Goal: Task Accomplishment & Management: Complete application form

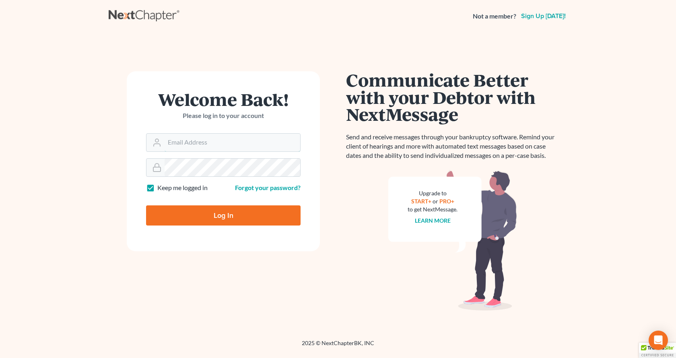
type input "[EMAIL_ADDRESS][DOMAIN_NAME]"
click at [240, 221] on input "Log In" at bounding box center [223, 215] width 154 height 20
type input "Thinking..."
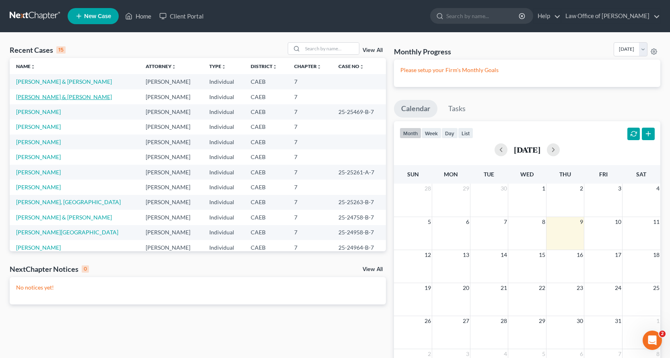
click at [49, 98] on link "[PERSON_NAME] & [PERSON_NAME]" at bounding box center [64, 96] width 96 height 7
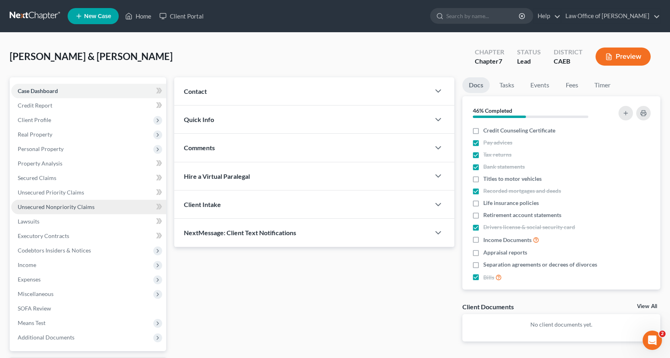
click at [37, 208] on span "Unsecured Nonpriority Claims" at bounding box center [56, 206] width 77 height 7
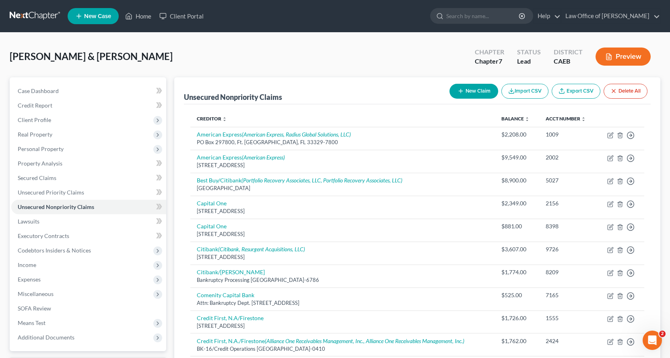
click at [481, 86] on button "New Claim" at bounding box center [473, 91] width 49 height 15
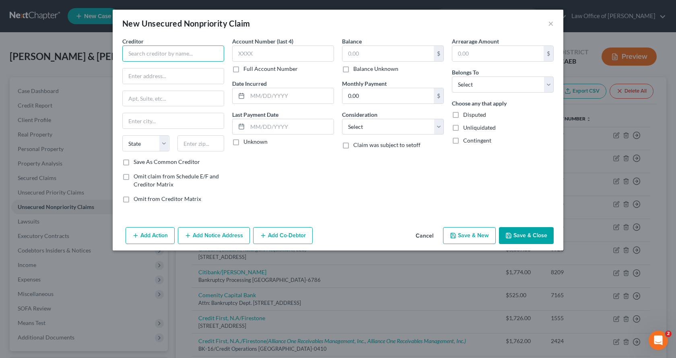
click at [130, 60] on input "text" at bounding box center [173, 53] width 102 height 16
type input "Mercy Medical Group"
type input "PO Box 748896"
click at [134, 121] on input "text" at bounding box center [173, 120] width 101 height 15
type input "Los Angeles"
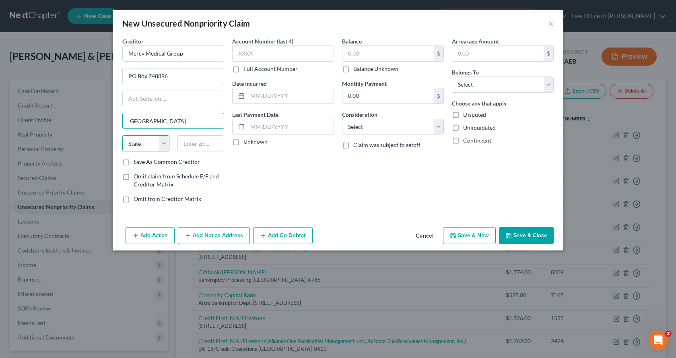
click at [142, 149] on select "State AL AK AR AZ CA CO CT DE DC FL GA GU HI ID IL IN IA KS KY LA ME MD MA MI M…" at bounding box center [145, 143] width 47 height 16
select select "4"
click at [122, 135] on select "State AL AK AR AZ CA CO CT DE DC FL GA GU HI ID IL IN IA KS KY LA ME MD MA MI M…" at bounding box center [145, 143] width 47 height 16
click at [205, 145] on input "text" at bounding box center [200, 143] width 47 height 16
type input "90074-8896"
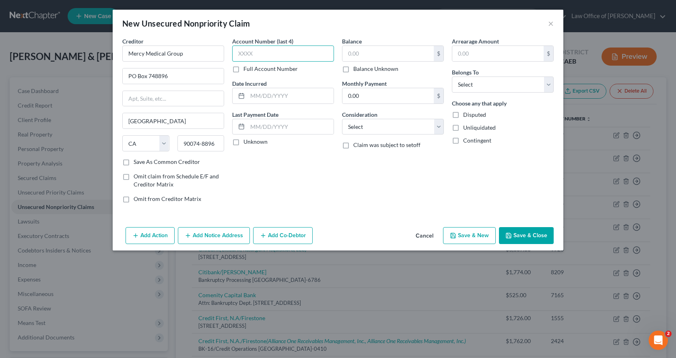
click at [265, 49] on input "text" at bounding box center [283, 53] width 102 height 16
click at [355, 55] on input "text" at bounding box center [387, 53] width 91 height 15
type input "45.00"
click at [496, 88] on select "Select Debtor 1 Only Debtor 2 Only Debtor 1 And Debtor 2 Only At Least One Of T…" at bounding box center [503, 84] width 102 height 16
select select "2"
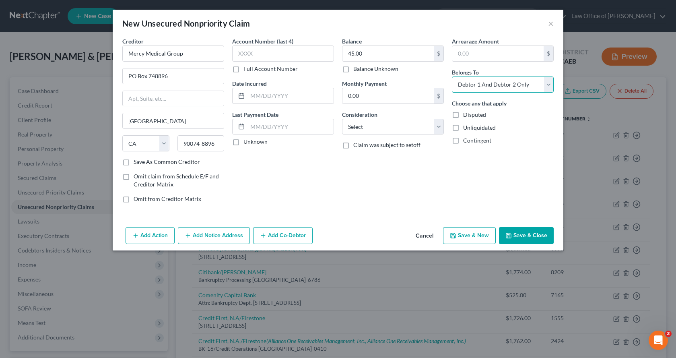
click at [452, 76] on select "Select Debtor 1 Only Debtor 2 Only Debtor 1 And Debtor 2 Only At Least One Of T…" at bounding box center [503, 84] width 102 height 16
click at [379, 130] on select "Select Cable / Satellite Services Collection Agency Credit Card Debt Debt Couns…" at bounding box center [393, 127] width 102 height 16
select select "9"
click at [342, 119] on select "Select Cable / Satellite Services Collection Agency Credit Card Debt Debt Couns…" at bounding box center [393, 127] width 102 height 16
click at [250, 96] on input "text" at bounding box center [290, 95] width 86 height 15
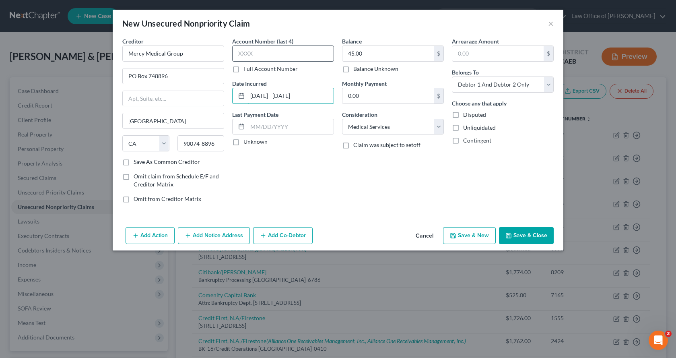
type input "12/6/2024 - 04/11/2025"
click at [258, 53] on input "text" at bounding box center [283, 53] width 102 height 16
type input "CSH1"
click at [467, 233] on button "Save & New" at bounding box center [469, 235] width 53 height 17
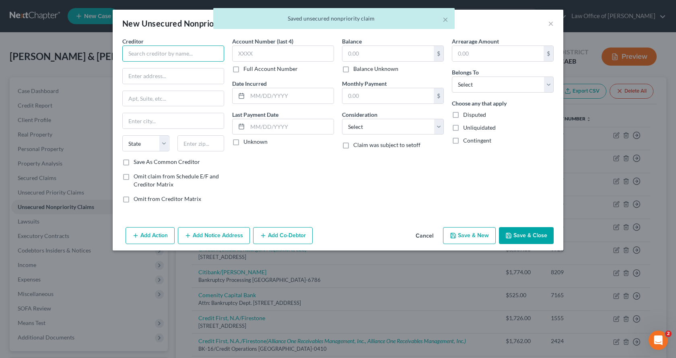
click at [175, 49] on input "text" at bounding box center [173, 53] width 102 height 16
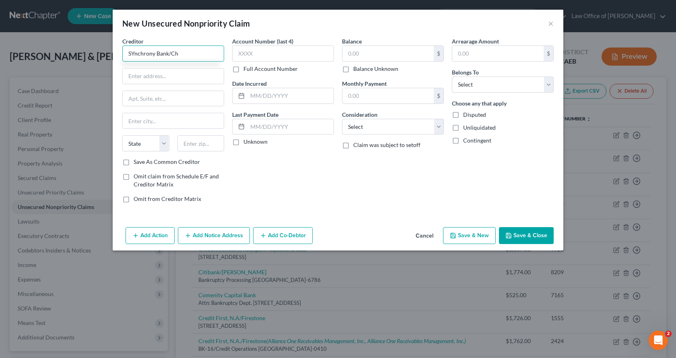
drag, startPoint x: 136, startPoint y: 53, endPoint x: 131, endPoint y: 53, distance: 4.4
click at [131, 53] on input "SYnchrony Bank/Ch" at bounding box center [173, 53] width 102 height 16
click at [179, 53] on input "Synchrony Bank/Ch" at bounding box center [173, 53] width 102 height 16
type input "Synchrony Bank/Chevron"
type input "Attn: Bankruptcy Dept."
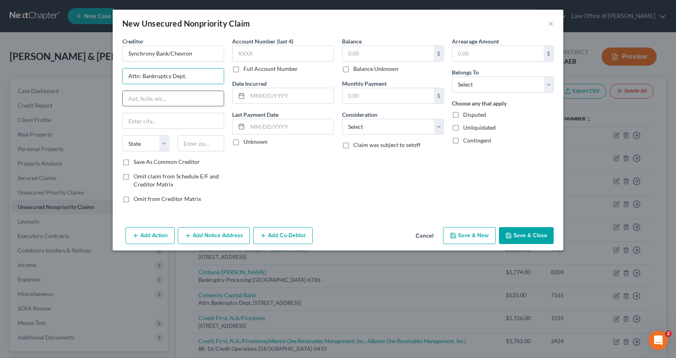
click at [151, 98] on input "text" at bounding box center [173, 98] width 101 height 15
type input "p"
type input "PO Box 71783"
type input "Philadelphia"
click at [132, 138] on select "State AL AK AR AZ CA CO CT DE DC FL GA GU HI ID IL IN IA KS KY LA ME MD MA MI M…" at bounding box center [145, 143] width 47 height 16
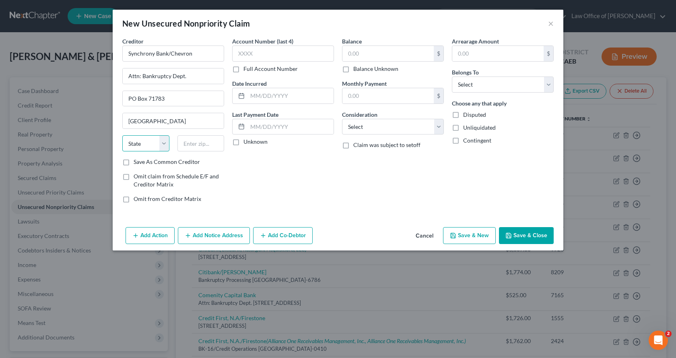
select select "39"
click at [122, 135] on select "State AL AK AR AZ CA CO CT DE DC FL GA GU HI ID IL IN IA KS KY LA ME MD MA MI M…" at bounding box center [145, 143] width 47 height 16
click at [185, 138] on input "text" at bounding box center [200, 143] width 47 height 16
type input "19176-1783"
click at [134, 162] on label "Save As Common Creditor" at bounding box center [167, 162] width 66 height 8
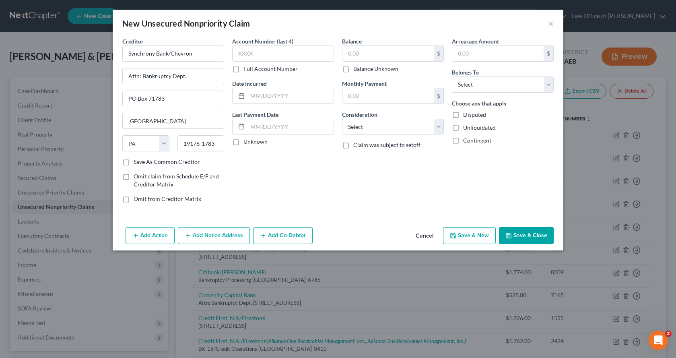
click at [137, 162] on input "Save As Common Creditor" at bounding box center [139, 160] width 5 height 5
checkbox input "true"
click at [242, 57] on input "text" at bounding box center [283, 53] width 102 height 16
type input "3563"
click at [367, 57] on input "text" at bounding box center [387, 53] width 91 height 15
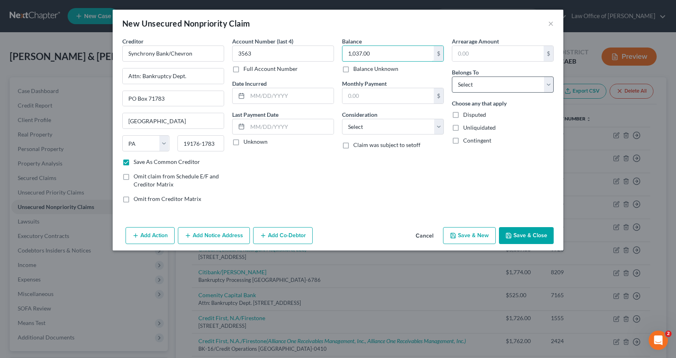
type input "1,037.00"
click at [487, 89] on select "Select Debtor 1 Only Debtor 2 Only Debtor 1 And Debtor 2 Only At Least One Of T…" at bounding box center [503, 84] width 102 height 16
select select "0"
click at [452, 76] on select "Select Debtor 1 Only Debtor 2 Only Debtor 1 And Debtor 2 Only At Least One Of T…" at bounding box center [503, 84] width 102 height 16
click at [377, 126] on select "Select Cable / Satellite Services Collection Agency Credit Card Debt Debt Couns…" at bounding box center [393, 127] width 102 height 16
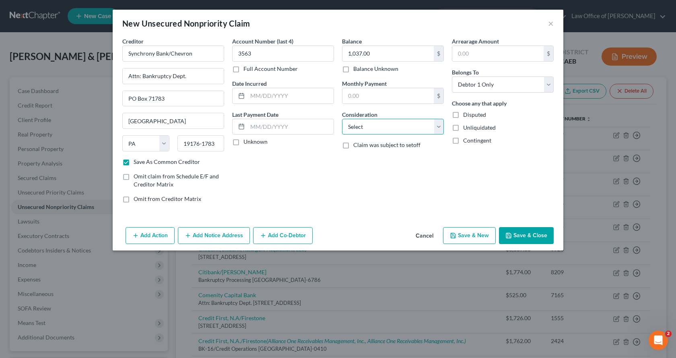
select select "2"
click at [342, 119] on select "Select Cable / Satellite Services Collection Agency Credit Card Debt Debt Couns…" at bounding box center [393, 127] width 102 height 16
click at [216, 234] on button "Add Notice Address" at bounding box center [214, 235] width 72 height 17
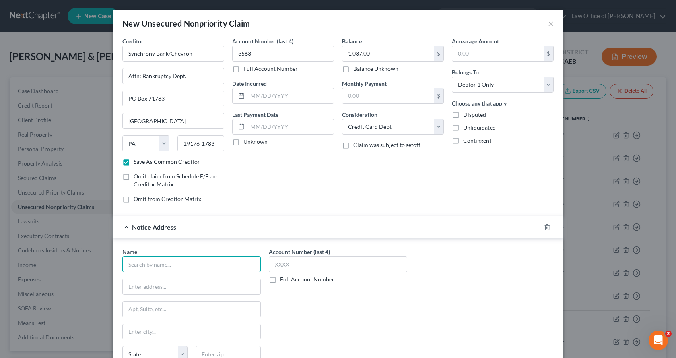
click at [142, 263] on input "text" at bounding box center [191, 264] width 138 height 16
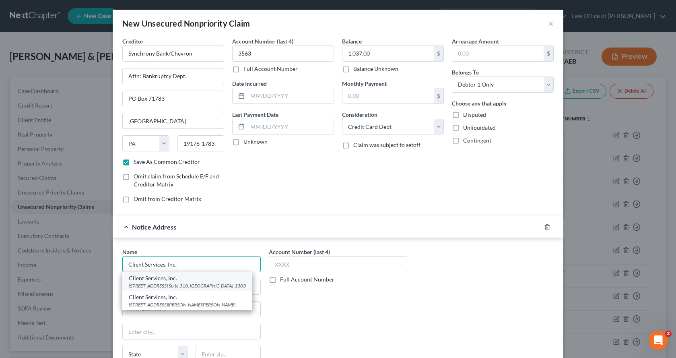
type input "Client Services, Inc."
click at [141, 287] on div "514 Earth City Expwy. Suite 310, Earth CIty, MO 63045-1303" at bounding box center [187, 285] width 117 height 7
type input "514 Earth City Expwy."
type input "Suite 310"
type input "Earth CIty"
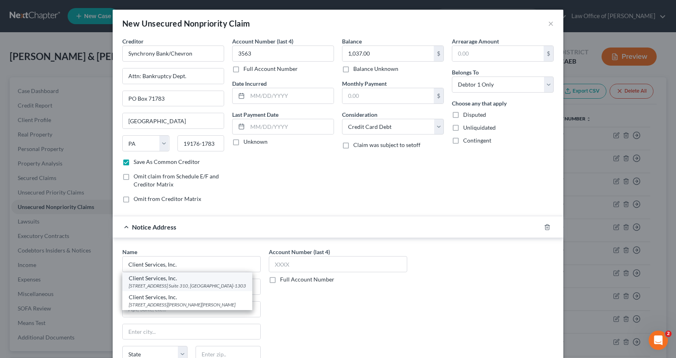
select select "26"
type input "63045-1303"
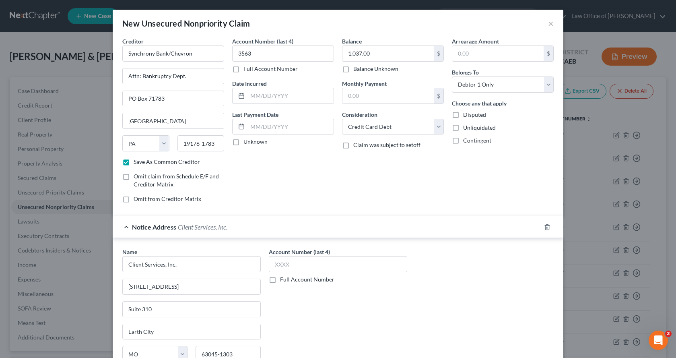
scroll to position [76, 0]
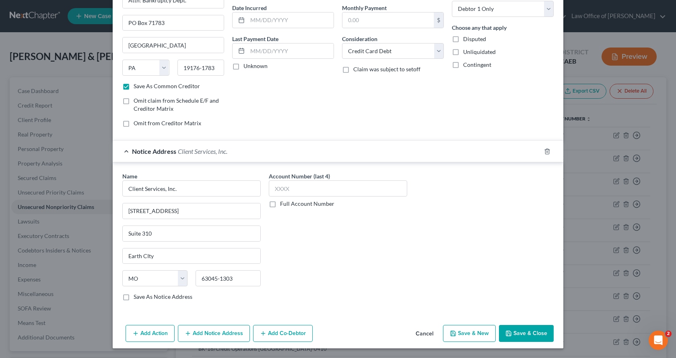
click at [487, 330] on button "Save & New" at bounding box center [469, 333] width 53 height 17
checkbox input "false"
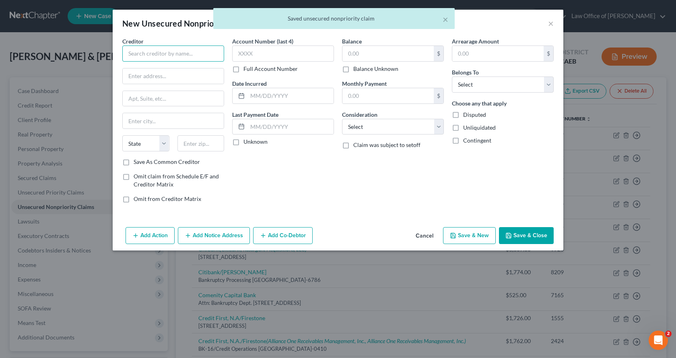
click at [159, 54] on input "text" at bounding box center [173, 53] width 102 height 16
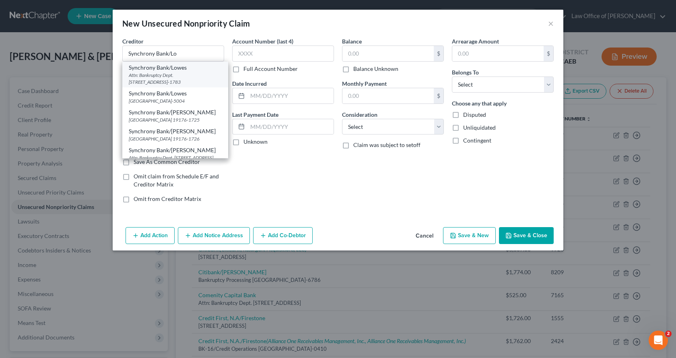
click at [158, 76] on div "Attn: Bankruptcy Dept. PO Box 71783, Philadelphia, PA 19176-1783" at bounding box center [175, 79] width 93 height 14
type input "Synchrony Bank/Lowes"
type input "Attn: Bankruptcy Dept."
type input "PO Box 71783"
type input "Philadelphia"
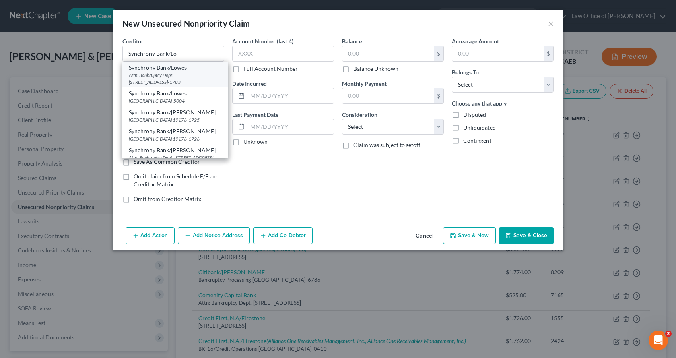
select select "39"
type input "19176-1783"
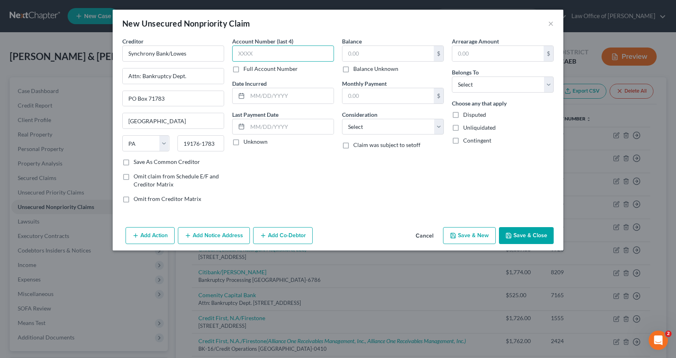
click at [259, 52] on input "text" at bounding box center [283, 53] width 102 height 16
type input "3312"
click at [382, 48] on input "text" at bounding box center [387, 53] width 91 height 15
type input "523.00"
click at [482, 92] on select "Select Debtor 1 Only Debtor 2 Only Debtor 1 And Debtor 2 Only At Least One Of T…" at bounding box center [503, 84] width 102 height 16
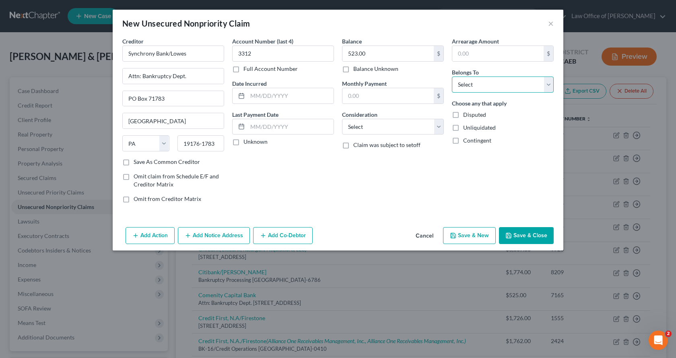
select select "0"
click at [452, 76] on select "Select Debtor 1 Only Debtor 2 Only Debtor 1 And Debtor 2 Only At Least One Of T…" at bounding box center [503, 84] width 102 height 16
click at [372, 132] on select "Select Cable / Satellite Services Collection Agency Credit Card Debt Debt Couns…" at bounding box center [393, 127] width 102 height 16
select select "2"
click at [342, 119] on select "Select Cable / Satellite Services Collection Agency Credit Card Debt Debt Couns…" at bounding box center [393, 127] width 102 height 16
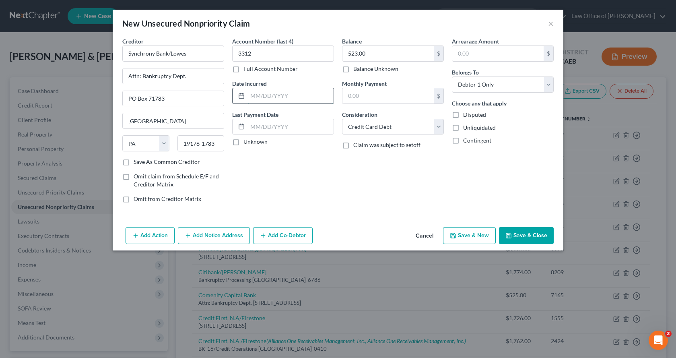
click at [259, 95] on input "text" at bounding box center [290, 95] width 86 height 15
drag, startPoint x: 385, startPoint y: 232, endPoint x: 388, endPoint y: 227, distance: 5.6
click at [385, 232] on div "Add Action Add Notice Address Add Co-Debtor Cancel Save & New Save & Close" at bounding box center [338, 237] width 450 height 27
click at [476, 237] on button "Save & New" at bounding box center [469, 235] width 53 height 17
type input "0.00"
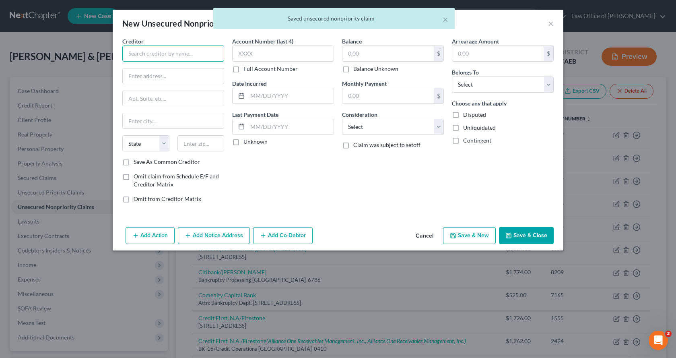
click at [134, 56] on input "text" at bounding box center [173, 53] width 102 height 16
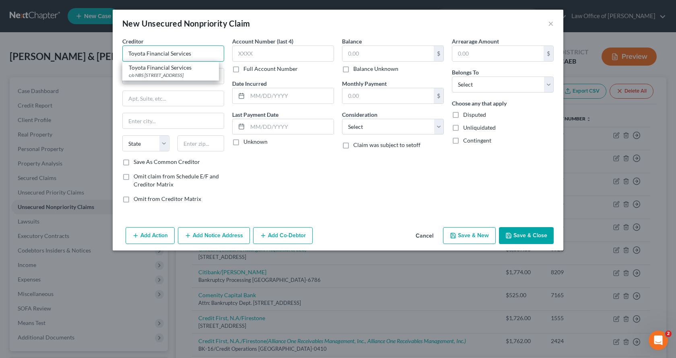
type input "Toyota Financial Services"
type input "PO Box 22171"
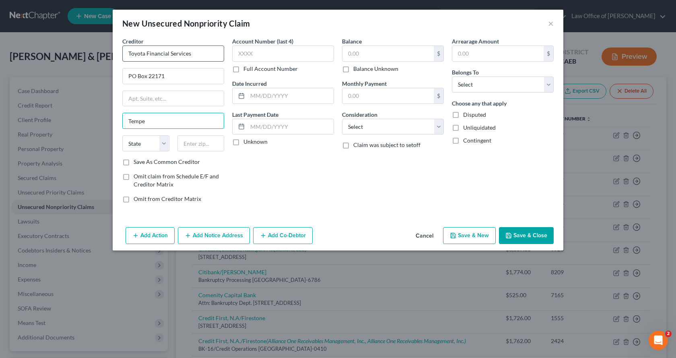
type input "Tempe"
select select "3"
type input "85285"
click at [253, 52] on input "text" at bounding box center [283, 53] width 102 height 16
type input "4792"
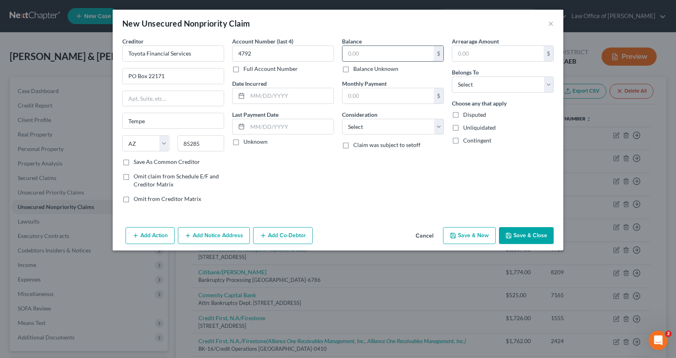
click at [363, 56] on input "text" at bounding box center [387, 53] width 91 height 15
type input "7,367.00"
click at [485, 84] on select "Select Debtor 1 Only Debtor 2 Only Debtor 1 And Debtor 2 Only At Least One Of T…" at bounding box center [503, 84] width 102 height 16
select select "0"
click at [452, 76] on select "Select Debtor 1 Only Debtor 2 Only Debtor 1 And Debtor 2 Only At Least One Of T…" at bounding box center [503, 84] width 102 height 16
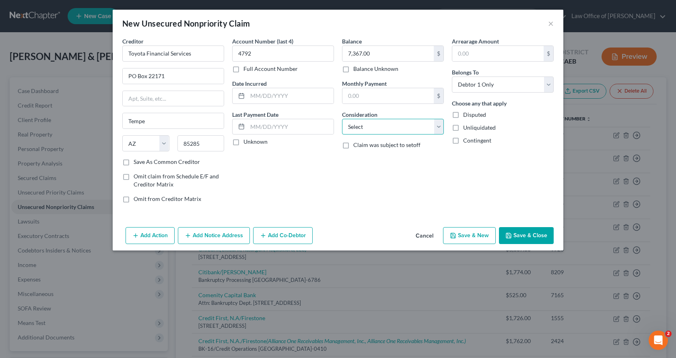
click at [371, 131] on select "Select Cable / Satellite Services Collection Agency Credit Card Debt Debt Couns…" at bounding box center [393, 127] width 102 height 16
select select "14"
click at [342, 119] on select "Select Cable / Satellite Services Collection Agency Credit Card Debt Debt Couns…" at bounding box center [393, 127] width 102 height 16
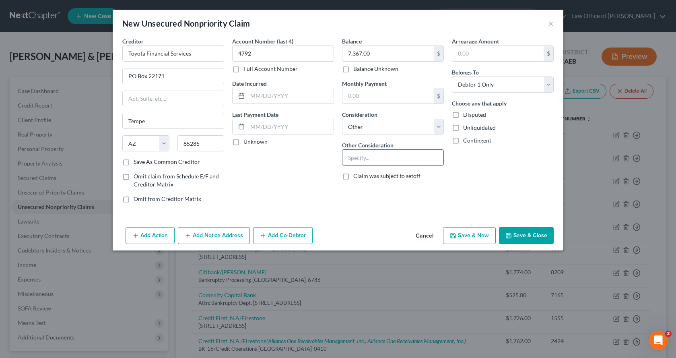
click at [352, 160] on input "text" at bounding box center [392, 157] width 101 height 15
click at [395, 158] on input "Vehicle Loan Defeicincy" at bounding box center [392, 157] width 101 height 15
drag, startPoint x: 410, startPoint y: 158, endPoint x: 396, endPoint y: 159, distance: 14.5
click at [396, 159] on input "Vehicle Loan Defiecincy" at bounding box center [392, 157] width 101 height 15
click at [393, 159] on input "Vehicle Loan Defiecency" at bounding box center [392, 157] width 101 height 15
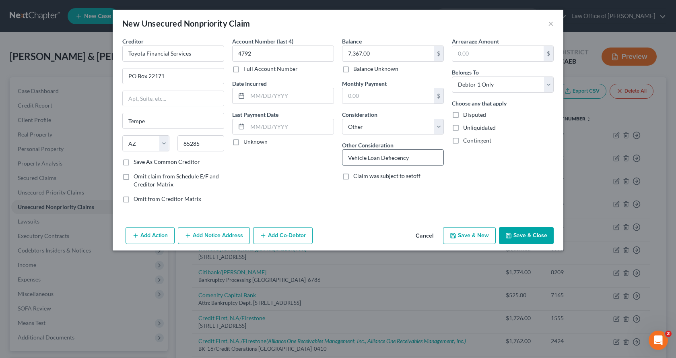
click at [397, 160] on input "Vehicle Loan Defiecency" at bounding box center [392, 157] width 101 height 15
type input "Vehicle Loan Deficiency"
click at [222, 239] on button "Add Notice Address" at bounding box center [214, 235] width 72 height 17
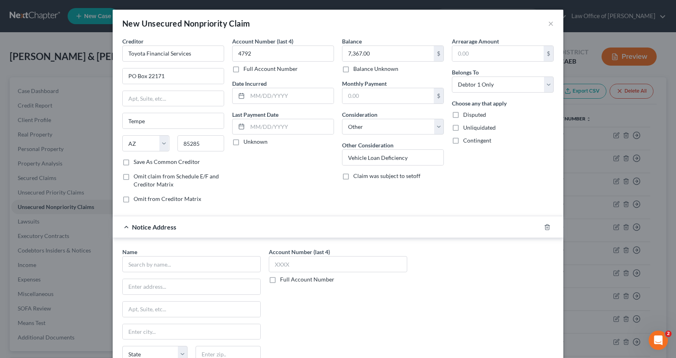
click at [134, 162] on label "Save As Common Creditor" at bounding box center [167, 162] width 66 height 8
click at [137, 162] on input "Save As Common Creditor" at bounding box center [139, 160] width 5 height 5
checkbox input "true"
click at [156, 268] on input "text" at bounding box center [191, 264] width 138 height 16
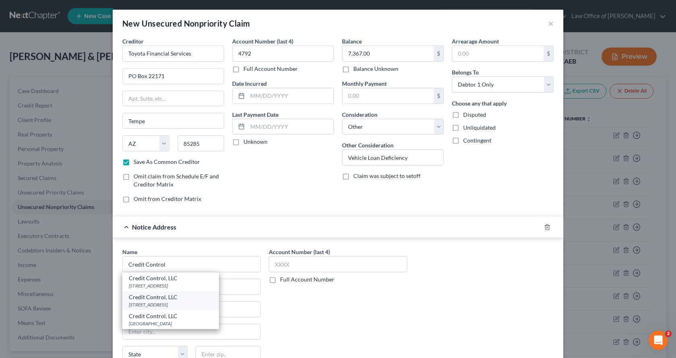
click at [164, 296] on div "Credit Control, LLC" at bounding box center [171, 297] width 84 height 8
type input "Credit Control, LLC"
type input "3300 Rider Trail S"
type input "Suite 500"
type input "Earth City"
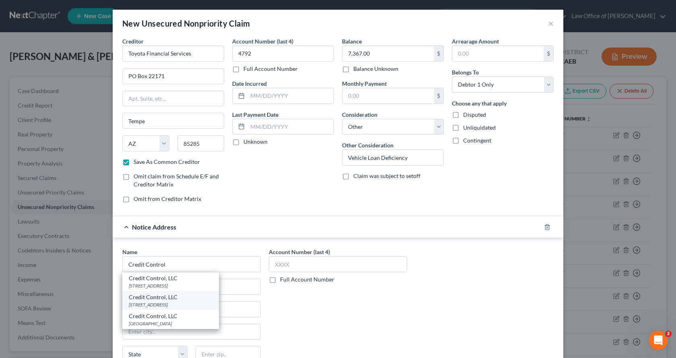
select select "26"
type input "63045"
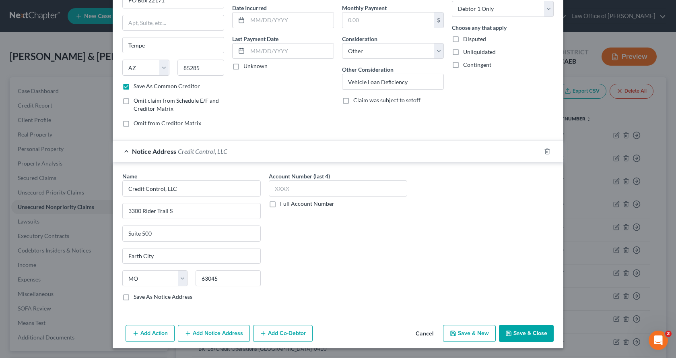
click at [218, 330] on button "Add Notice Address" at bounding box center [214, 333] width 72 height 17
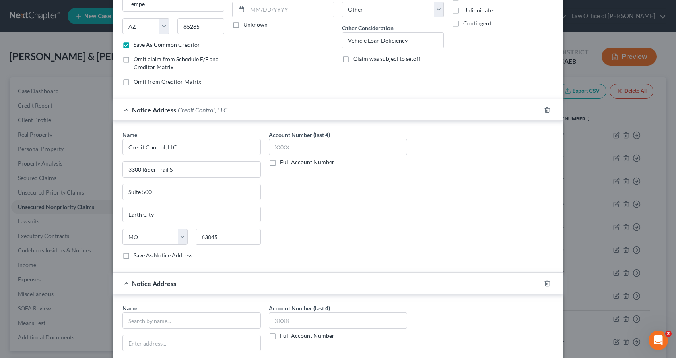
scroll to position [196, 0]
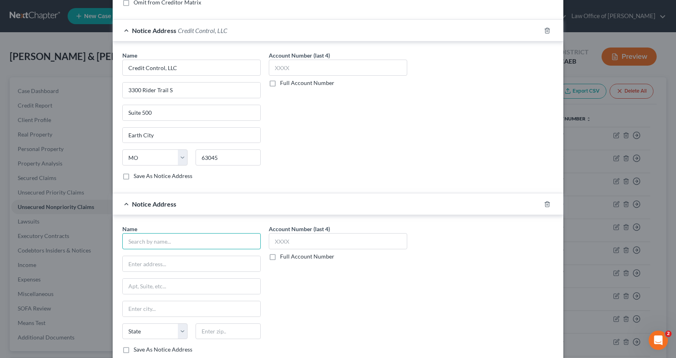
click at [152, 241] on input "text" at bounding box center [191, 241] width 138 height 16
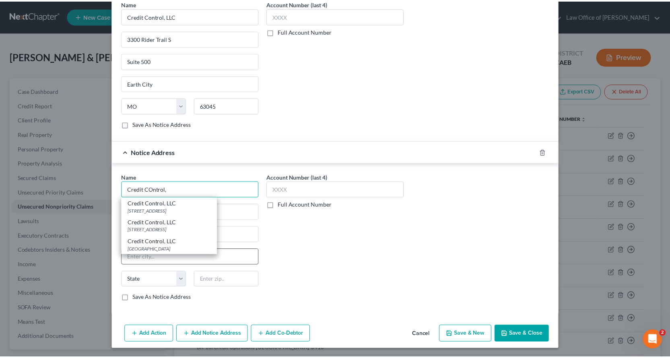
scroll to position [249, 0]
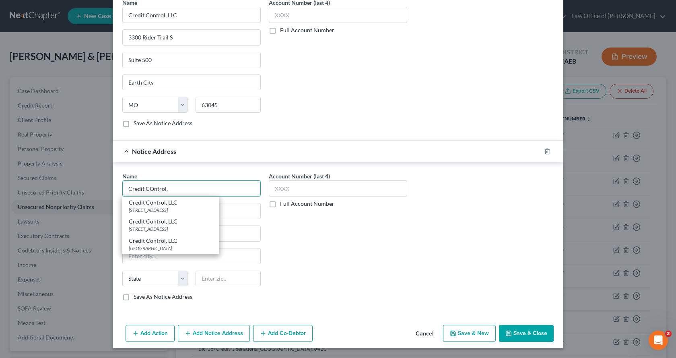
click at [146, 188] on input "Credit COntrol," at bounding box center [191, 188] width 138 height 16
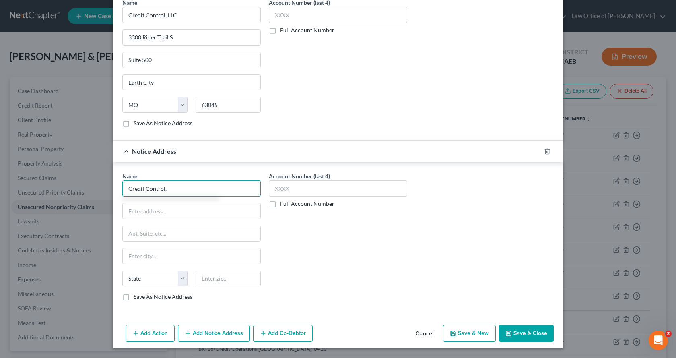
click at [177, 192] on input "Credit Control," at bounding box center [191, 188] width 138 height 16
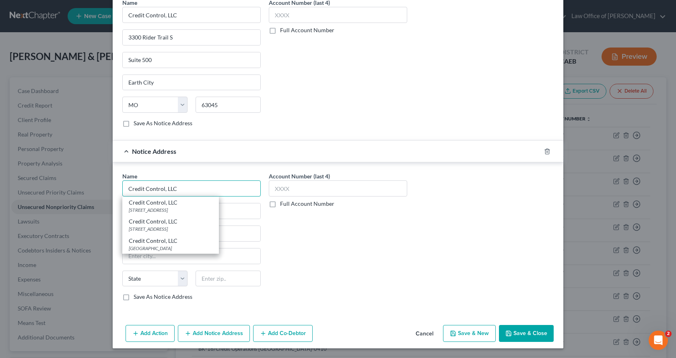
type input "Credit Control, LLC"
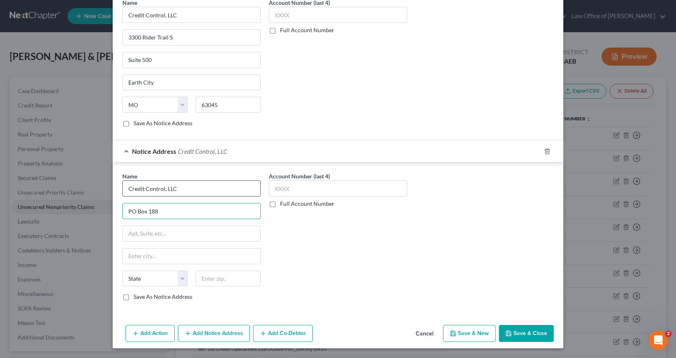
type input "PO Box 188"
type input "Hazelwood"
select select "26"
type input "63042-0188"
click at [512, 339] on button "Save & Close" at bounding box center [526, 333] width 55 height 17
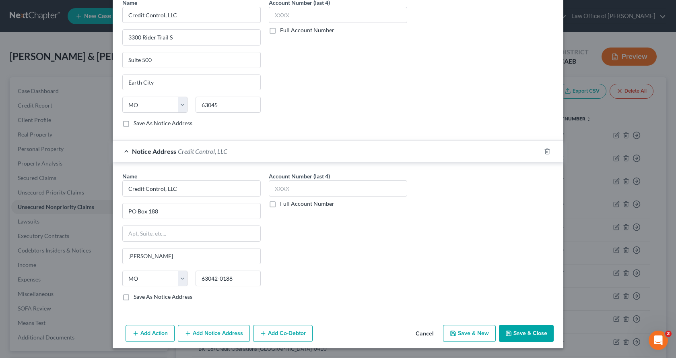
checkbox input "false"
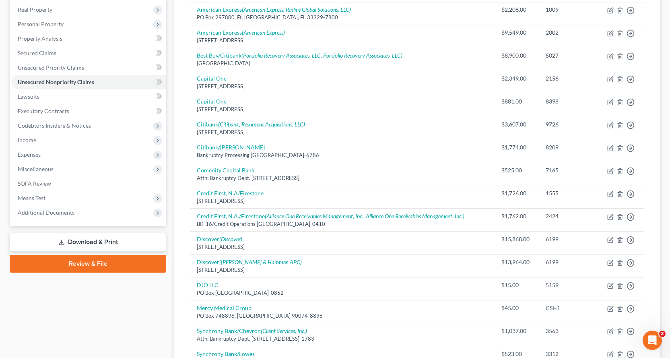
scroll to position [45, 0]
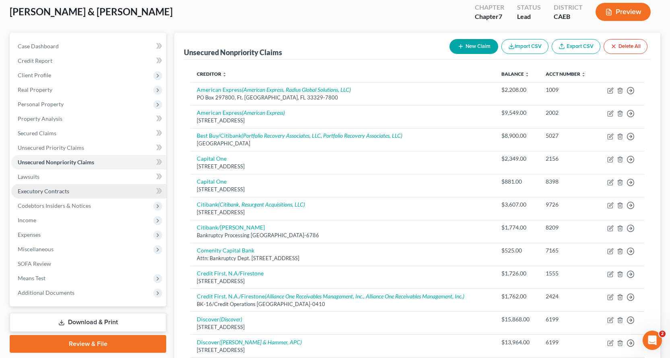
click at [41, 195] on link "Executory Contracts" at bounding box center [88, 191] width 155 height 14
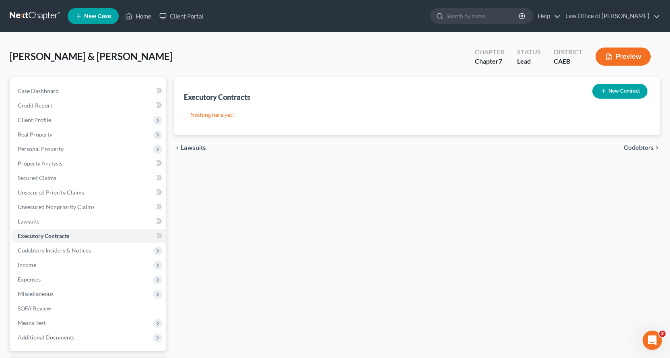
click at [604, 90] on icon "button" at bounding box center [603, 91] width 6 height 6
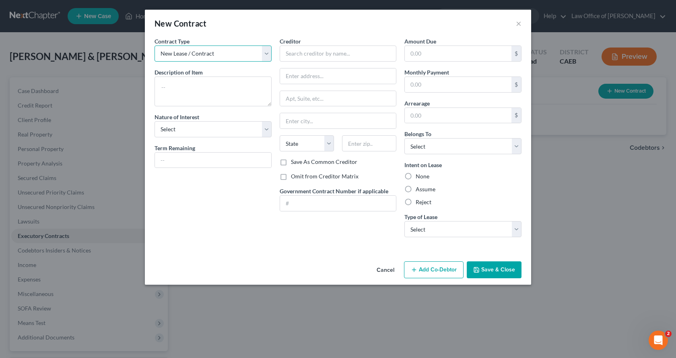
click at [218, 58] on select "New Lease / Contract New Timeshare" at bounding box center [212, 53] width 117 height 16
click at [165, 87] on textarea at bounding box center [212, 91] width 117 height 30
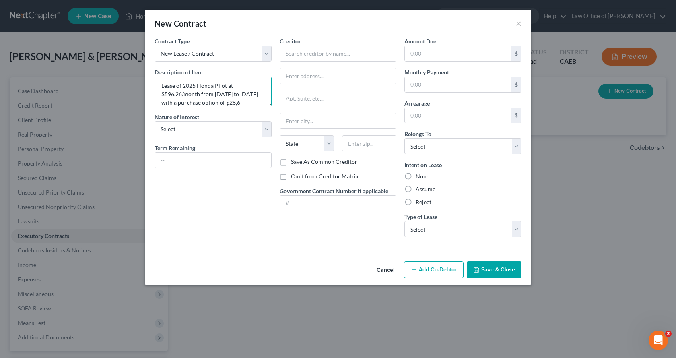
scroll to position [10, 0]
type textarea "Lease of 2025 Honda Pilot at $596.26/month from 7/11/25 to 6/11/28 with a purch…"
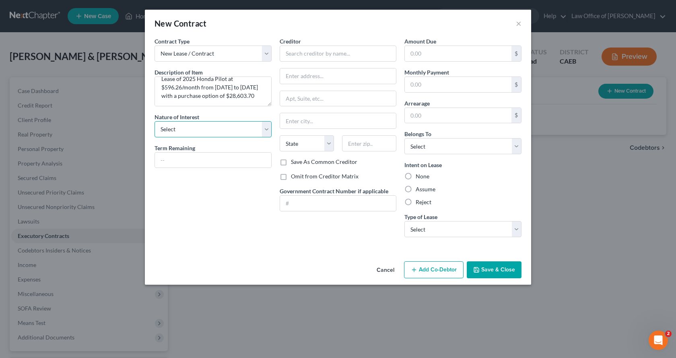
click at [195, 128] on select "Select Purchaser Agent Lessor Lessee" at bounding box center [212, 129] width 117 height 16
select select "3"
click at [154, 121] on select "Select Purchaser Agent Lessor Lessee" at bounding box center [212, 129] width 117 height 16
click at [185, 159] on input "text" at bounding box center [213, 159] width 116 height 15
type input "34 Months"
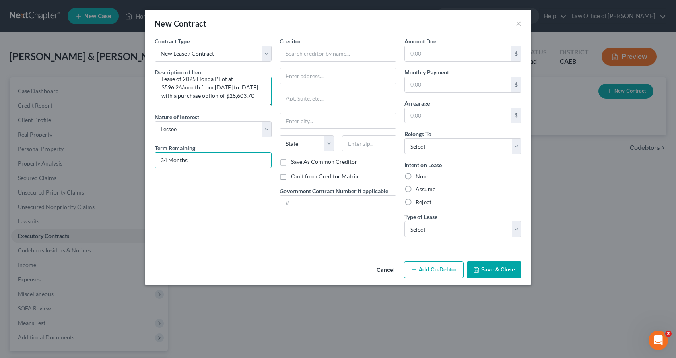
click at [204, 102] on textarea "Lease of 2025 Honda Pilot at $596.26/month from 7/11/25 to 6/11/28 with a purch…" at bounding box center [212, 91] width 117 height 30
type textarea "Lease of 2025 Honda Pilot at $596.26/month from 7/11/25 to 6/11/28 with a purch…"
click at [307, 52] on input "text" at bounding box center [338, 53] width 117 height 16
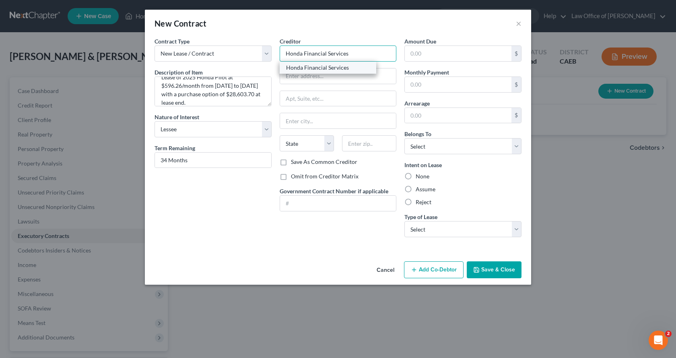
type input "Honda Financial Services"
click at [307, 68] on div "Honda Financial Services" at bounding box center [328, 68] width 84 height 8
type input "PO Box 6070"
type input "Cypress"
select select "4"
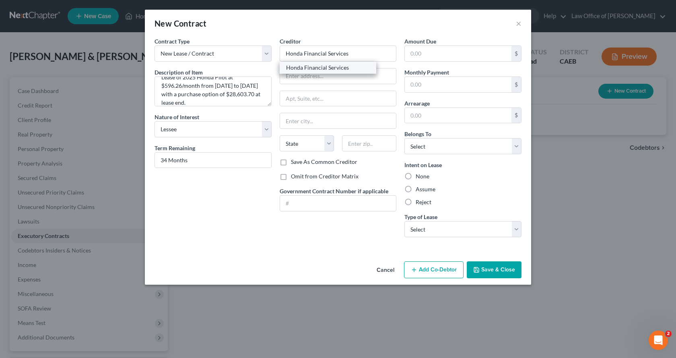
type input "90630-6070"
drag, startPoint x: 308, startPoint y: 123, endPoint x: 282, endPoint y: 125, distance: 26.2
click at [282, 125] on input "Cypress" at bounding box center [338, 120] width 116 height 15
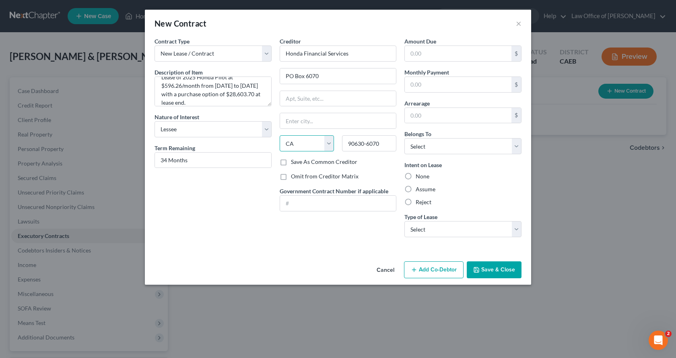
click at [329, 143] on select "State AL AK AR AZ CA CO CT DE DC FL GA GU HI ID IL IN IA KS KY LA ME MD MA MI M…" at bounding box center [307, 143] width 54 height 16
select select "45"
click at [280, 135] on select "State AL AK AR AZ CA CO CT DE DC FL GA GU HI ID IL IN IA KS KY LA ME MD MA MI M…" at bounding box center [307, 143] width 54 height 16
drag, startPoint x: 384, startPoint y: 144, endPoint x: 340, endPoint y: 144, distance: 44.6
click at [340, 144] on div "90630-6070" at bounding box center [369, 143] width 62 height 16
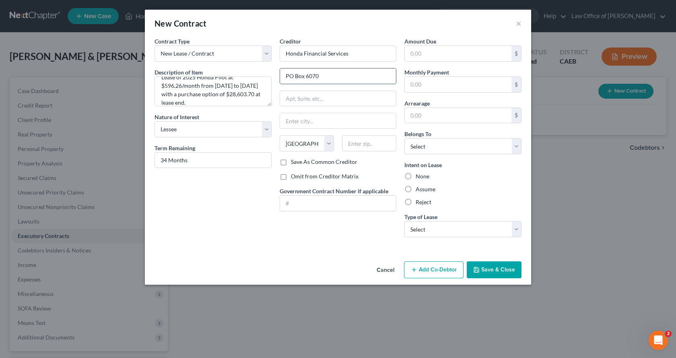
drag, startPoint x: 304, startPoint y: 76, endPoint x: 323, endPoint y: 77, distance: 18.5
click at [323, 77] on input "PO Box 6070" at bounding box center [338, 75] width 116 height 15
type input "PO Box 165378"
click at [297, 121] on input "text" at bounding box center [338, 120] width 116 height 15
type input "Irving"
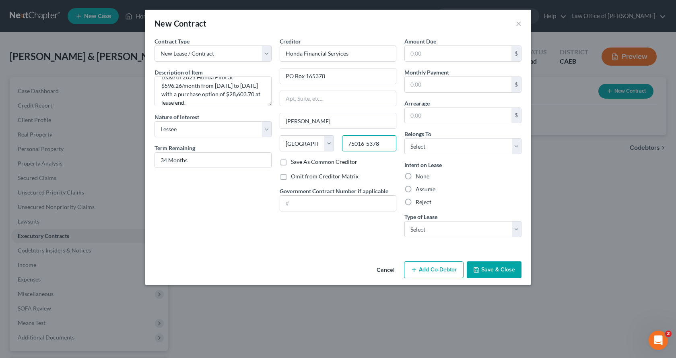
type input "75016-5378"
click at [291, 163] on label "Save As Common Creditor" at bounding box center [324, 162] width 66 height 8
click at [294, 163] on input "Save As Common Creditor" at bounding box center [296, 160] width 5 height 5
checkbox input "true"
click at [427, 115] on input "text" at bounding box center [458, 115] width 107 height 15
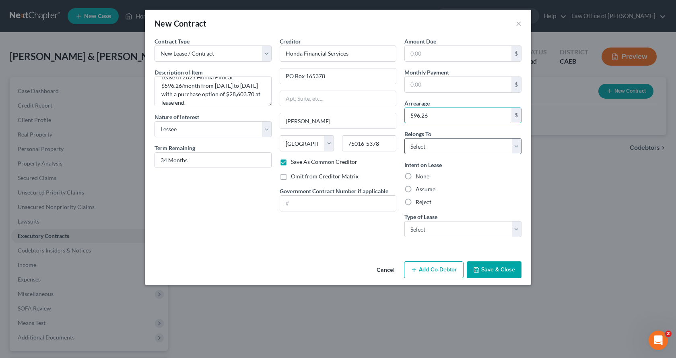
type input "596.26"
click at [437, 152] on select "Select Debtor 1 Only Debtor 2 Only Debtor 1 And Debtor 2 Only At Least One Of T…" at bounding box center [462, 146] width 117 height 16
select select "1"
click at [404, 138] on select "Select Debtor 1 Only Debtor 2 Only Debtor 1 And Debtor 2 Only At Least One Of T…" at bounding box center [462, 146] width 117 height 16
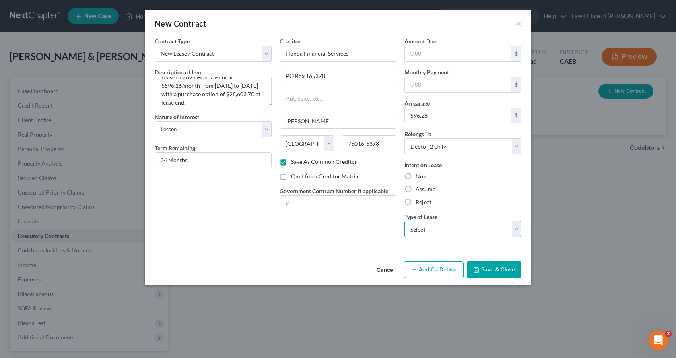
click at [423, 233] on select "Select Real Estate Car Other" at bounding box center [462, 229] width 117 height 16
select select "1"
click at [404, 221] on select "Select Real Estate Car Other" at bounding box center [462, 229] width 117 height 16
click at [497, 273] on button "Save & Close" at bounding box center [494, 269] width 55 height 17
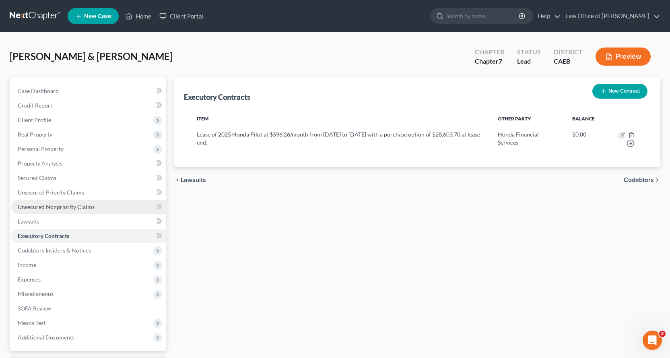
click at [21, 206] on span "Unsecured Nonpriority Claims" at bounding box center [56, 206] width 77 height 7
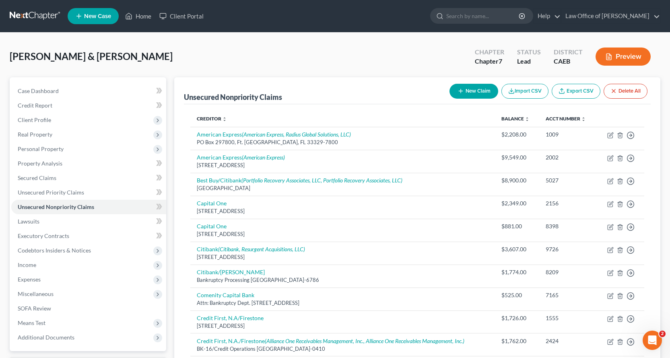
click at [468, 97] on button "New Claim" at bounding box center [473, 91] width 49 height 15
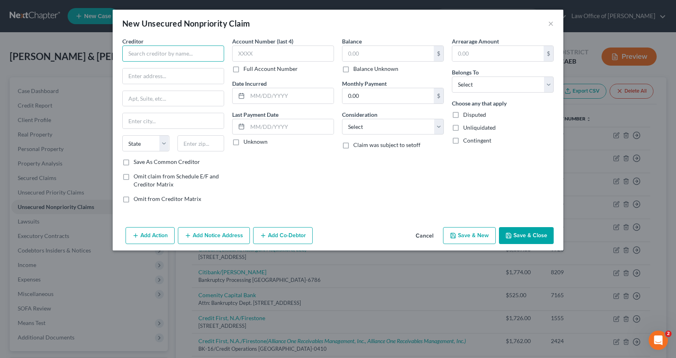
click at [130, 56] on input "text" at bounding box center [173, 53] width 102 height 16
type input "UCSF Health"
type input "PO Box 0810"
type input "San Francisco"
select select "4"
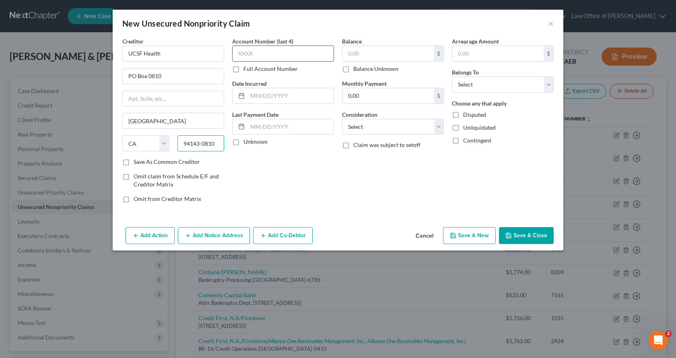
type input "94143-0810"
click at [269, 49] on input "text" at bounding box center [283, 53] width 102 height 16
type input "9925"
click at [391, 54] on input "text" at bounding box center [387, 53] width 91 height 15
type input "30.00"
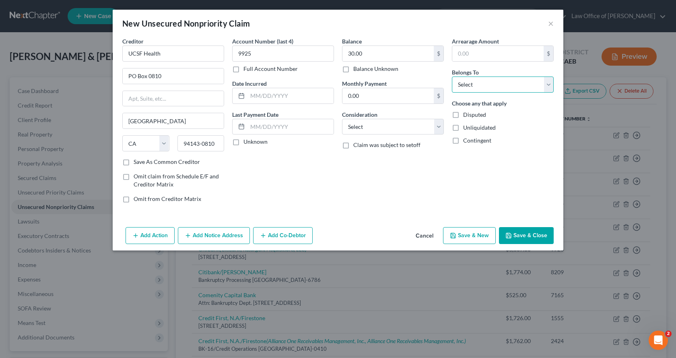
click at [509, 81] on select "Select Debtor 1 Only Debtor 2 Only Debtor 1 And Debtor 2 Only At Least One Of T…" at bounding box center [503, 84] width 102 height 16
select select "1"
click at [452, 76] on select "Select Debtor 1 Only Debtor 2 Only Debtor 1 And Debtor 2 Only At Least One Of T…" at bounding box center [503, 84] width 102 height 16
click at [391, 131] on select "Select Cable / Satellite Services Collection Agency Credit Card Debt Debt Couns…" at bounding box center [393, 127] width 102 height 16
select select "9"
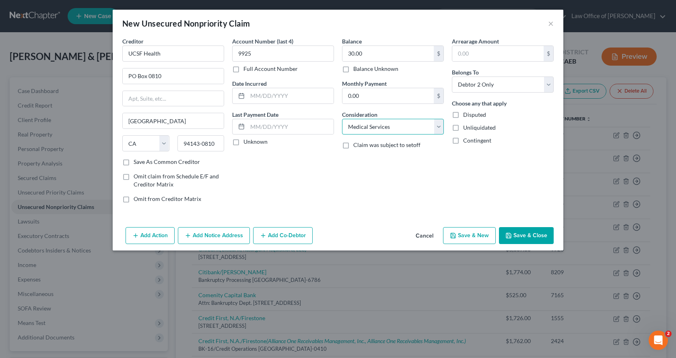
click at [342, 119] on select "Select Cable / Satellite Services Collection Agency Credit Card Debt Debt Couns…" at bounding box center [393, 127] width 102 height 16
click at [197, 233] on button "Add Notice Address" at bounding box center [214, 235] width 72 height 17
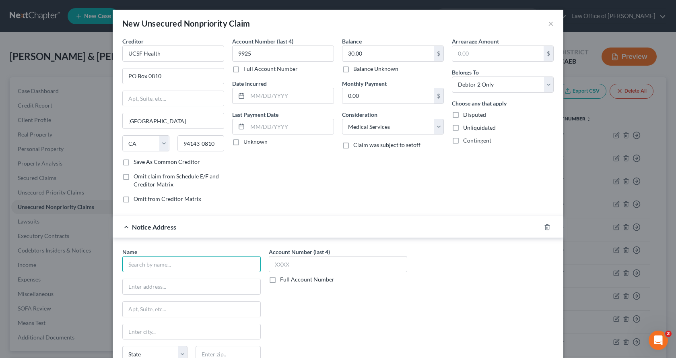
click at [158, 263] on input "text" at bounding box center [191, 264] width 138 height 16
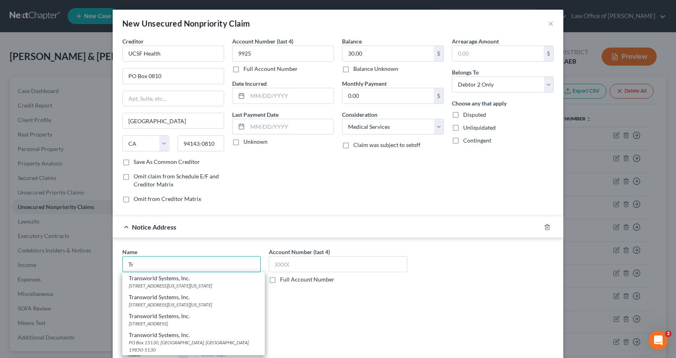
type input "T"
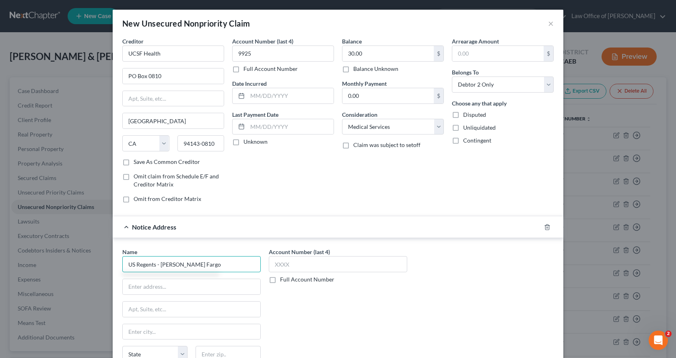
type input "US Regents - Wells Fargo"
drag, startPoint x: 145, startPoint y: 285, endPoint x: 138, endPoint y: 285, distance: 7.2
click at [138, 285] on input "PO BOX 885631" at bounding box center [192, 286] width 138 height 15
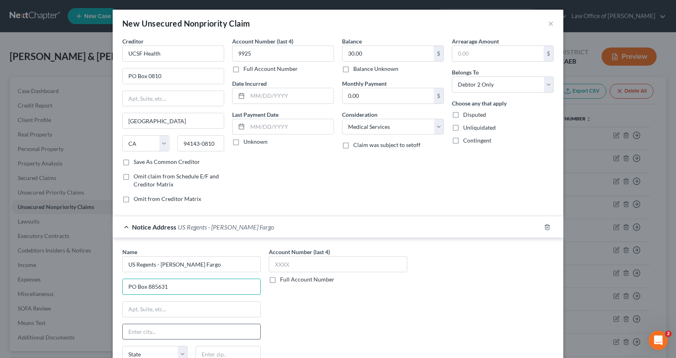
type input "PO Box 885631"
click at [142, 330] on input "text" at bounding box center [192, 331] width 138 height 15
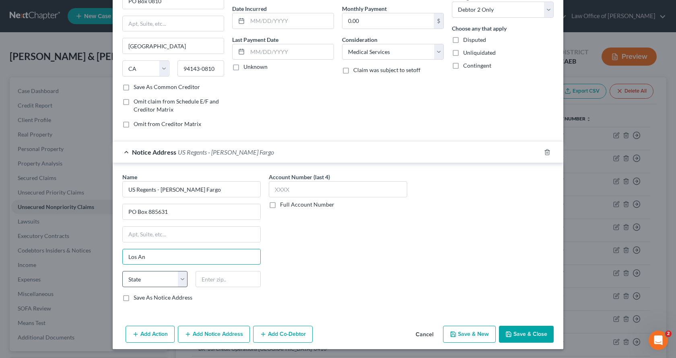
scroll to position [76, 0]
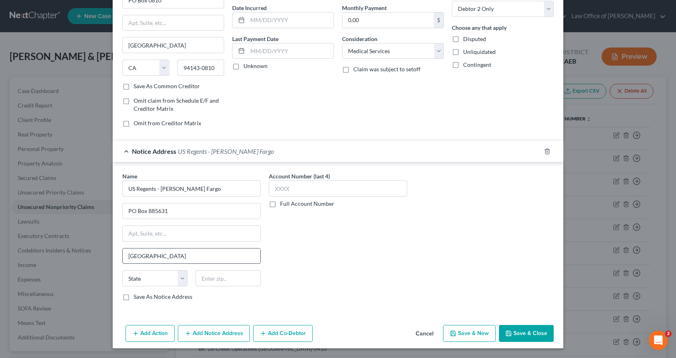
type input "Los Angeles"
select select "4"
type input "90088-5631"
click at [134, 86] on label "Save As Common Creditor" at bounding box center [167, 86] width 66 height 8
click at [137, 86] on input "Save As Common Creditor" at bounding box center [139, 84] width 5 height 5
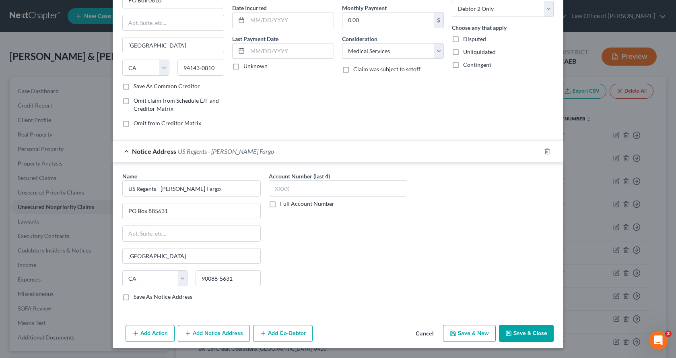
checkbox input "true"
click at [134, 298] on label "Save As Notice Address" at bounding box center [163, 296] width 59 height 8
click at [137, 298] on input "Save As Notice Address" at bounding box center [139, 294] width 5 height 5
checkbox input "true"
click at [220, 337] on button "Add Notice Address" at bounding box center [214, 333] width 72 height 17
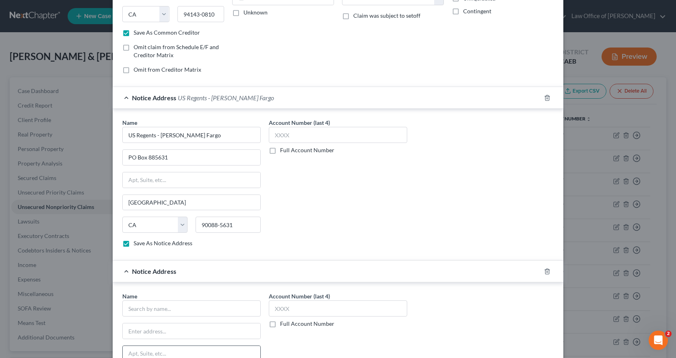
scroll to position [196, 0]
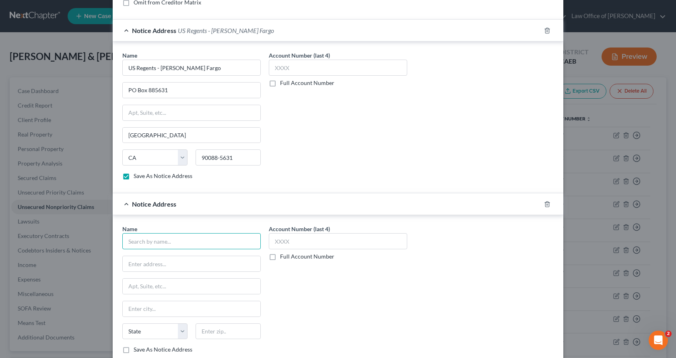
click at [142, 234] on input "text" at bounding box center [191, 241] width 138 height 16
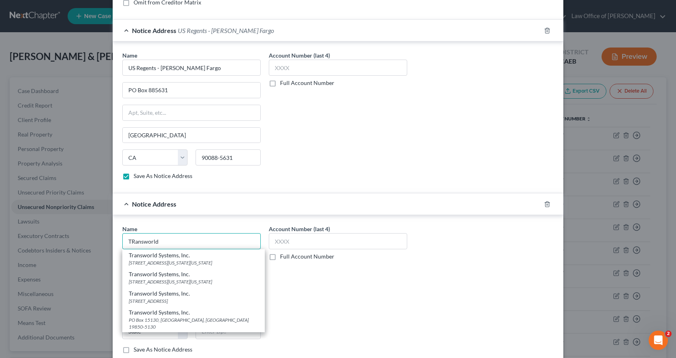
click at [132, 240] on input "TRansworld" at bounding box center [191, 241] width 138 height 16
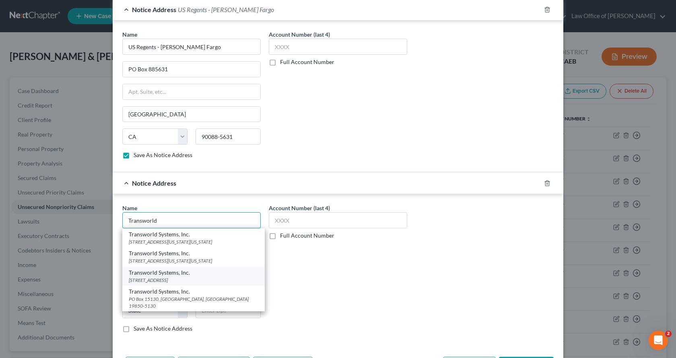
scroll to position [249, 0]
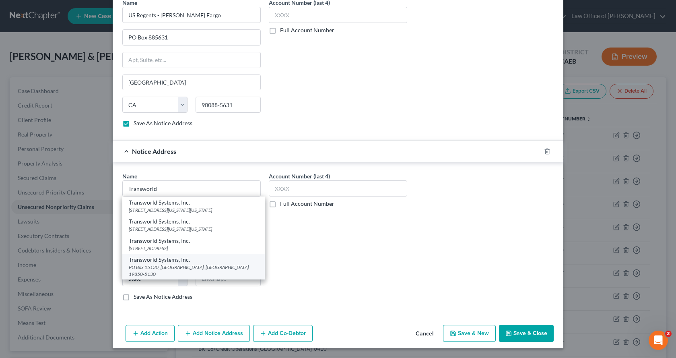
click at [172, 265] on div "PO Box 15130, Wilmington, DE 19850-5130" at bounding box center [194, 270] width 130 height 14
type input "Transworld Systems, Inc."
type input "PO Box 15130"
type input "Wilmington"
select select "7"
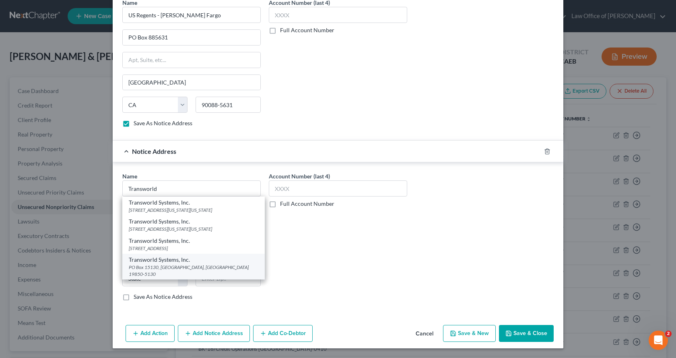
type input "19850-5130"
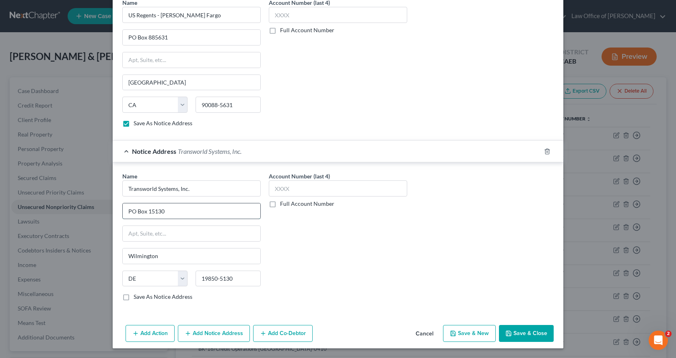
drag, startPoint x: 151, startPoint y: 210, endPoint x: 164, endPoint y: 212, distance: 13.3
click at [164, 212] on input "PO Box 15130" at bounding box center [192, 210] width 138 height 15
type input "PO Box 15270"
drag, startPoint x: 219, startPoint y: 278, endPoint x: 231, endPoint y: 276, distance: 12.1
click at [231, 276] on input "19850-5130" at bounding box center [227, 278] width 65 height 16
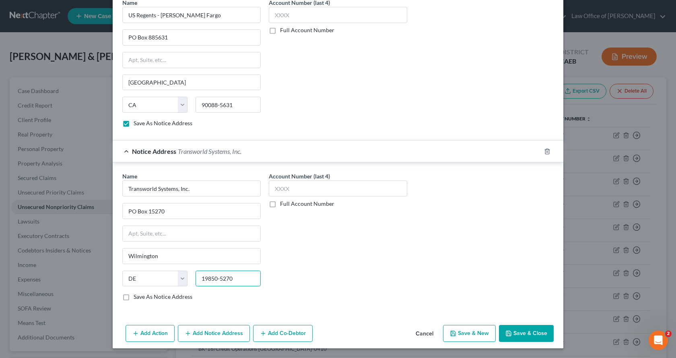
type input "19850-5270"
click at [134, 295] on label "Save As Notice Address" at bounding box center [163, 296] width 59 height 8
click at [137, 295] on input "Save As Notice Address" at bounding box center [139, 294] width 5 height 5
checkbox input "true"
click at [528, 335] on button "Save & Close" at bounding box center [526, 333] width 55 height 17
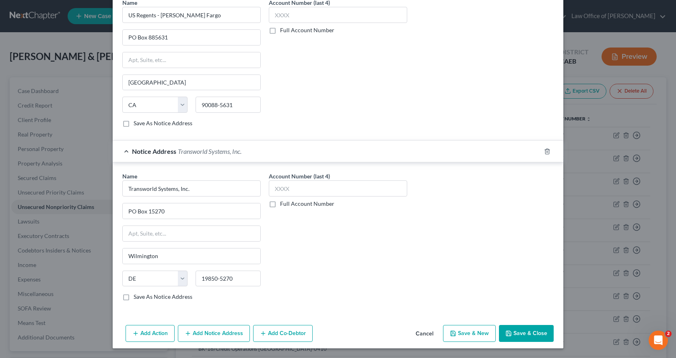
checkbox input "false"
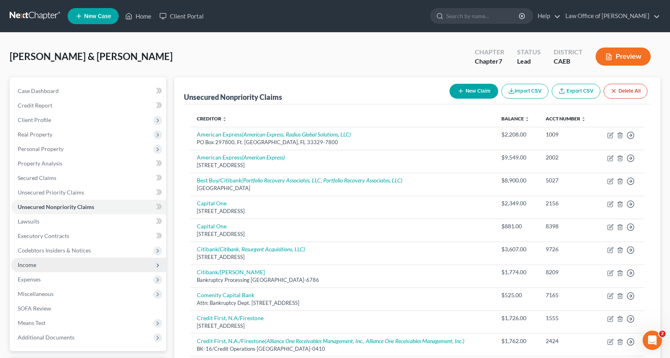
click at [37, 261] on span "Income" at bounding box center [88, 264] width 155 height 14
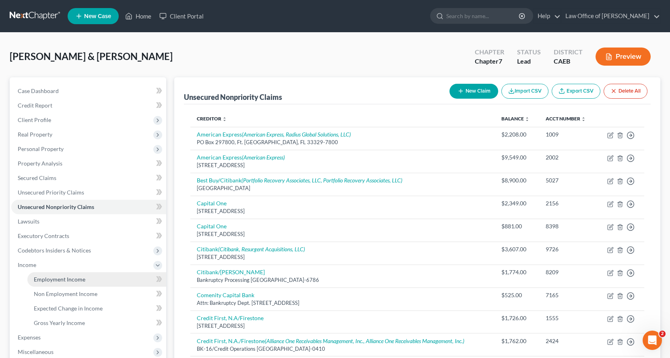
click at [35, 281] on span "Employment Income" at bounding box center [59, 279] width 51 height 7
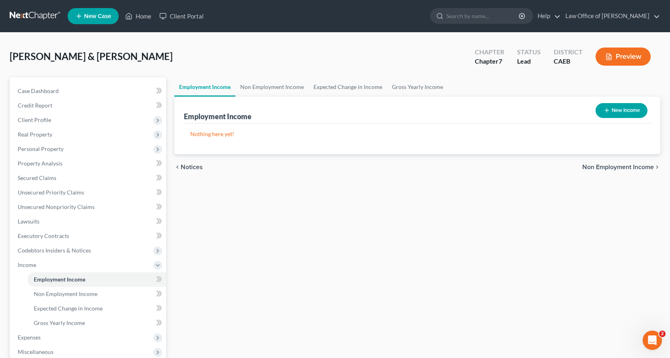
click at [623, 107] on button "New Income" at bounding box center [621, 110] width 52 height 15
select select "0"
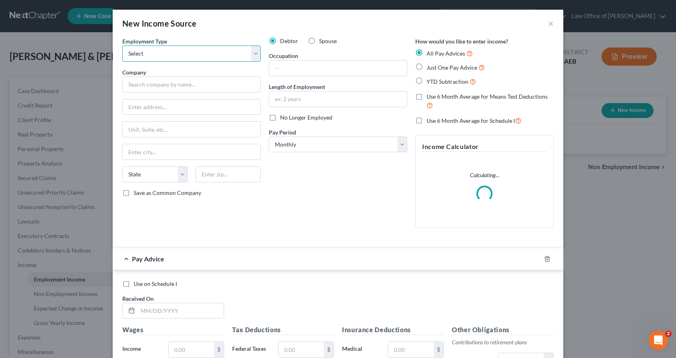
click at [162, 58] on select "Select Full or Part Time Employment Self Employment" at bounding box center [191, 53] width 138 height 16
select select "0"
click at [122, 45] on select "Select Full or Part Time Employment Self Employment" at bounding box center [191, 53] width 138 height 16
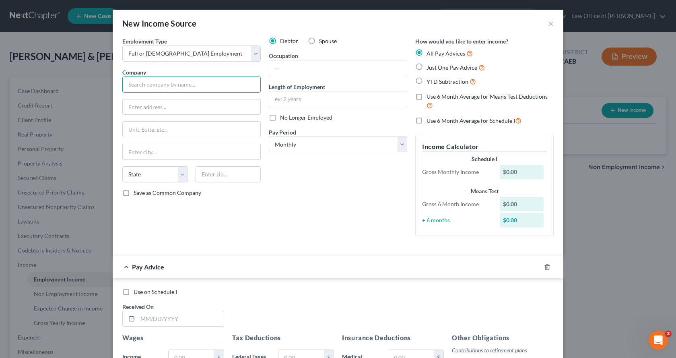
click at [145, 87] on input "text" at bounding box center [191, 84] width 138 height 16
type input "Reader Supported News, Inc."
click at [169, 104] on input "1042 NEl CaminoReal" at bounding box center [192, 106] width 138 height 15
click at [143, 107] on input "1042 NEl Camino Real" at bounding box center [192, 106] width 138 height 15
click at [190, 109] on input "1042 N El Camino Real" at bounding box center [192, 106] width 138 height 15
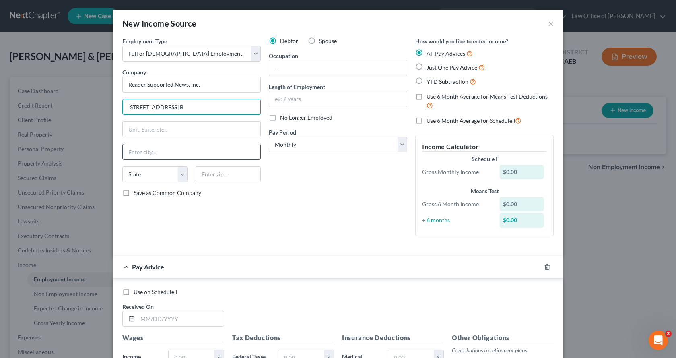
type input "1042 N El Camino Real, Ste. B"
click at [136, 154] on input "text" at bounding box center [192, 151] width 138 height 15
click at [134, 153] on input "Enicinitas" at bounding box center [192, 151] width 138 height 15
type input "Encinitas"
click at [146, 174] on select "State AL AK AR AZ CA CO CT DE DC FL GA GU HI ID IL IN IA KS KY LA ME MD MA MI M…" at bounding box center [154, 174] width 65 height 16
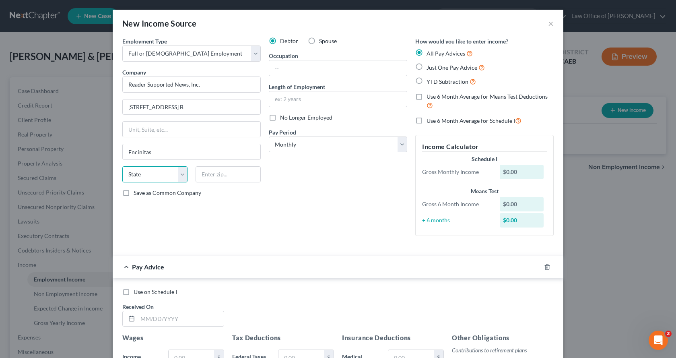
select select "4"
click at [122, 166] on select "State AL AK AR AZ CA CO CT DE DC FL GA GU HI ID IL IN IA KS KY LA ME MD MA MI M…" at bounding box center [154, 174] width 65 height 16
click at [208, 178] on input "text" at bounding box center [227, 174] width 65 height 16
type input "92024-1322"
click at [309, 59] on div "Occupation" at bounding box center [338, 63] width 138 height 25
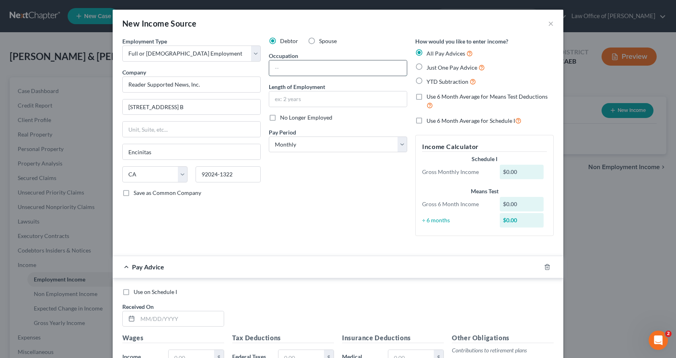
click at [302, 72] on input "text" at bounding box center [338, 67] width 138 height 15
type input "Web Admin"
click at [289, 101] on input "text" at bounding box center [338, 98] width 138 height 15
type input "Since June 2020"
click at [426, 64] on label "Just One Pay Advice" at bounding box center [455, 67] width 58 height 9
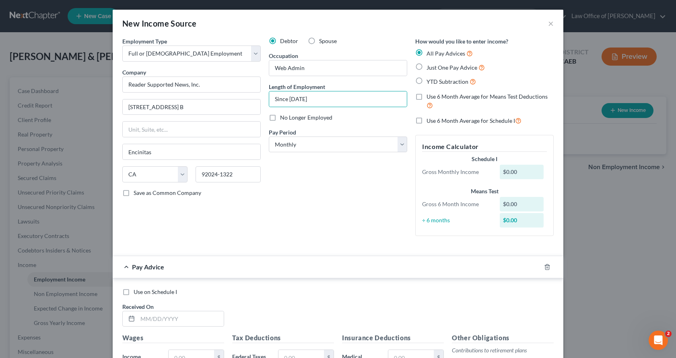
click at [430, 64] on input "Just One Pay Advice" at bounding box center [432, 65] width 5 height 5
radio input "true"
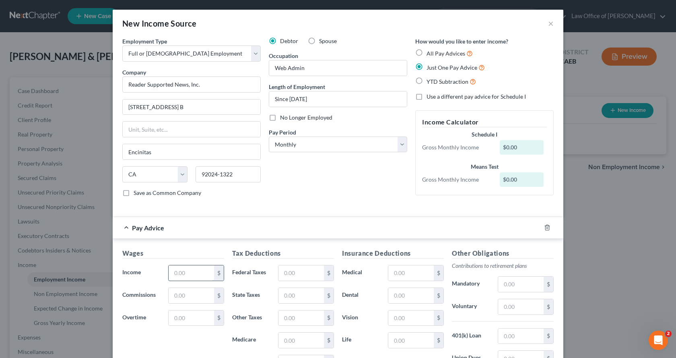
click at [176, 272] on input "text" at bounding box center [191, 272] width 45 height 15
type input "0.00"
click at [285, 272] on input "text" at bounding box center [300, 272] width 45 height 15
type input "0.00"
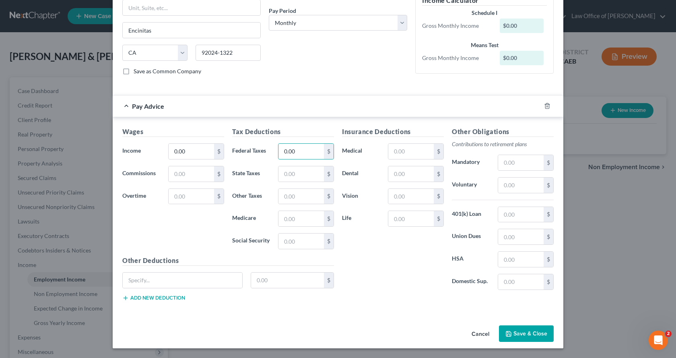
click at [529, 338] on button "Save & Close" at bounding box center [526, 333] width 55 height 17
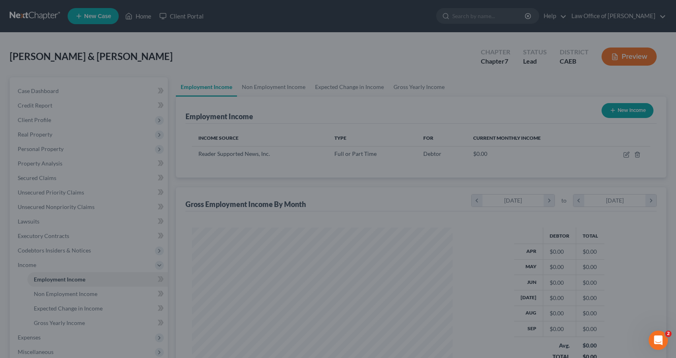
scroll to position [144, 274]
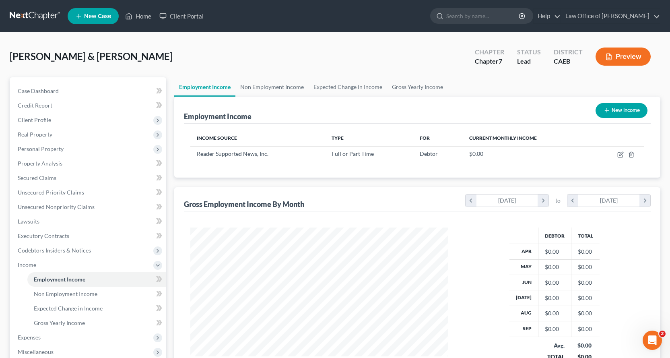
click at [619, 115] on button "New Income" at bounding box center [621, 110] width 52 height 15
select select "0"
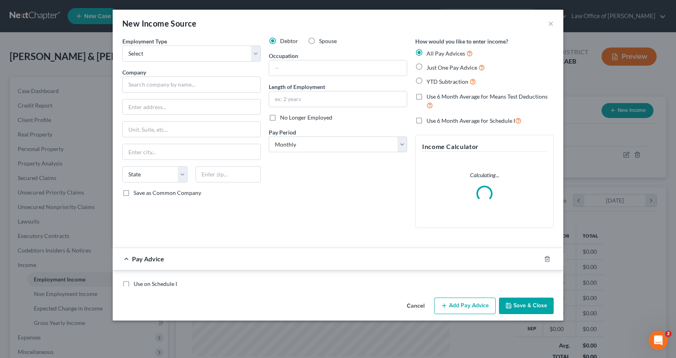
scroll to position [144, 277]
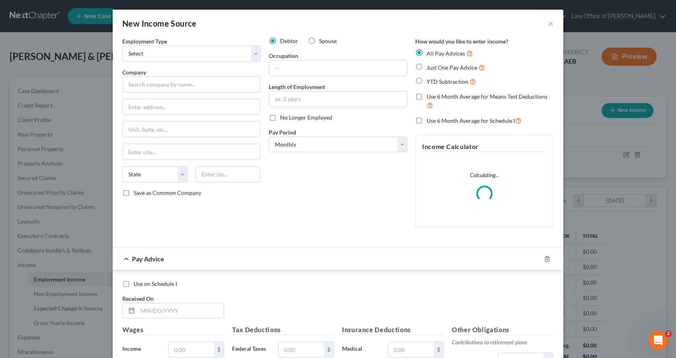
click at [319, 40] on label "Spouse" at bounding box center [328, 41] width 18 height 8
click at [322, 40] on input "Spouse" at bounding box center [324, 39] width 5 height 5
radio input "true"
click at [190, 59] on select "Select Full or Part Time Employment Self Employment" at bounding box center [191, 53] width 138 height 16
select select "0"
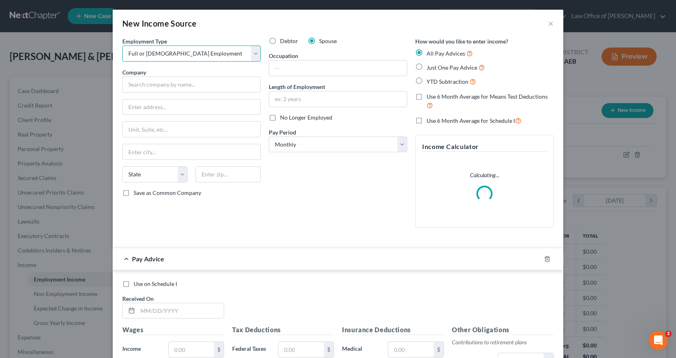
click at [122, 45] on select "Select Full or Part Time Employment Self Employment" at bounding box center [191, 53] width 138 height 16
click at [159, 86] on input "text" at bounding box center [191, 84] width 138 height 16
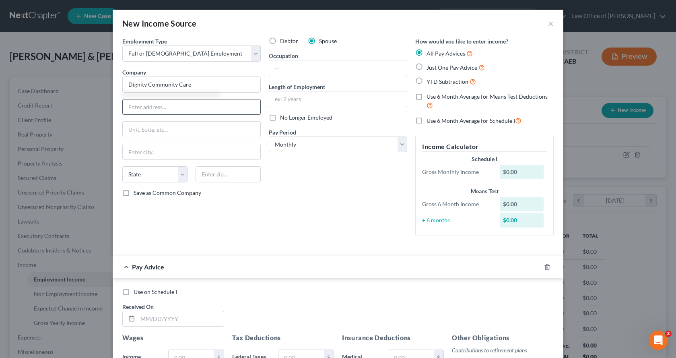
click at [136, 109] on input "text" at bounding box center [192, 106] width 138 height 15
type input "Dignity Community Care"
type input "185 Berry Street"
click at [140, 126] on input "text" at bounding box center [192, 128] width 138 height 15
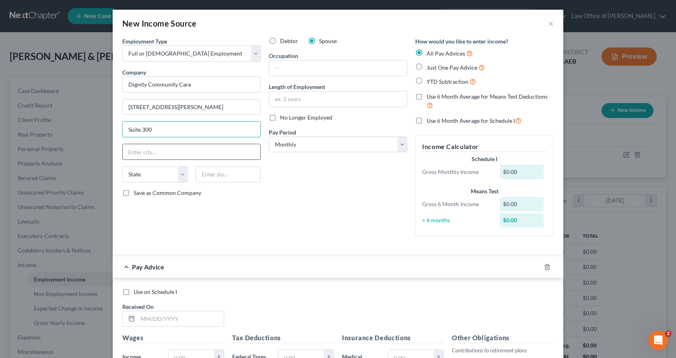
type input "Suite 300"
click at [144, 152] on input "text" at bounding box center [192, 151] width 138 height 15
click at [132, 151] on input "SAn Francisco" at bounding box center [192, 151] width 138 height 15
type input "San Francisco"
click at [134, 171] on select "State AL AK AR AZ CA CO CT DE DC FL GA GU HI ID IL IN IA KS KY LA ME MD MA MI M…" at bounding box center [154, 174] width 65 height 16
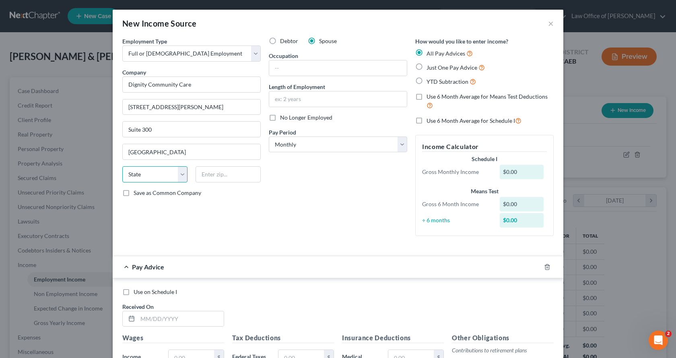
select select "4"
click at [122, 166] on select "State AL AK AR AZ CA CO CT DE DC FL GA GU HI ID IL IN IA KS KY LA ME MD MA MI M…" at bounding box center [154, 174] width 65 height 16
click at [211, 174] on input "text" at bounding box center [227, 174] width 65 height 16
type input "94105"
click at [278, 71] on input "text" at bounding box center [338, 67] width 138 height 15
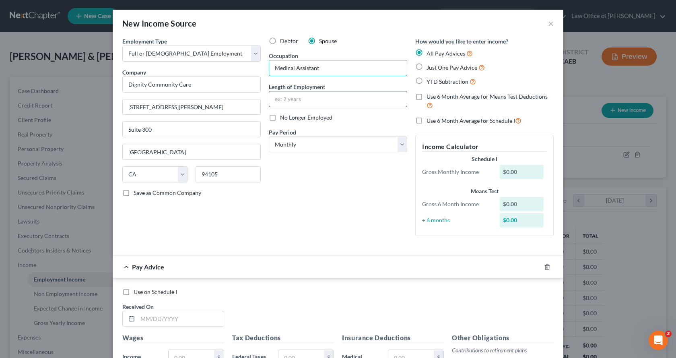
type input "Medical Assistant"
click at [296, 95] on input "text" at bounding box center [338, 98] width 138 height 15
type input "Since 02/28/2021"
click at [426, 65] on label "Just One Pay Advice" at bounding box center [455, 67] width 58 height 9
click at [430, 65] on input "Just One Pay Advice" at bounding box center [432, 65] width 5 height 5
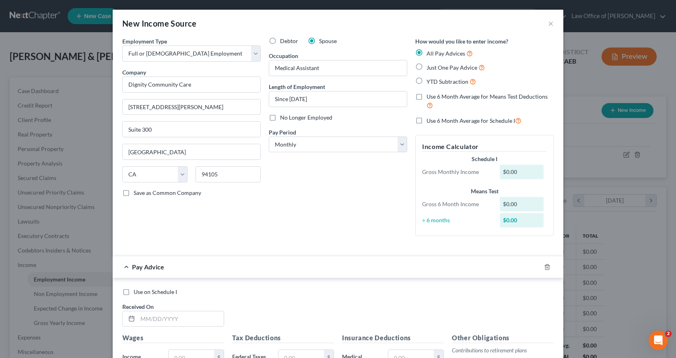
radio input "true"
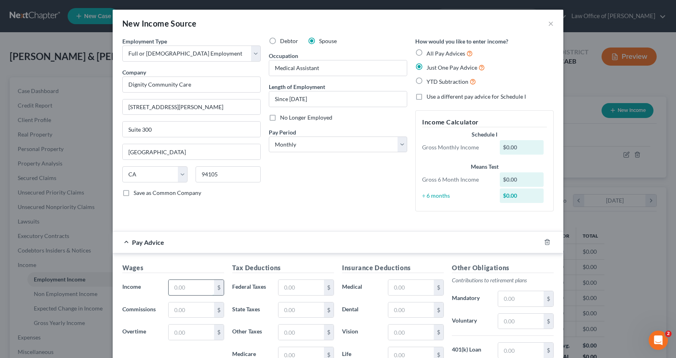
click at [172, 289] on input "text" at bounding box center [191, 287] width 45 height 15
type input "0.00"
click at [295, 290] on input "text" at bounding box center [300, 287] width 45 height 15
type input "0.00"
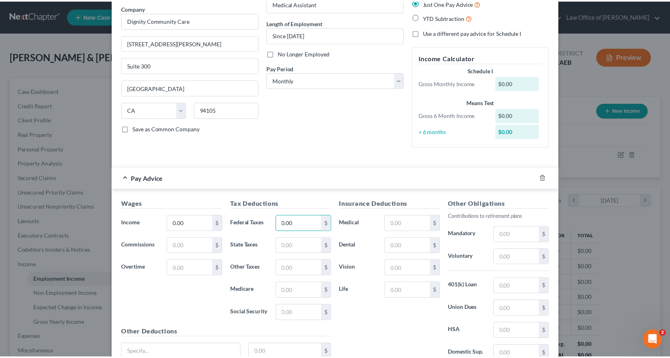
scroll to position [136, 0]
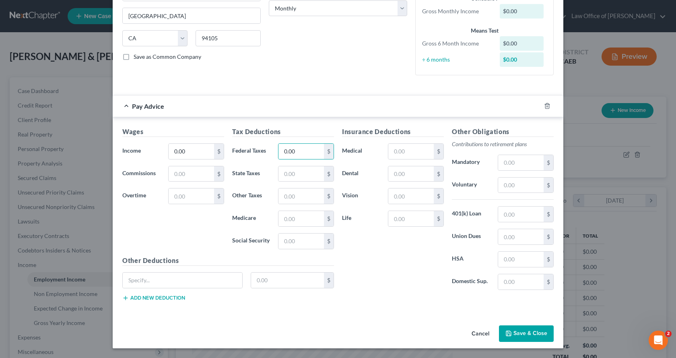
click at [534, 338] on button "Save & Close" at bounding box center [526, 333] width 55 height 17
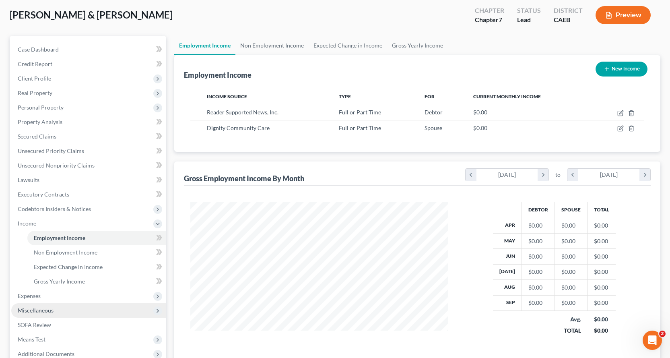
scroll to position [80, 0]
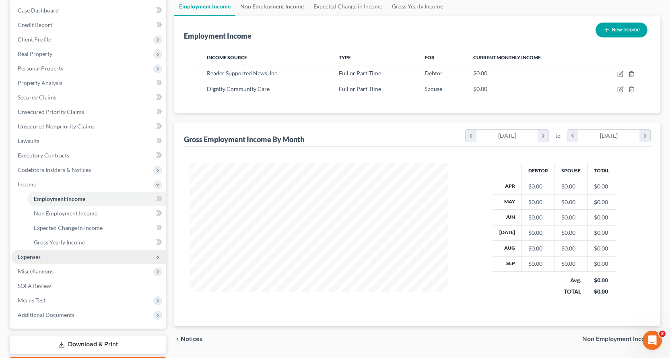
click at [27, 259] on span "Expenses" at bounding box center [29, 256] width 23 height 7
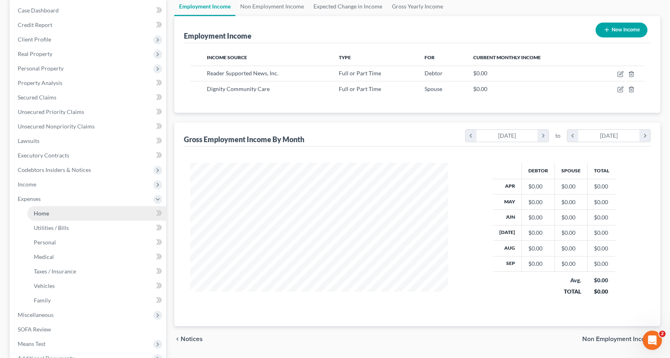
click at [41, 217] on link "Home" at bounding box center [96, 213] width 139 height 14
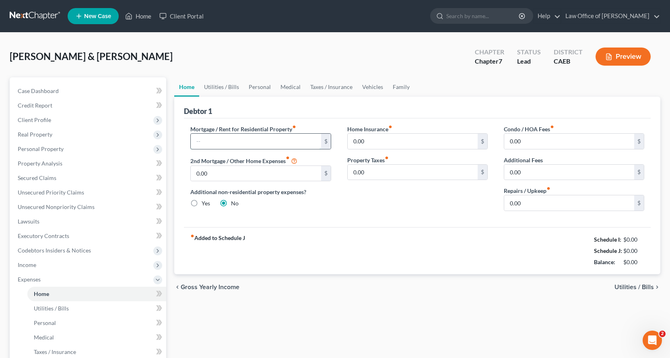
click at [218, 143] on input "text" at bounding box center [256, 141] width 130 height 15
type input "2,784.00"
click at [222, 86] on link "Utilities / Bills" at bounding box center [221, 86] width 45 height 19
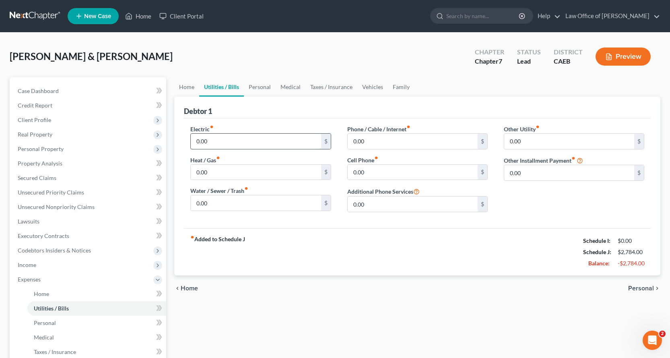
click at [212, 138] on input "0.00" at bounding box center [256, 141] width 130 height 15
type input "190.00"
click at [237, 176] on input "0.00" at bounding box center [256, 171] width 130 height 15
type input "70.00"
click at [242, 208] on input "0.00" at bounding box center [256, 202] width 130 height 15
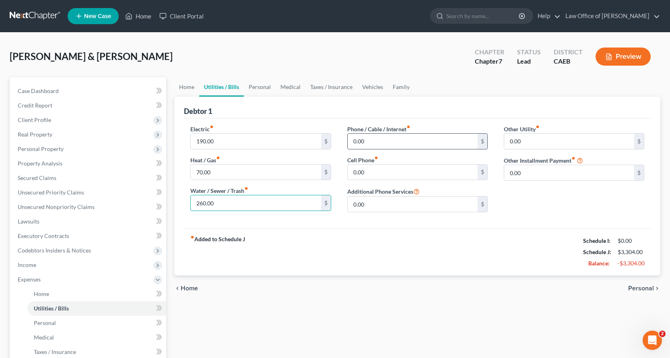
type input "260.00"
click at [367, 139] on input "0.00" at bounding box center [412, 141] width 130 height 15
type input "150.00"
click at [536, 172] on input "0.00" at bounding box center [569, 172] width 130 height 15
type input "5"
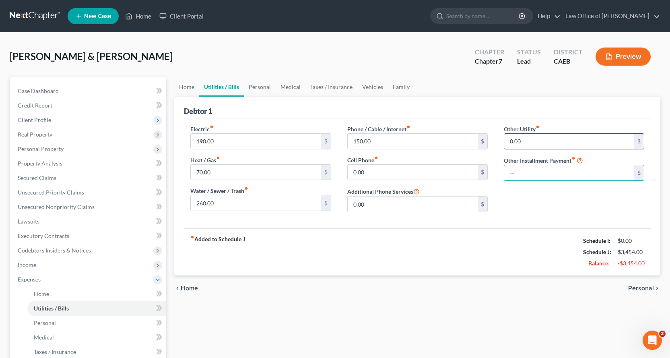
click at [528, 146] on input "0.00" at bounding box center [569, 141] width 130 height 15
type input "50.00"
click at [529, 164] on input "text" at bounding box center [574, 163] width 140 height 15
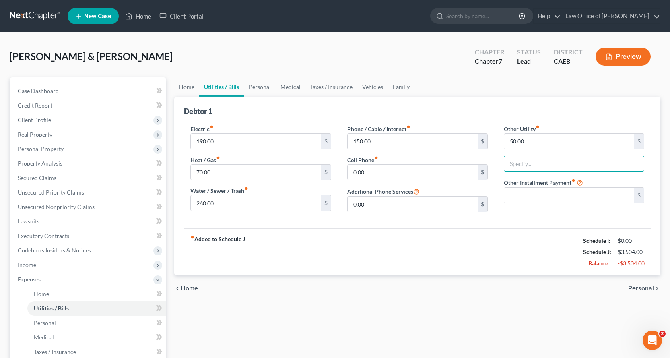
type input "Pest Control"
click at [394, 83] on link "Family" at bounding box center [401, 86] width 27 height 19
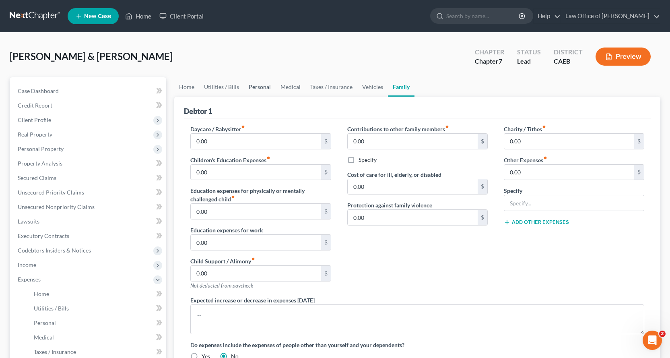
click at [263, 87] on link "Personal" at bounding box center [260, 86] width 32 height 19
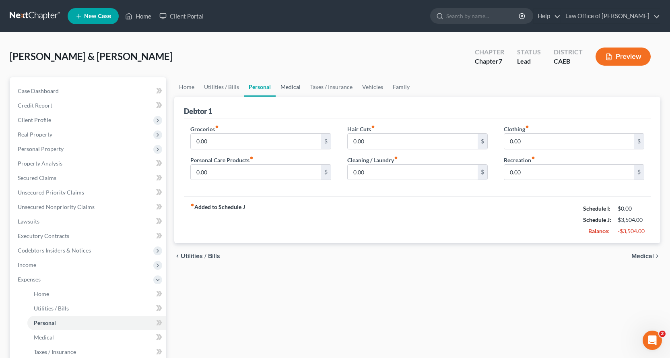
click at [284, 88] on link "Medical" at bounding box center [291, 86] width 30 height 19
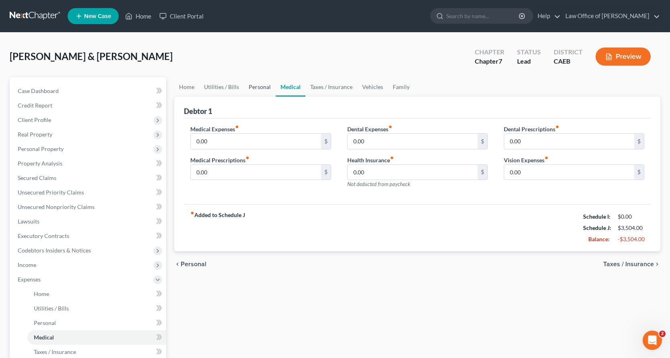
click at [262, 85] on link "Personal" at bounding box center [260, 86] width 32 height 19
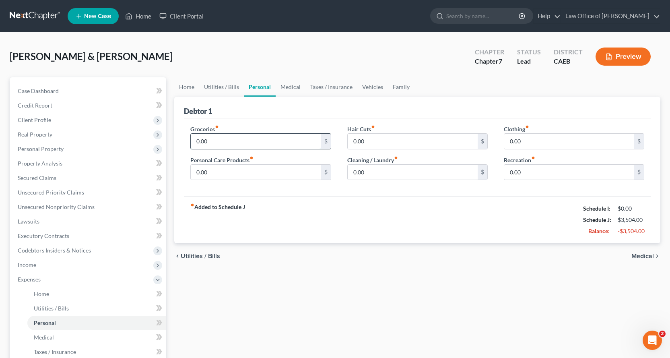
click at [222, 143] on input "0.00" at bounding box center [256, 141] width 130 height 15
click at [545, 146] on input "0.00" at bounding box center [569, 141] width 130 height 15
type input "15.00"
click at [379, 173] on input "0.00" at bounding box center [412, 171] width 130 height 15
type input "10.00"
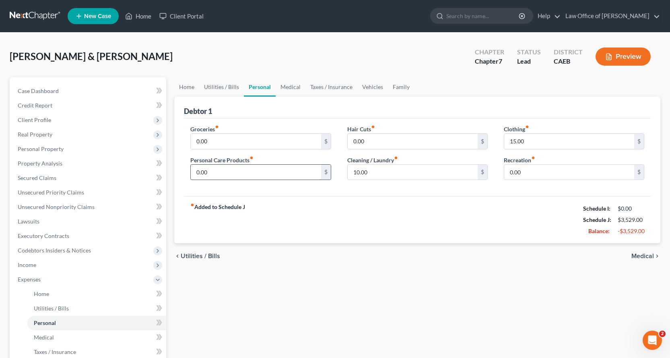
click at [222, 173] on input "0.00" at bounding box center [256, 171] width 130 height 15
type input "10.00"
click at [291, 88] on link "Medical" at bounding box center [291, 86] width 30 height 19
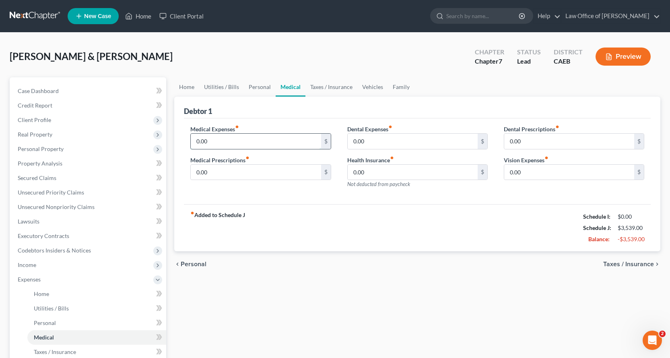
click at [218, 134] on input "0.00" at bounding box center [256, 141] width 130 height 15
click at [217, 173] on input "0.00" at bounding box center [256, 171] width 130 height 15
type input "10.00"
click at [372, 88] on link "Vehicles" at bounding box center [372, 86] width 31 height 19
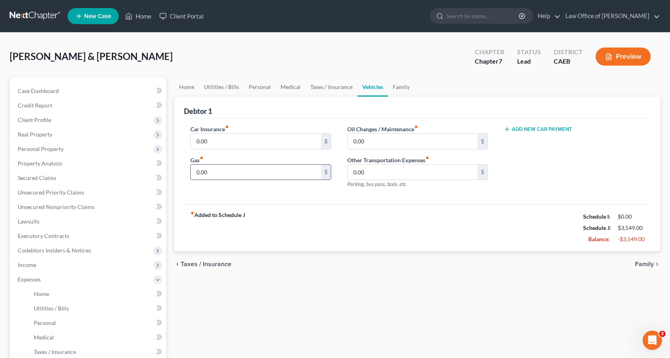
click at [207, 174] on input "0.00" at bounding box center [256, 171] width 130 height 15
type input "120.00"
click at [223, 145] on input "0.00" at bounding box center [256, 141] width 130 height 15
type input "160.00"
click at [561, 130] on button "Add New Car Payment" at bounding box center [538, 129] width 68 height 6
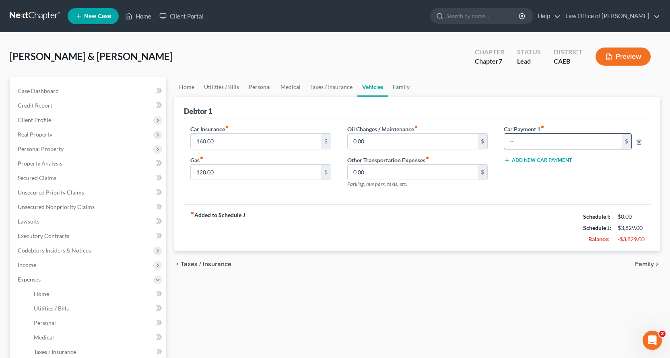
click at [516, 144] on input "text" at bounding box center [562, 141] width 117 height 15
type input "597.00"
click at [288, 87] on link "Medical" at bounding box center [291, 86] width 30 height 19
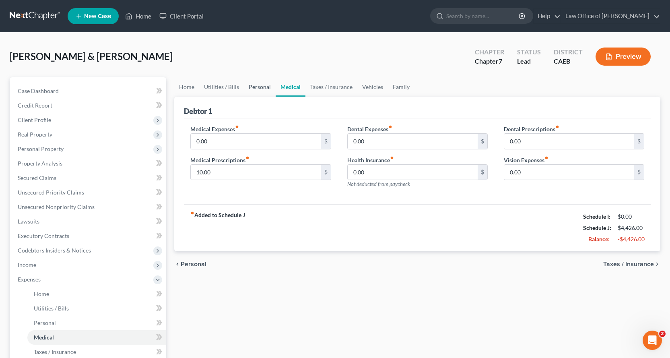
click at [250, 87] on link "Personal" at bounding box center [260, 86] width 32 height 19
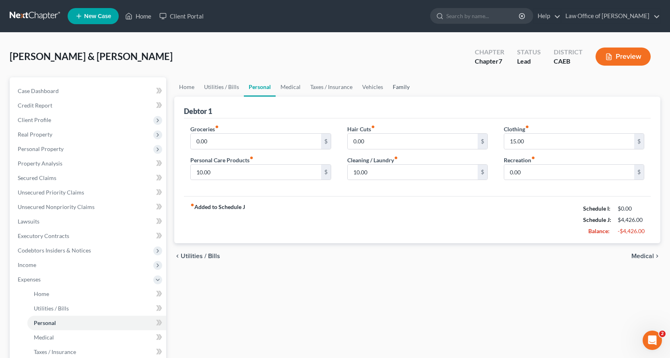
drag, startPoint x: 404, startPoint y: 85, endPoint x: 410, endPoint y: 82, distance: 6.9
click at [404, 84] on link "Family" at bounding box center [401, 86] width 27 height 19
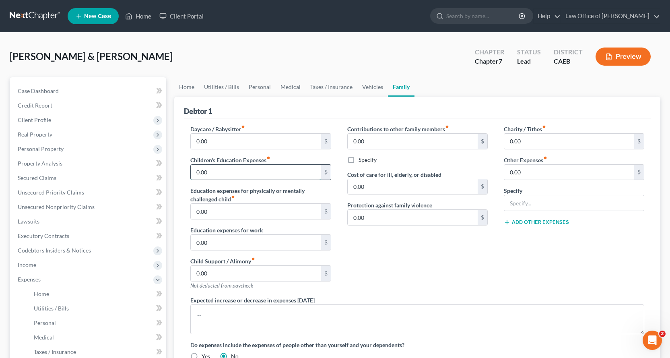
click at [217, 174] on input "0.00" at bounding box center [256, 171] width 130 height 15
type input "430.00"
click at [334, 88] on link "Taxes / Insurance" at bounding box center [331, 86] width 52 height 19
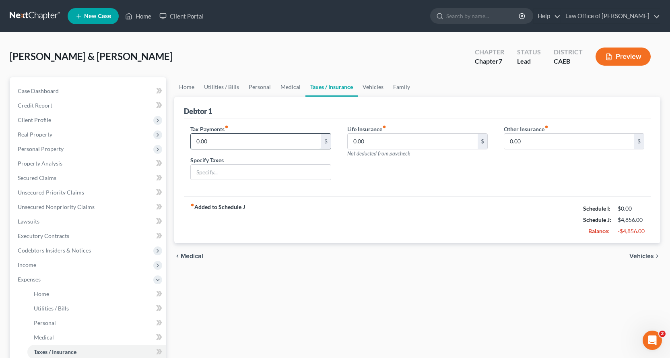
click at [230, 141] on input "0.00" at bounding box center [256, 141] width 130 height 15
type input "500.00"
click at [228, 170] on input "text" at bounding box center [261, 171] width 140 height 15
type input "Vehicle Registration"
click at [400, 84] on link "Family" at bounding box center [401, 86] width 27 height 19
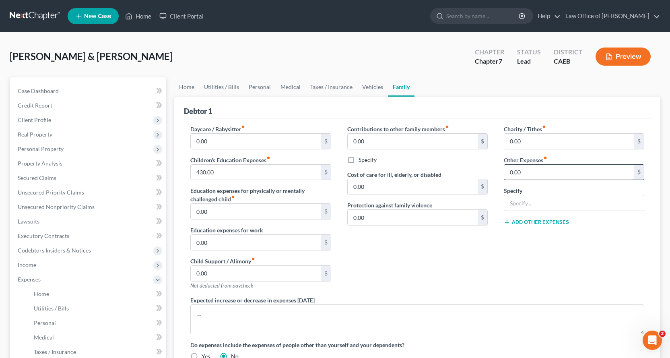
click at [530, 174] on input "0.00" at bounding box center [569, 171] width 130 height 15
type input "125.00"
click at [519, 199] on input "text" at bounding box center [574, 202] width 140 height 15
click at [630, 202] on input "Pet food & Veterinarian costs $100.00, work lunches $253.00" at bounding box center [574, 202] width 140 height 15
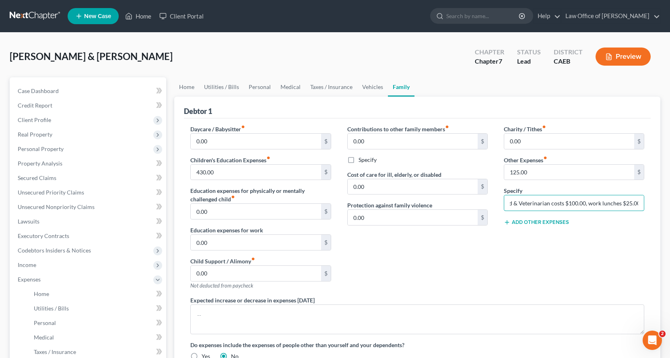
scroll to position [121, 0]
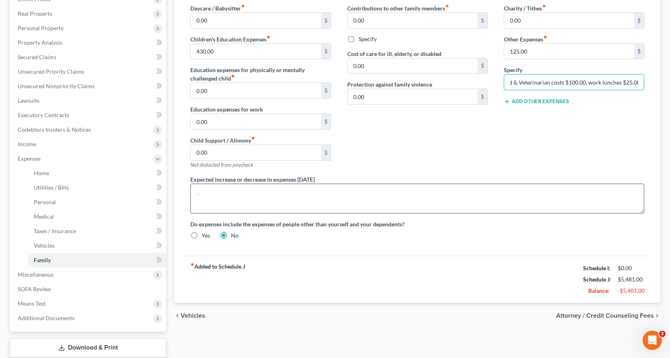
type input "Pet food & Veterinarian costs $100.00, work lunches $25.00"
click at [220, 206] on textarea at bounding box center [417, 198] width 454 height 30
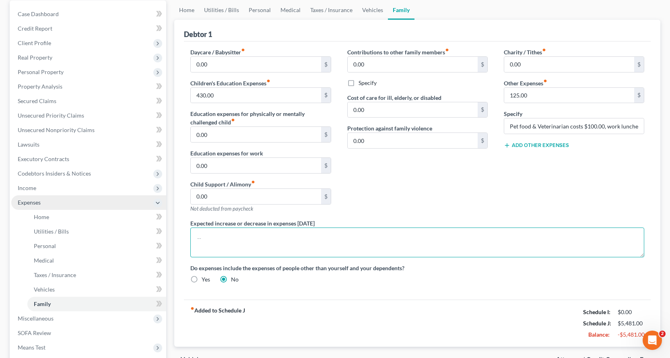
scroll to position [80, 0]
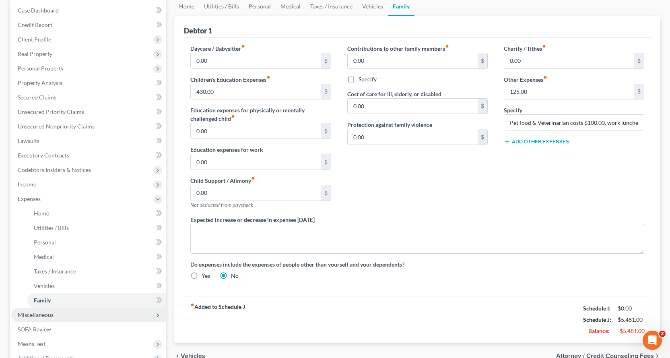
click at [36, 316] on span "Miscellaneous" at bounding box center [36, 314] width 36 height 7
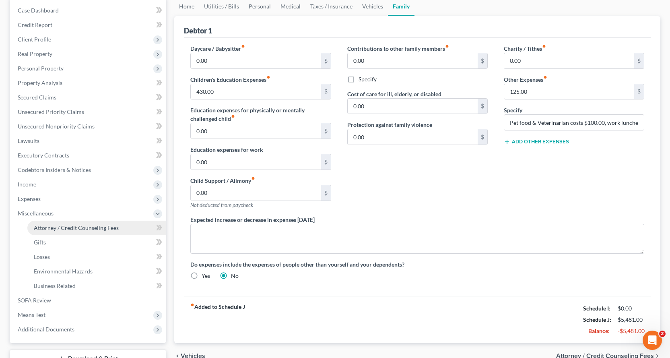
click at [49, 228] on span "Attorney / Credit Counseling Fees" at bounding box center [76, 227] width 85 height 7
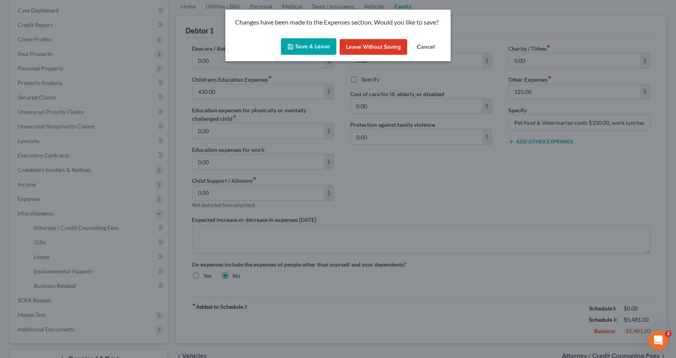
click at [302, 44] on button "Save & Leave" at bounding box center [309, 46] width 56 height 17
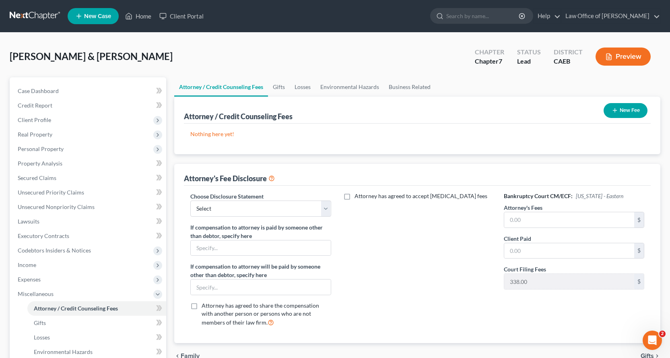
click at [611, 113] on icon "button" at bounding box center [614, 110] width 6 height 6
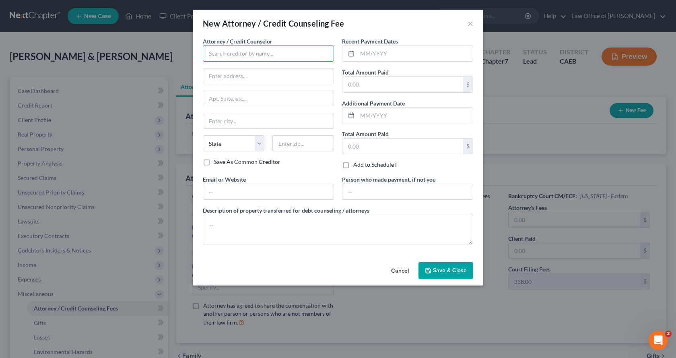
click at [244, 54] on input "text" at bounding box center [268, 53] width 131 height 16
type input "Credit Counseling"
click at [361, 53] on input "text" at bounding box center [414, 53] width 115 height 15
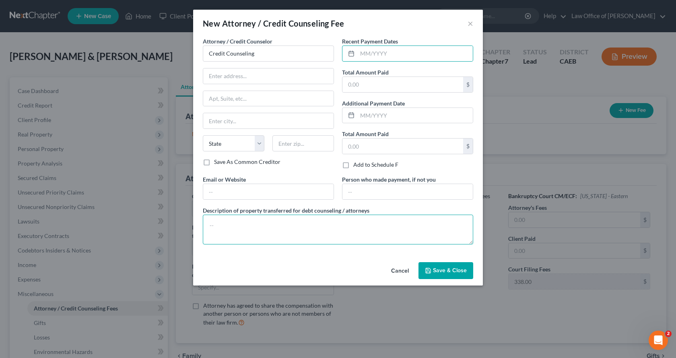
click at [247, 236] on textarea at bounding box center [338, 229] width 270 height 30
type textarea "$______ was paid for credit counseling."
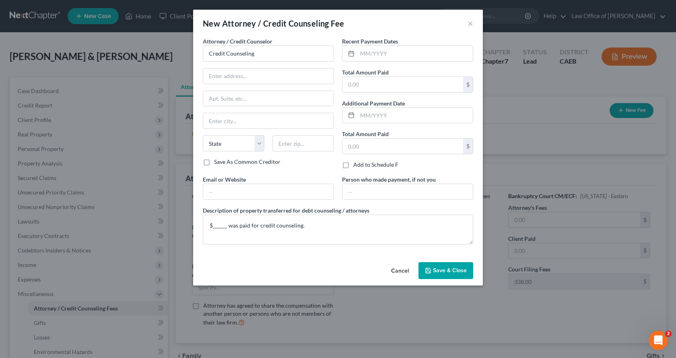
click at [443, 267] on span "Save & Close" at bounding box center [450, 270] width 34 height 7
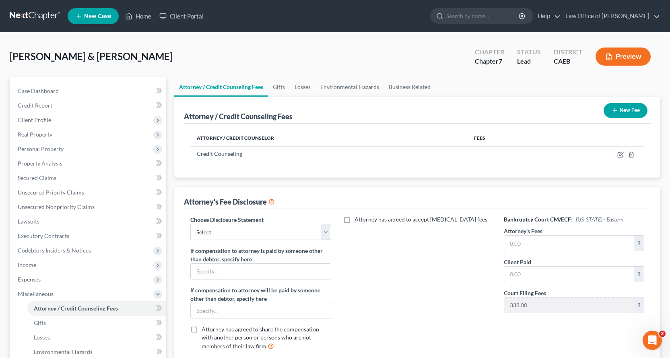
click at [625, 111] on button "New Fee" at bounding box center [625, 110] width 44 height 15
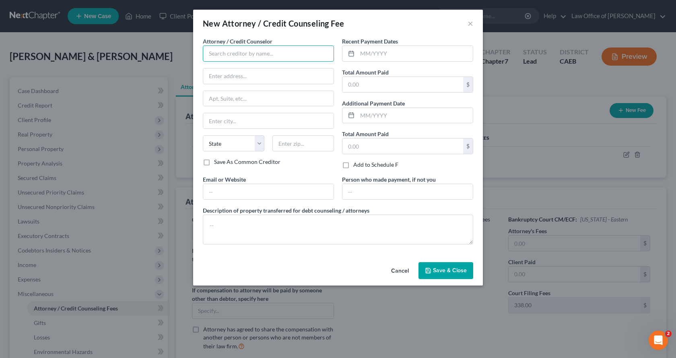
click at [253, 49] on input "text" at bounding box center [268, 53] width 131 height 16
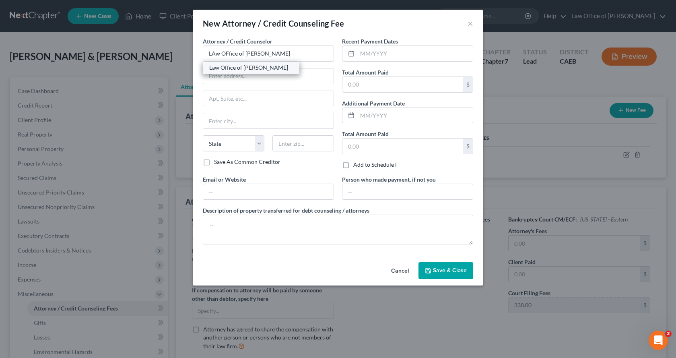
click at [286, 69] on div "Law Office of Gerald L. White" at bounding box center [251, 68] width 84 height 8
type input "Law Office of Gerald L. White"
type input "301 Natoma Street, Suite 105"
type input "Folsom"
select select "4"
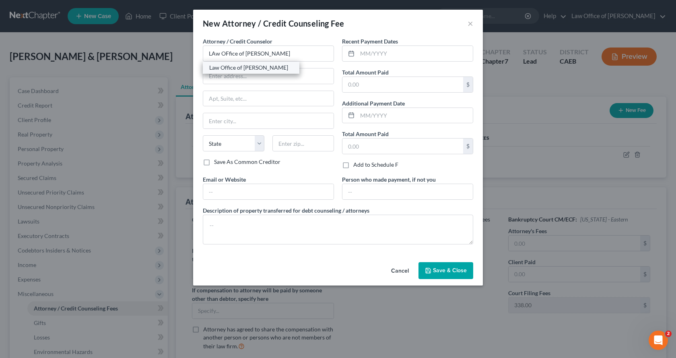
type input "95630"
click at [367, 52] on input "text" at bounding box center [414, 53] width 115 height 15
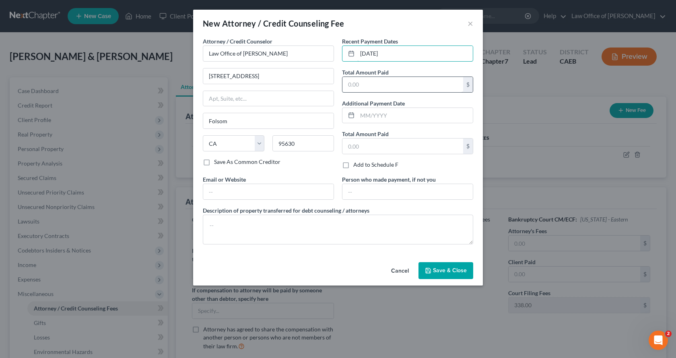
type input "03/28/2025"
click at [362, 83] on input "text" at bounding box center [402, 84] width 121 height 15
type input "760.00"
click at [360, 114] on input "text" at bounding box center [414, 115] width 115 height 15
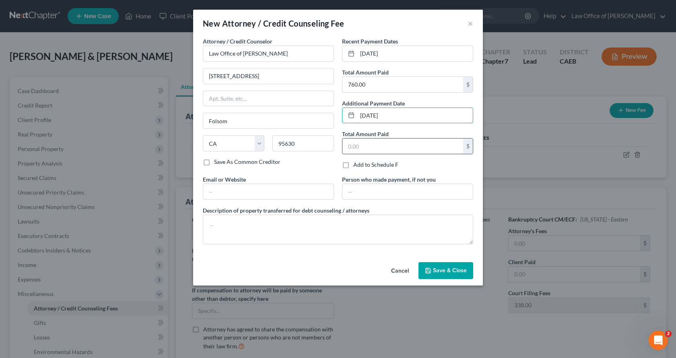
type input "05/02/2025"
click at [355, 145] on input "text" at bounding box center [402, 145] width 121 height 15
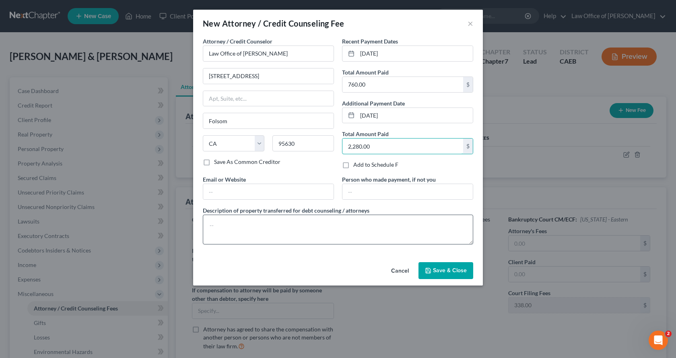
type input "2,280.00"
click at [224, 228] on textarea at bounding box center [338, 229] width 270 height 30
type textarea "$_____ which includes the Court filing fee of $338.00."
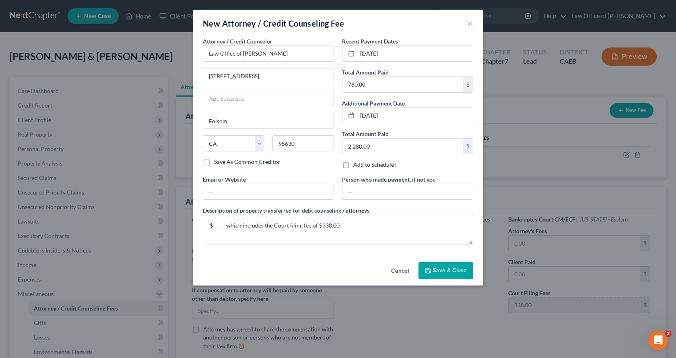
click at [446, 274] on button "Save & Close" at bounding box center [445, 270] width 55 height 17
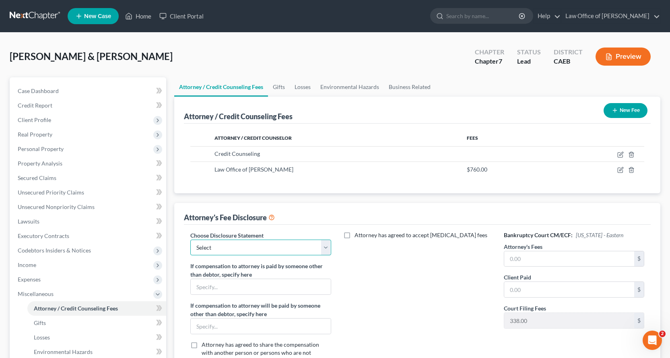
click at [225, 252] on select "Select Individudal with Motion to Compel Abandonment Corp/LLC Attorney Fee Blur…" at bounding box center [260, 247] width 140 height 16
select select "2"
click at [190, 239] on select "Select Individudal with Motion to Compel Abandonment Corp/LLC Attorney Fee Blur…" at bounding box center [260, 247] width 140 height 16
click at [518, 263] on input "text" at bounding box center [569, 258] width 130 height 15
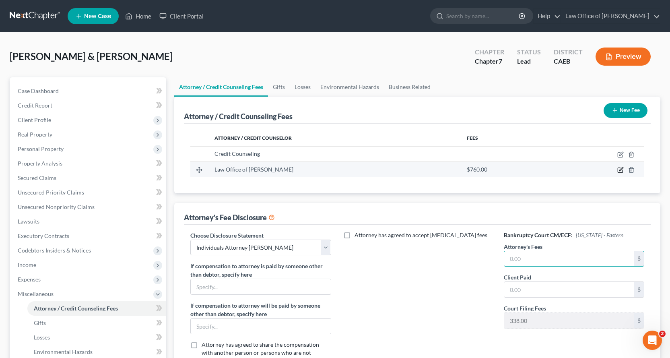
click at [618, 171] on icon "button" at bounding box center [620, 170] width 6 height 6
select select "4"
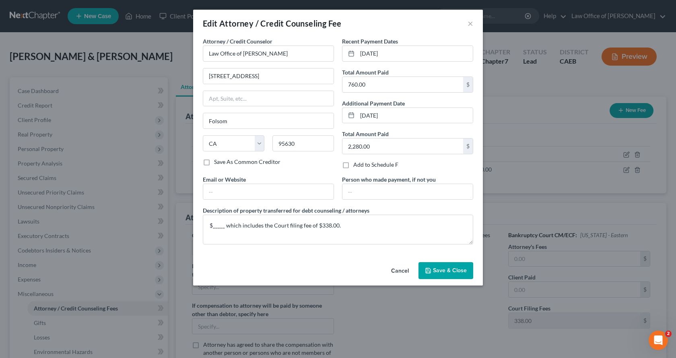
click at [460, 268] on span "Save & Close" at bounding box center [450, 270] width 34 height 7
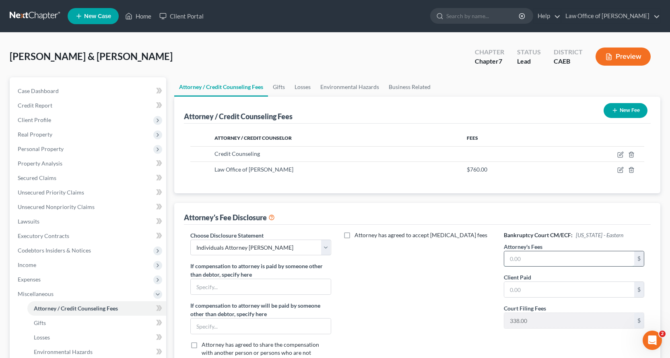
click at [521, 258] on input "text" at bounding box center [569, 258] width 130 height 15
type input "2,700.00"
click at [525, 290] on input "text" at bounding box center [569, 289] width 130 height 15
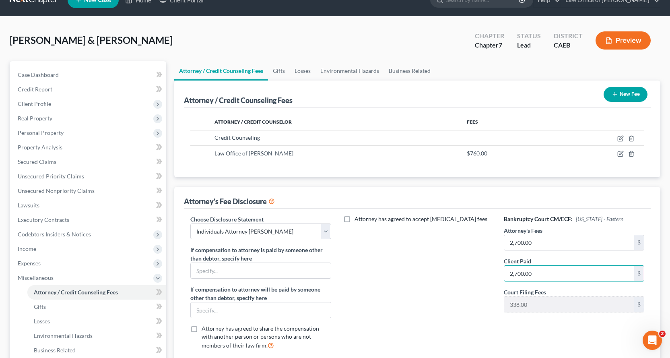
scroll to position [142, 0]
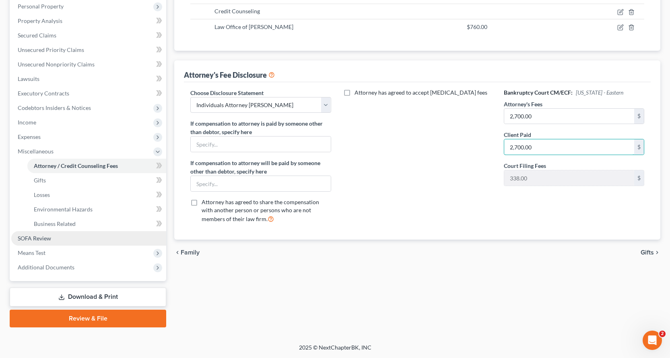
type input "2,700.00"
click at [48, 239] on span "SOFA Review" at bounding box center [34, 237] width 33 height 7
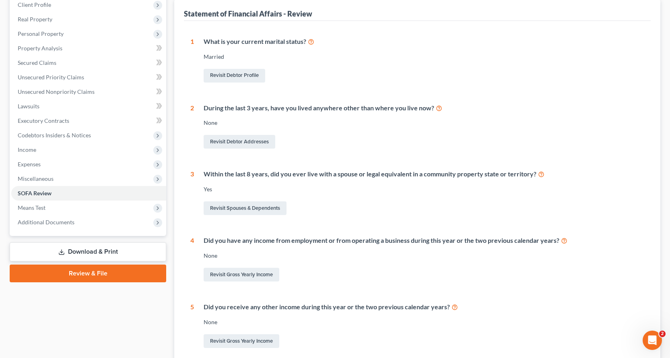
scroll to position [161, 0]
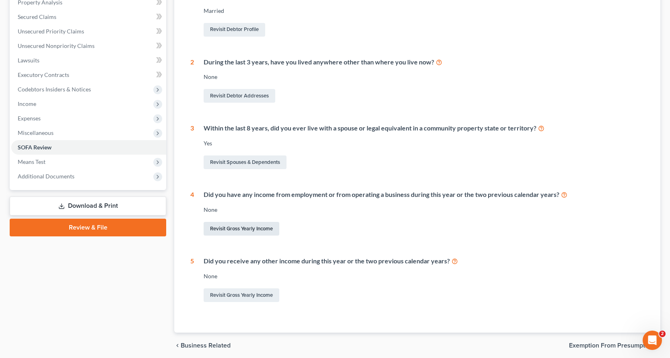
click at [257, 229] on link "Revisit Gross Yearly Income" at bounding box center [242, 229] width 76 height 14
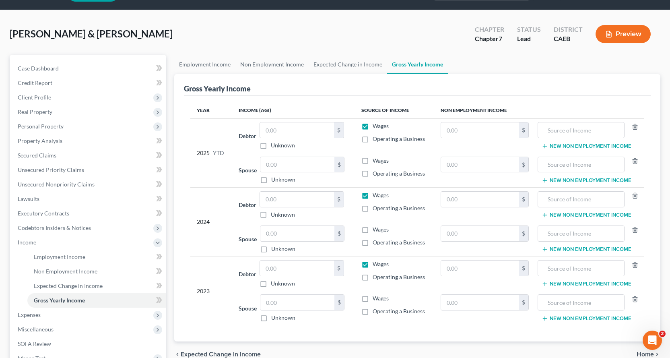
scroll to position [40, 0]
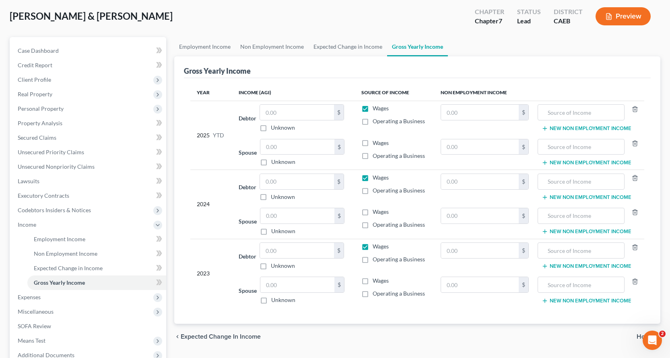
click at [372, 282] on label "Wages" at bounding box center [380, 280] width 16 height 8
click at [376, 282] on input "Wages" at bounding box center [378, 278] width 5 height 5
checkbox input "true"
click at [372, 212] on label "Wages" at bounding box center [380, 212] width 16 height 8
click at [376, 212] on input "Wages" at bounding box center [378, 210] width 5 height 5
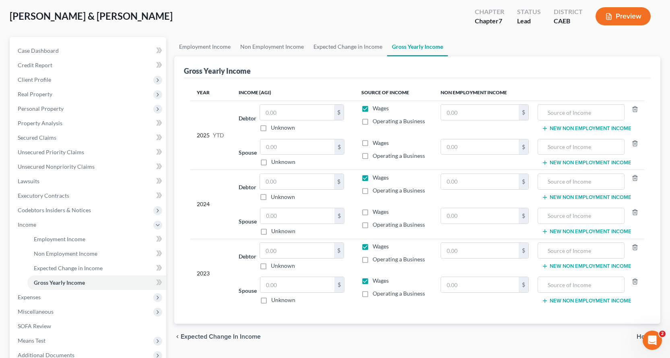
checkbox input "true"
click at [372, 143] on label "Wages" at bounding box center [380, 143] width 16 height 8
click at [376, 143] on input "Wages" at bounding box center [378, 141] width 5 height 5
checkbox input "true"
click at [275, 251] on input "text" at bounding box center [297, 250] width 74 height 15
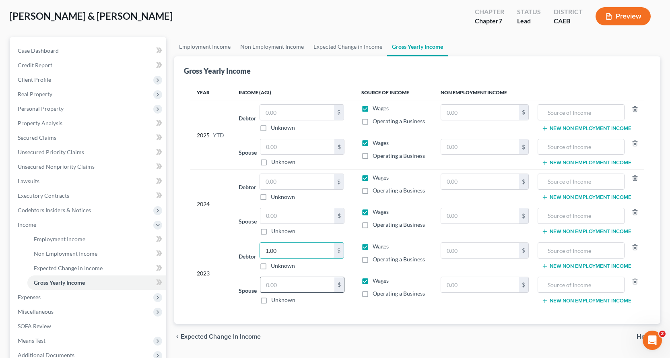
type input "1.00"
click at [274, 288] on input "text" at bounding box center [297, 284] width 74 height 15
type input "1.0"
click at [268, 214] on input "text" at bounding box center [297, 215] width 74 height 15
type input "1.00"
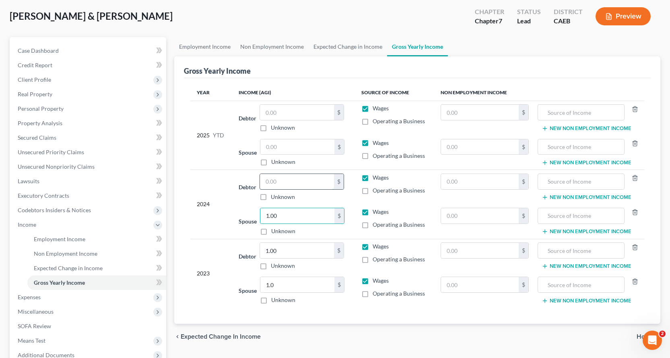
click at [269, 183] on input "text" at bounding box center [297, 181] width 74 height 15
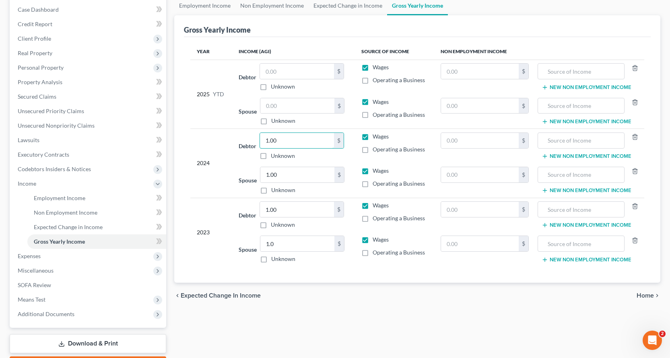
scroll to position [128, 0]
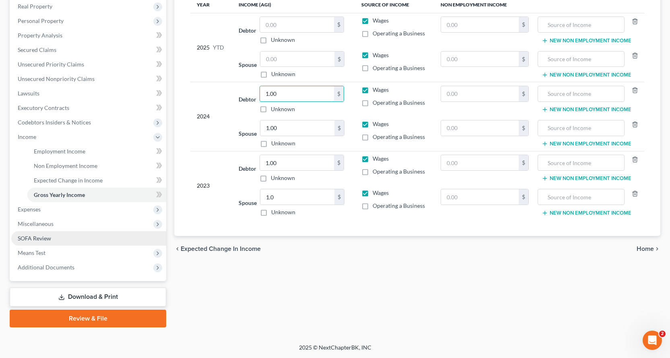
type input "1.00"
click at [20, 239] on span "SOFA Review" at bounding box center [34, 237] width 33 height 7
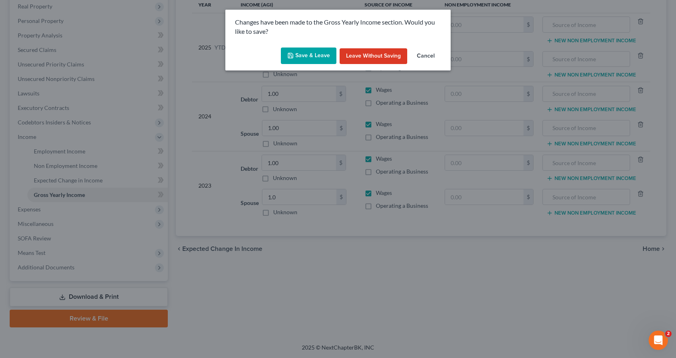
click at [296, 51] on button "Save & Leave" at bounding box center [309, 55] width 56 height 17
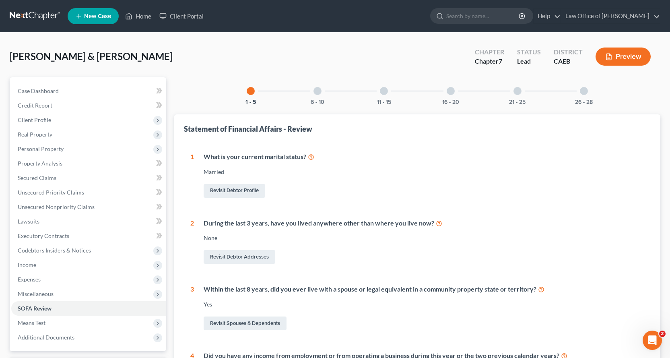
click at [316, 89] on div at bounding box center [317, 91] width 8 height 8
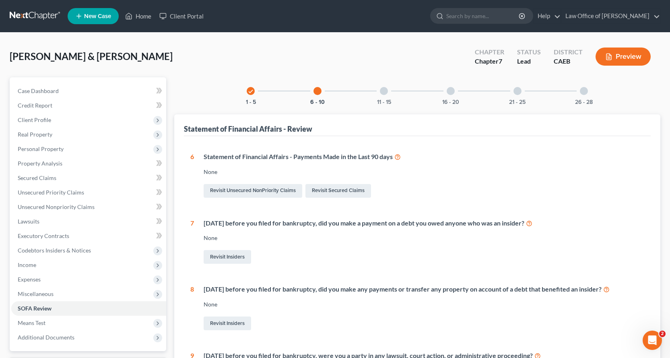
click at [249, 91] on icon "check" at bounding box center [251, 91] width 6 height 6
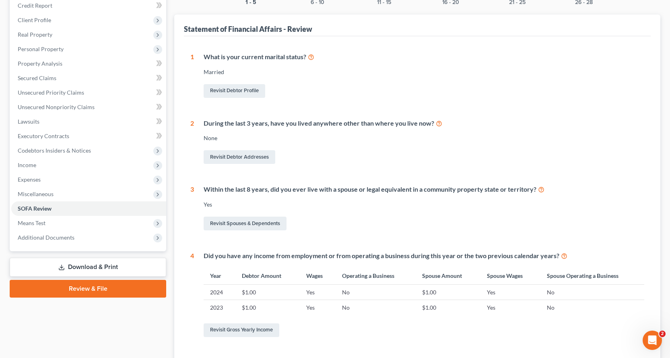
scroll to position [31, 0]
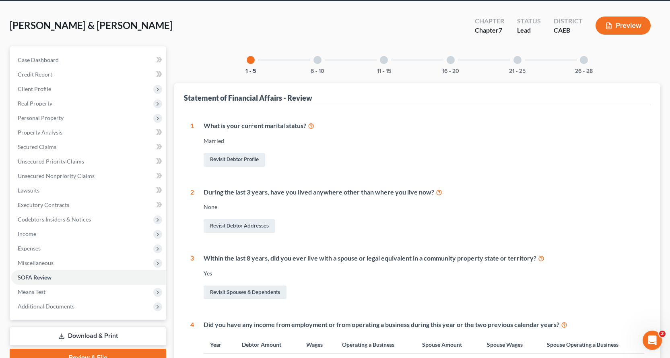
click at [321, 60] on div at bounding box center [317, 60] width 8 height 8
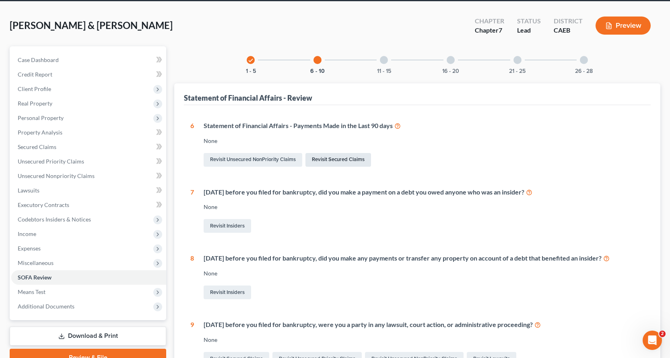
click at [331, 160] on link "Revisit Secured Claims" at bounding box center [338, 160] width 66 height 14
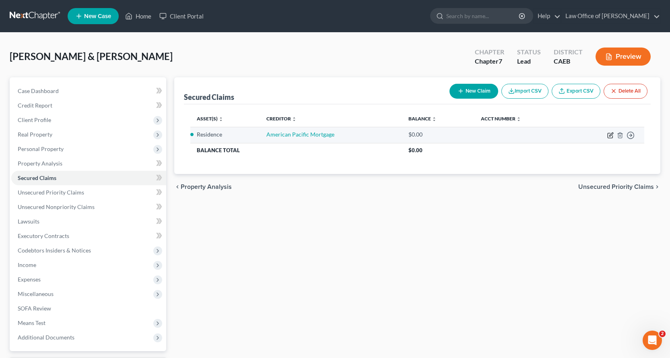
click at [610, 137] on icon "button" at bounding box center [610, 135] width 6 height 6
select select "2"
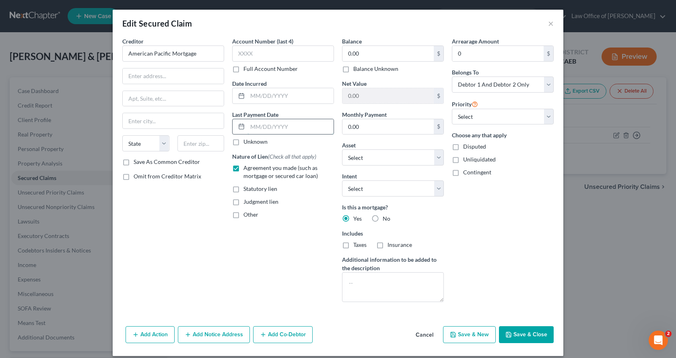
click at [264, 126] on input "text" at bounding box center [290, 126] width 86 height 15
drag, startPoint x: 520, startPoint y: 329, endPoint x: 526, endPoint y: 329, distance: 5.2
click at [520, 329] on button "Save & Close" at bounding box center [526, 334] width 55 height 17
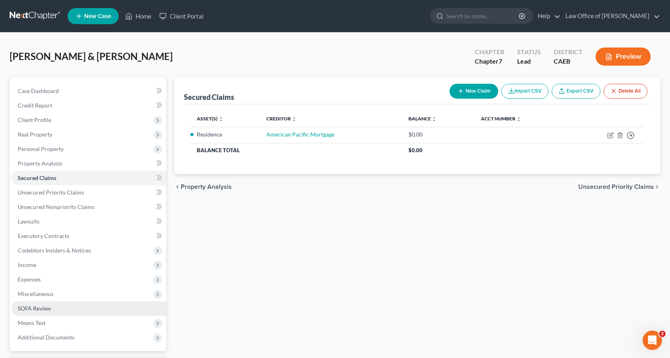
click at [42, 309] on span "SOFA Review" at bounding box center [34, 307] width 33 height 7
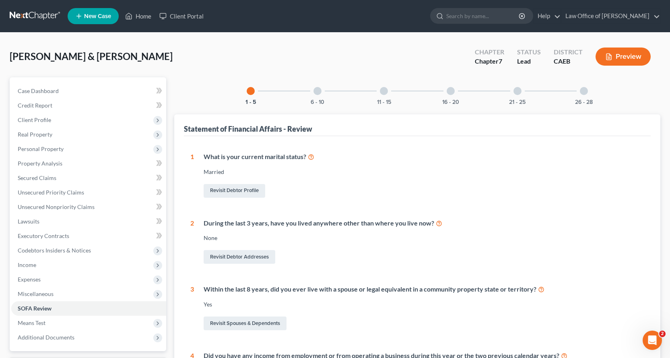
click at [318, 90] on div at bounding box center [317, 91] width 8 height 8
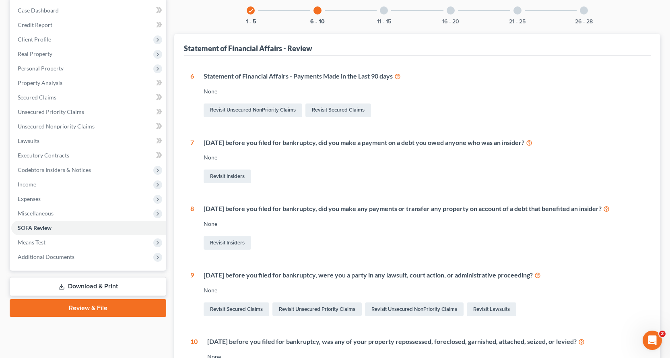
scroll to position [161, 0]
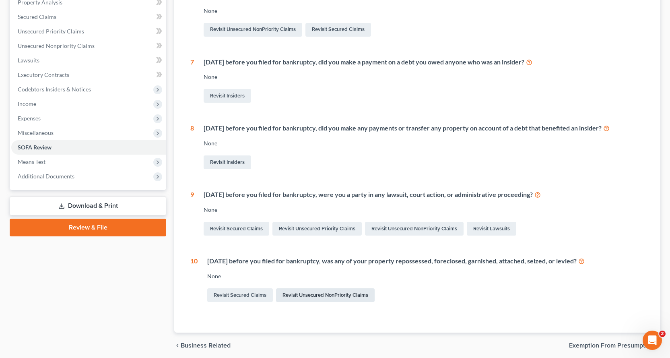
click at [317, 296] on link "Revisit Unsecured NonPriority Claims" at bounding box center [325, 295] width 99 height 14
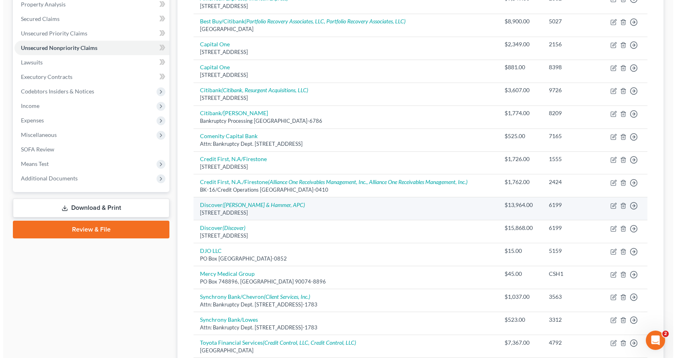
scroll to position [201, 0]
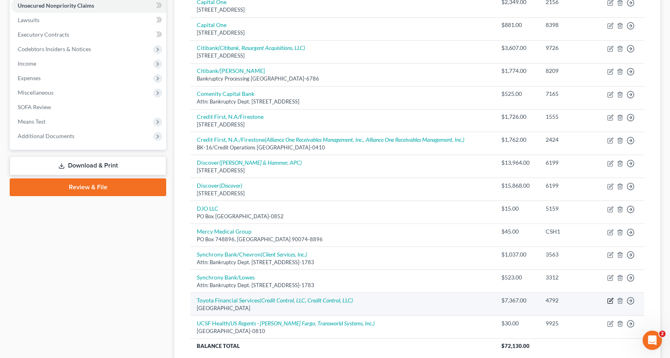
click at [611, 301] on icon "button" at bounding box center [610, 300] width 6 height 6
select select "3"
select select "14"
select select "0"
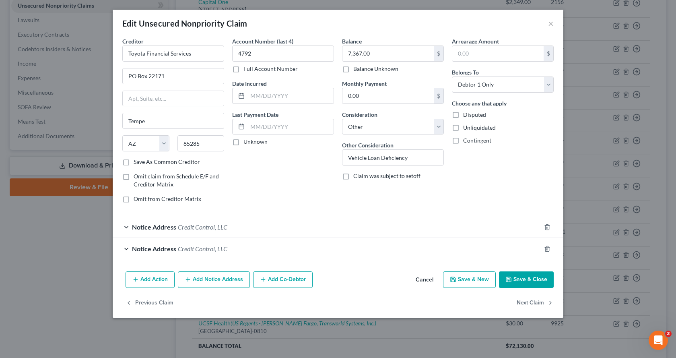
click at [146, 280] on button "Add Action" at bounding box center [149, 279] width 49 height 17
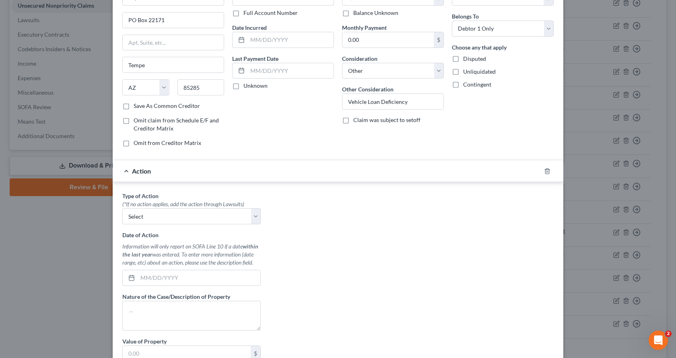
scroll to position [121, 0]
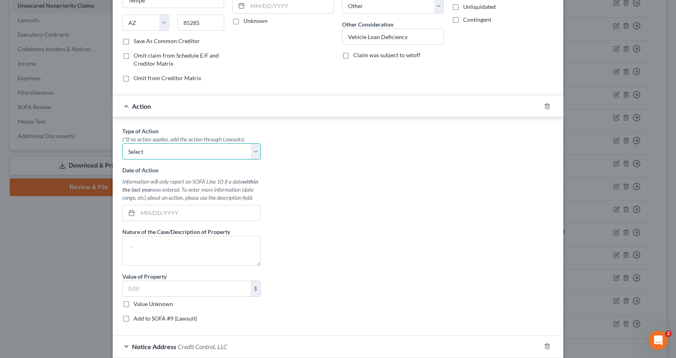
click at [144, 151] on select "Select Repossession Garnishment Foreclosure Personal Injury Attached, Seized, O…" at bounding box center [191, 151] width 138 height 16
select select "0"
click at [122, 143] on select "Select Repossession Garnishment Foreclosure Personal Injury Attached, Seized, O…" at bounding box center [191, 151] width 138 height 16
click at [142, 214] on input "text" at bounding box center [199, 212] width 123 height 15
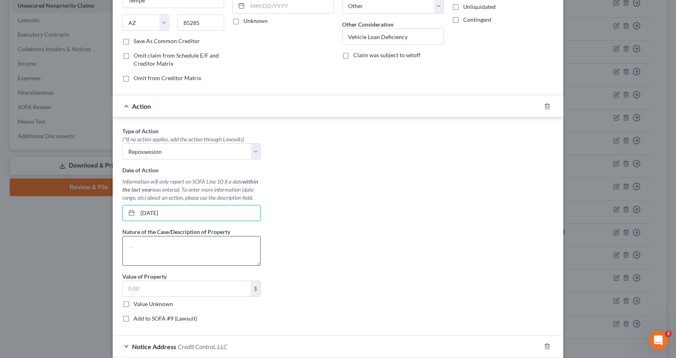
type input "01/15/2025"
click at [133, 253] on textarea at bounding box center [191, 251] width 138 height 30
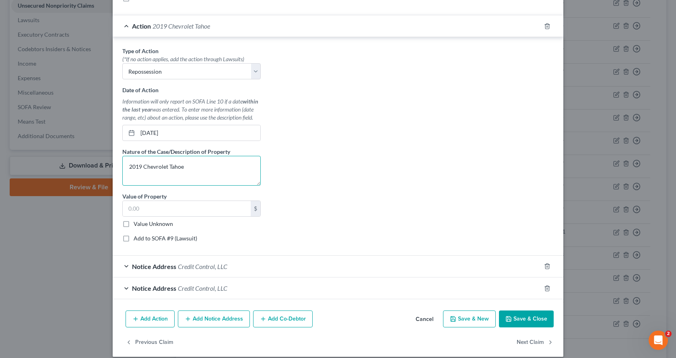
scroll to position [201, 0]
type textarea "2019 Chevrolet Tahoe"
click at [134, 222] on label "Value Unknown" at bounding box center [153, 223] width 39 height 8
click at [137, 222] on input "Value Unknown" at bounding box center [139, 221] width 5 height 5
checkbox input "true"
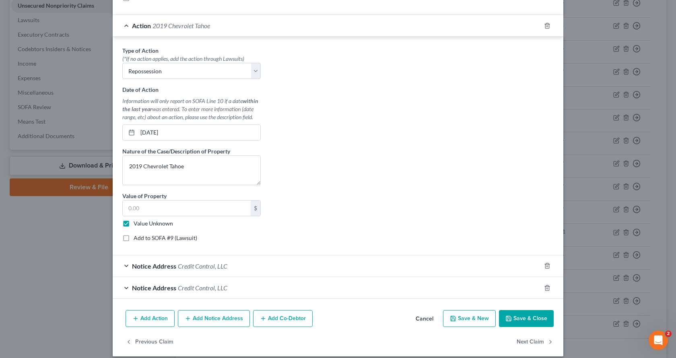
type input "0.00"
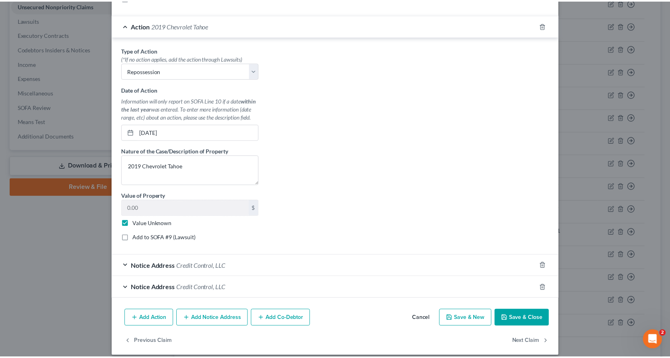
scroll to position [209, 0]
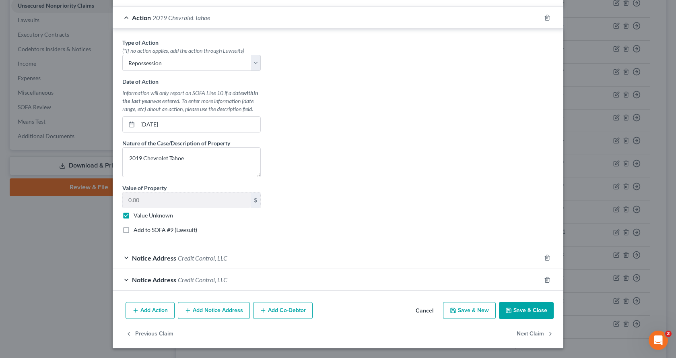
click at [526, 309] on button "Save & Close" at bounding box center [526, 310] width 55 height 17
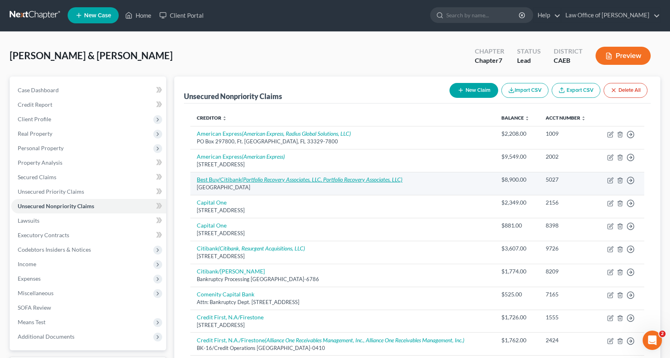
scroll to position [0, 0]
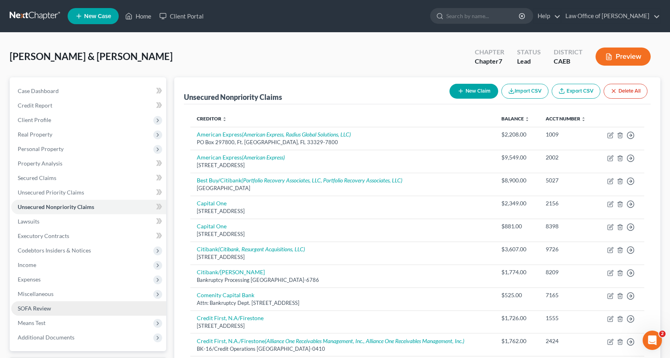
click at [39, 310] on span "SOFA Review" at bounding box center [34, 307] width 33 height 7
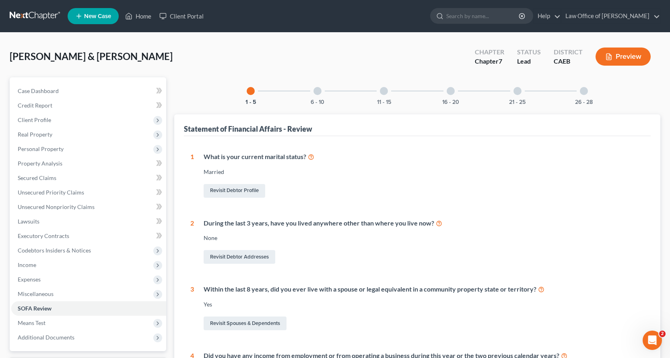
click at [316, 88] on div at bounding box center [317, 91] width 8 height 8
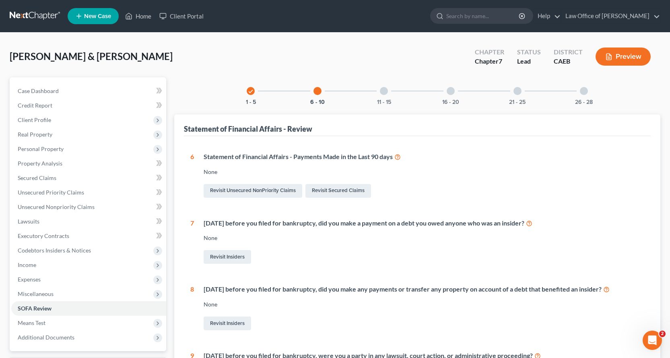
click at [383, 89] on div at bounding box center [384, 91] width 8 height 8
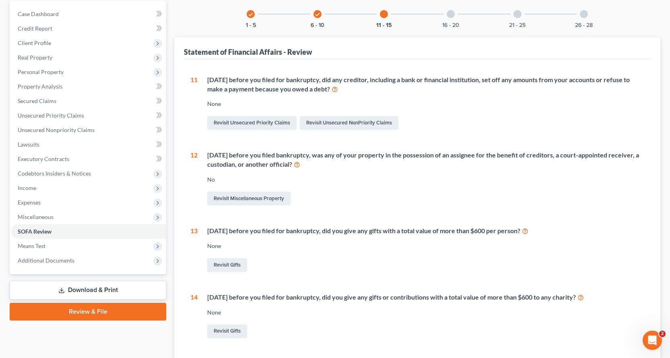
scroll to position [49, 0]
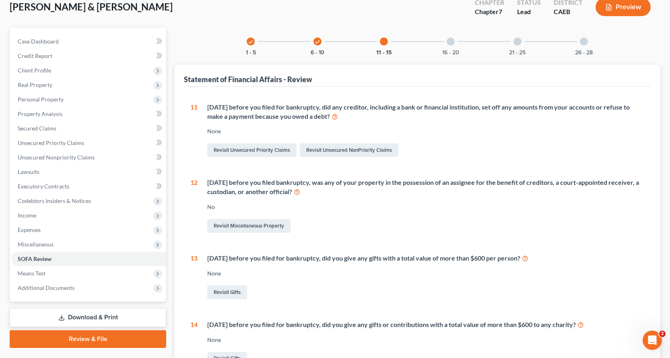
click at [451, 39] on div at bounding box center [450, 41] width 8 height 8
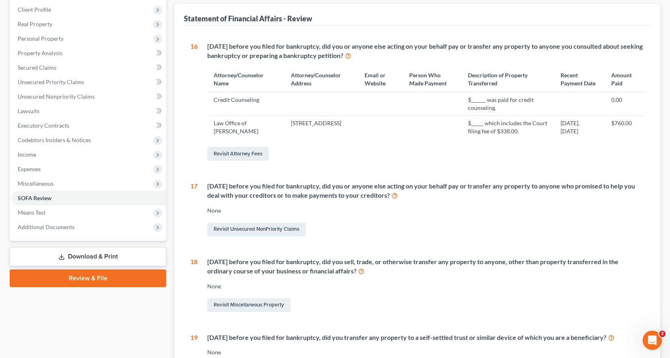
scroll to position [170, 0]
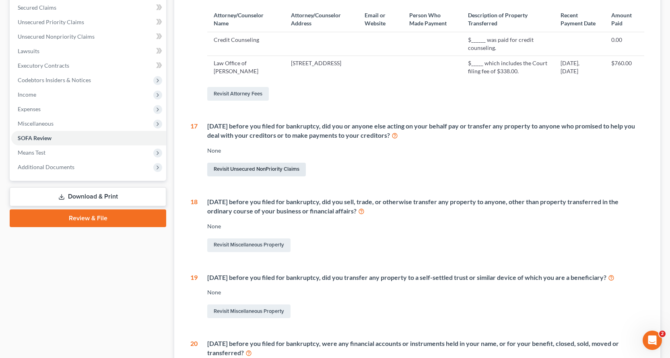
click at [254, 169] on link "Revisit Unsecured NonPriority Claims" at bounding box center [256, 169] width 99 height 14
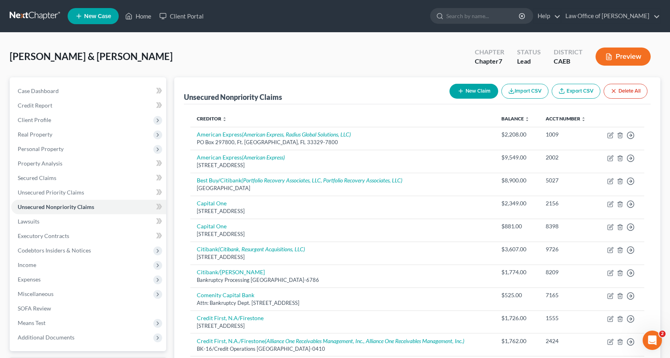
click at [467, 93] on button "New Claim" at bounding box center [473, 91] width 49 height 15
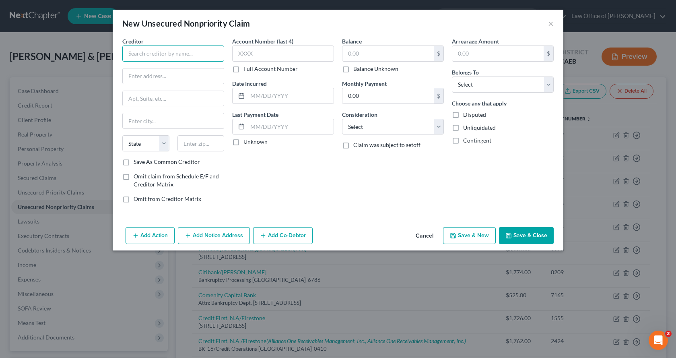
click at [169, 52] on input "text" at bounding box center [173, 53] width 102 height 16
click at [134, 52] on input "Ble Water Credit" at bounding box center [173, 53] width 102 height 16
type input "Blue Water Credit"
click at [134, 175] on label "Omit claim from Schedule E/F and Creditor Matrix" at bounding box center [179, 180] width 90 height 16
click at [137, 175] on input "Omit claim from Schedule E/F and Creditor Matrix" at bounding box center [139, 174] width 5 height 5
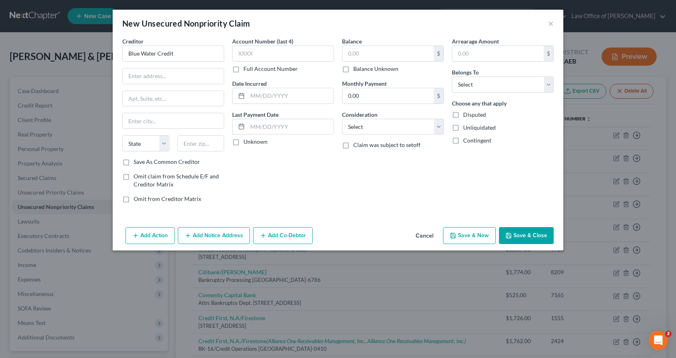
checkbox input "true"
click at [134, 199] on label "Omit from Creditor Matrix" at bounding box center [168, 199] width 68 height 8
click at [137, 199] on input "Omit from Creditor Matrix" at bounding box center [139, 197] width 5 height 5
checkbox input "true"
click at [394, 126] on select "Select Cable / Satellite Services Collection Agency Credit Card Debt Debt Couns…" at bounding box center [393, 127] width 102 height 16
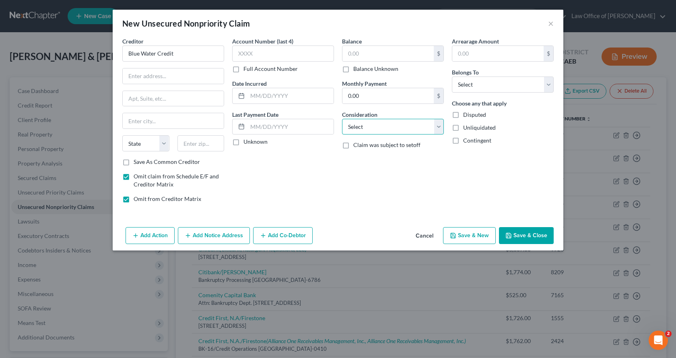
select select "16"
click at [342, 119] on select "Select Cable / Satellite Services Collection Agency Credit Card Debt Debt Couns…" at bounding box center [393, 127] width 102 height 16
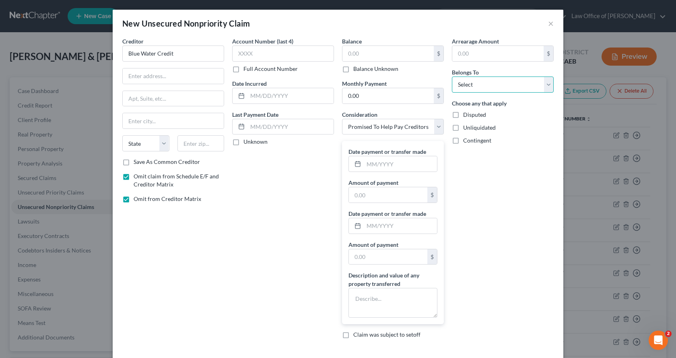
click at [481, 87] on select "Select Debtor 1 Only Debtor 2 Only Debtor 1 And Debtor 2 Only At Least One Of T…" at bounding box center [503, 84] width 102 height 16
select select "2"
click at [452, 76] on select "Select Debtor 1 Only Debtor 2 Only Debtor 1 And Debtor 2 Only At Least One Of T…" at bounding box center [503, 84] width 102 height 16
click at [370, 165] on input "text" at bounding box center [400, 163] width 73 height 15
type input "01/01/2025"
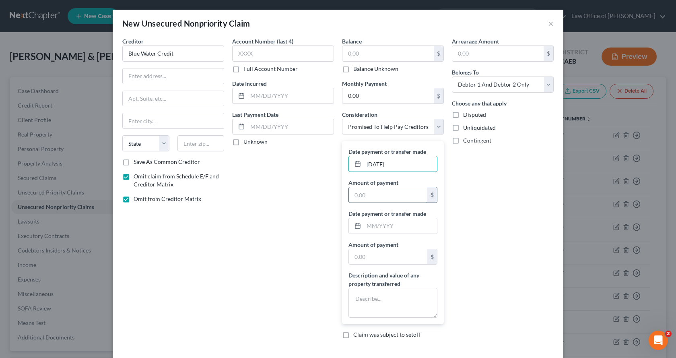
click at [356, 199] on input "text" at bounding box center [388, 194] width 78 height 15
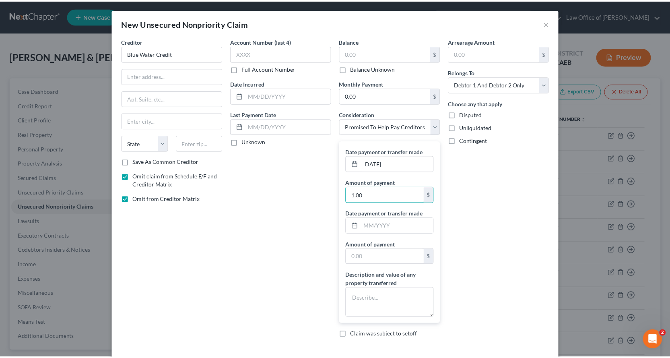
scroll to position [38, 0]
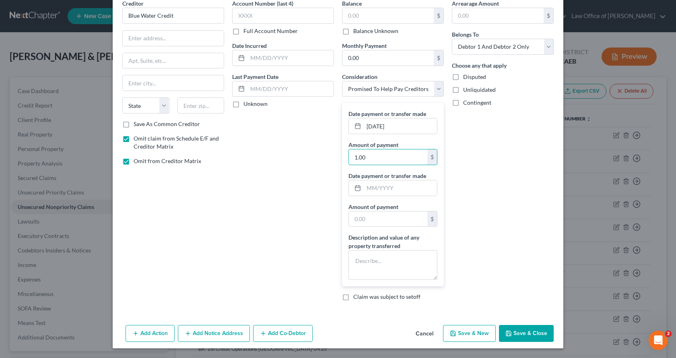
type input "1.00"
click at [523, 332] on button "Save & Close" at bounding box center [526, 333] width 55 height 17
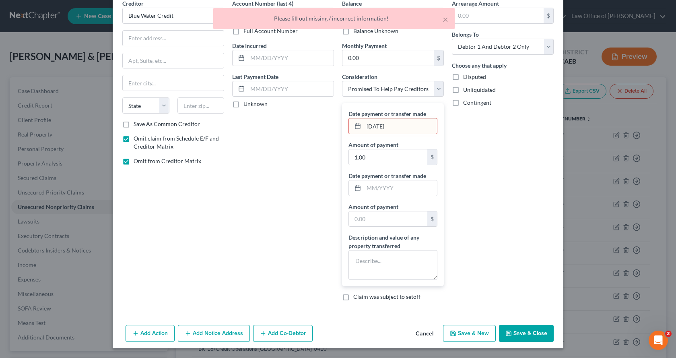
drag, startPoint x: 407, startPoint y: 128, endPoint x: 354, endPoint y: 126, distance: 52.7
click at [352, 127] on div "01/01/2025" at bounding box center [392, 126] width 89 height 16
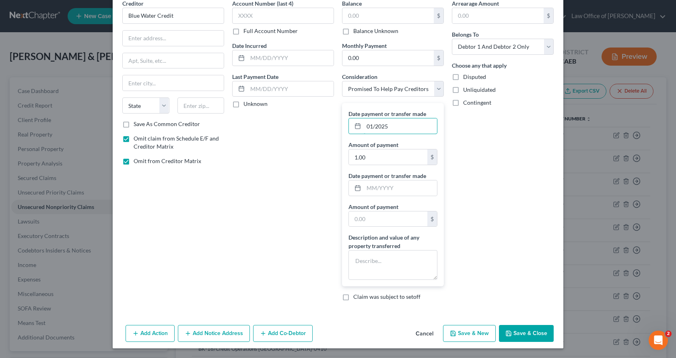
type input "01/2025"
click at [527, 336] on button "Save & Close" at bounding box center [526, 333] width 55 height 17
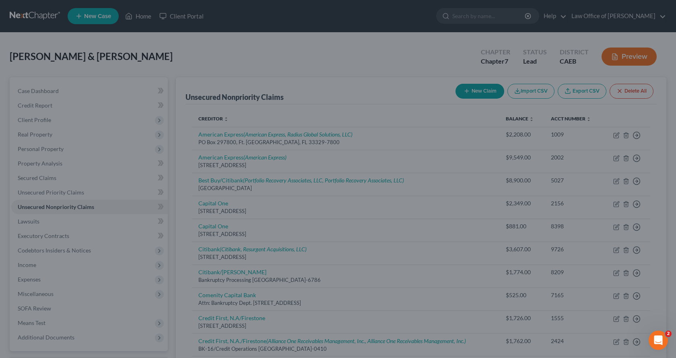
type input "0.00"
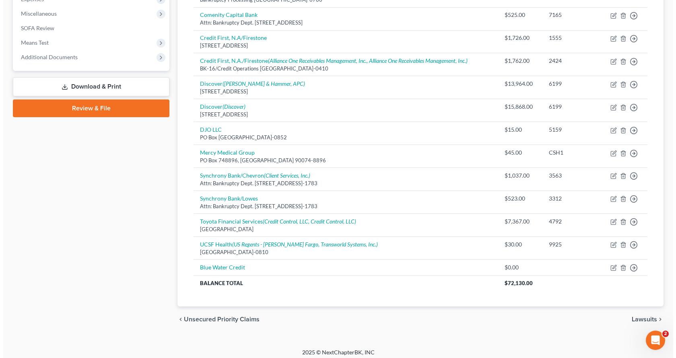
scroll to position [285, 0]
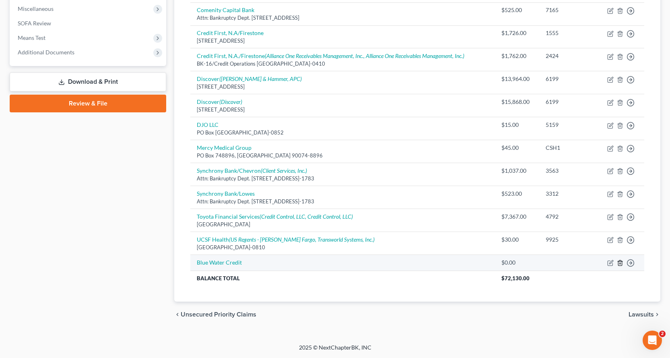
click at [620, 264] on line "button" at bounding box center [620, 264] width 0 height 2
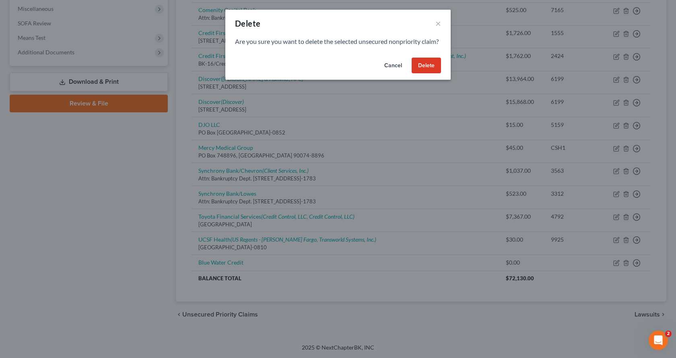
click at [422, 74] on button "Delete" at bounding box center [425, 66] width 29 height 16
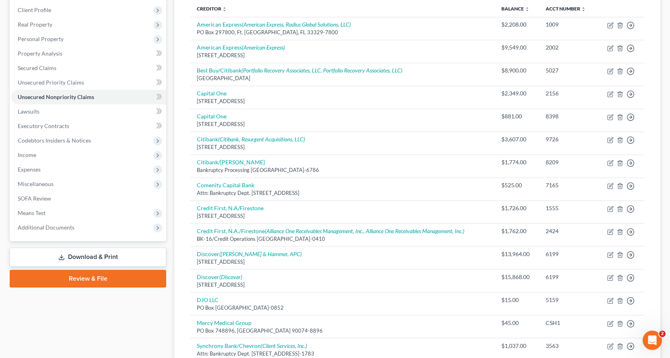
scroll to position [121, 0]
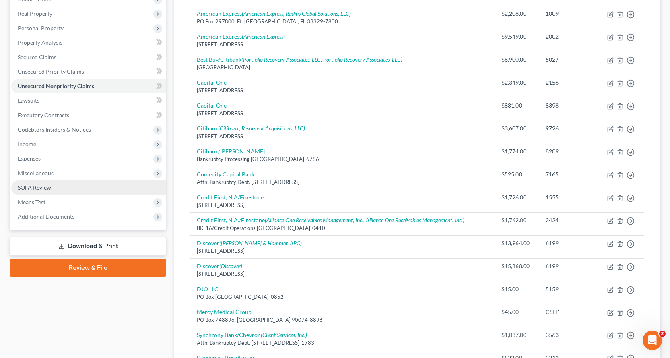
click at [35, 187] on span "SOFA Review" at bounding box center [34, 187] width 33 height 7
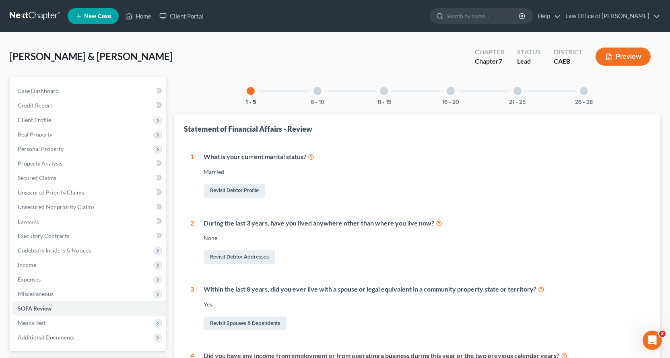
click at [318, 89] on div at bounding box center [317, 91] width 8 height 8
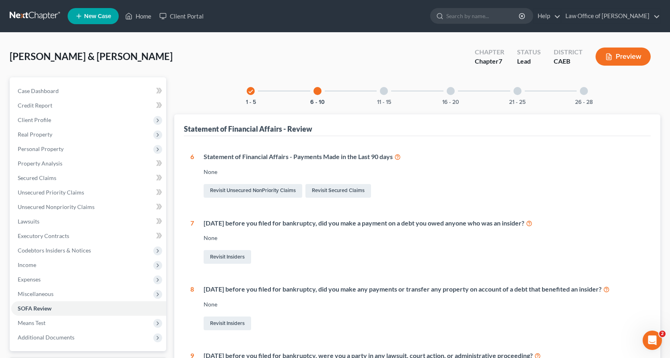
click at [386, 88] on div at bounding box center [384, 91] width 8 height 8
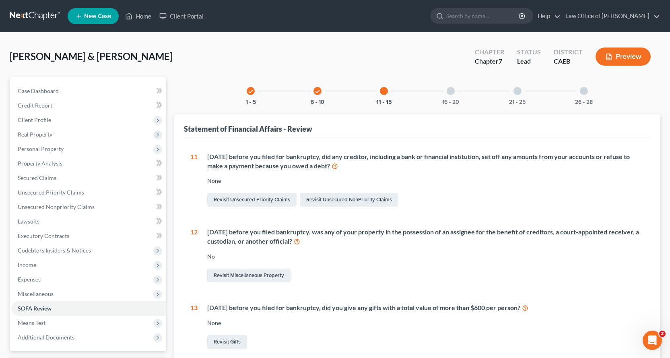
click at [456, 92] on div "16 - 20" at bounding box center [450, 90] width 27 height 27
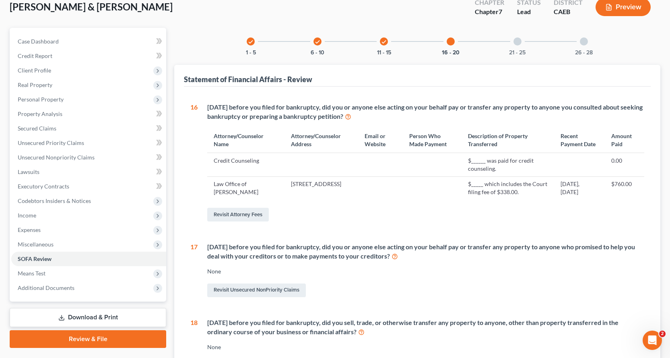
scroll to position [11, 0]
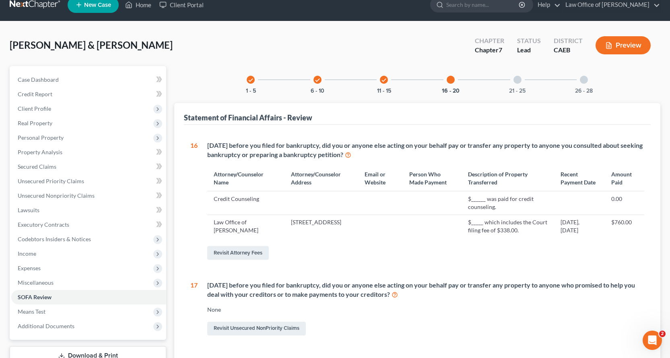
click at [515, 78] on div at bounding box center [517, 80] width 8 height 8
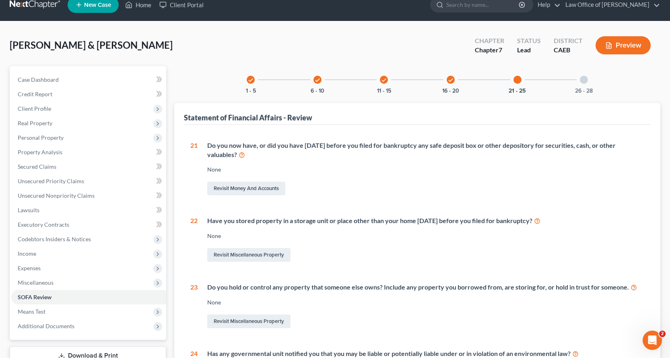
click at [586, 79] on div at bounding box center [584, 80] width 8 height 8
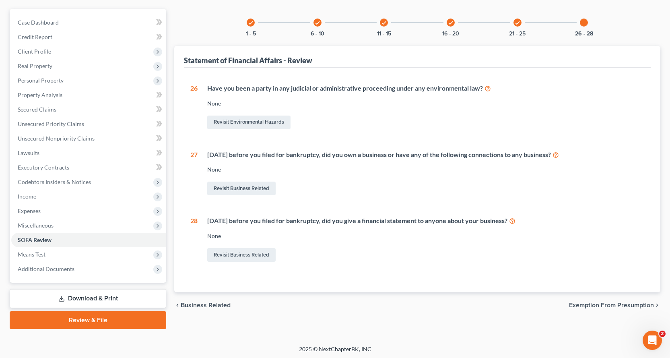
scroll to position [70, 0]
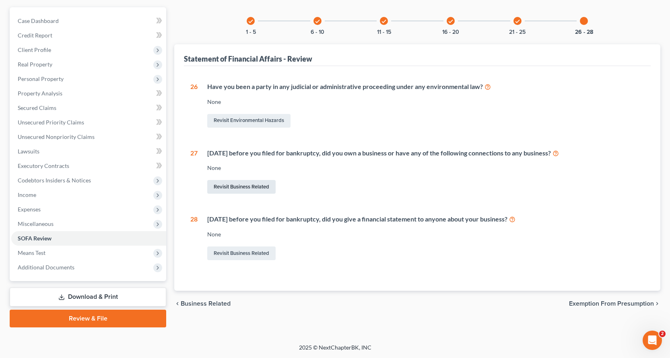
click at [249, 181] on link "Revisit Business Related" at bounding box center [241, 187] width 68 height 14
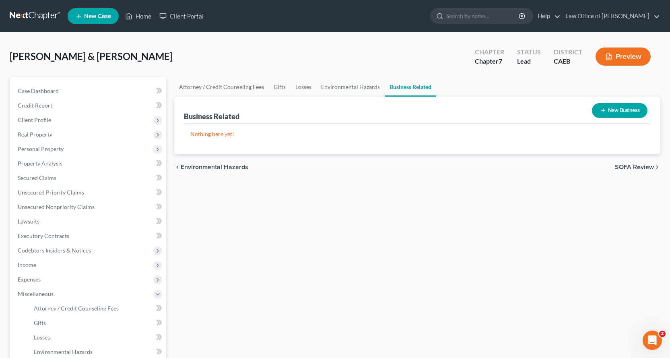
click at [613, 114] on button "New Business" at bounding box center [620, 110] width 56 height 15
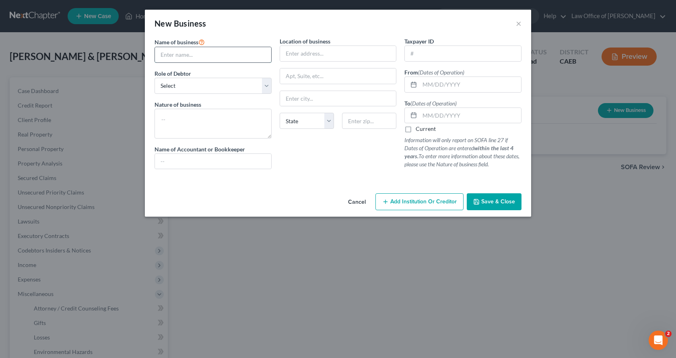
click at [173, 53] on input "text" at bounding box center [213, 54] width 116 height 15
type input "Morgan Roberts"
click at [184, 86] on select "Select A member of a limited liability company (LLC) or limited liability partn…" at bounding box center [212, 86] width 117 height 16
select select "sole_proprietor"
click at [154, 78] on select "Select A member of a limited liability company (LLC) or limited liability partn…" at bounding box center [212, 86] width 117 height 16
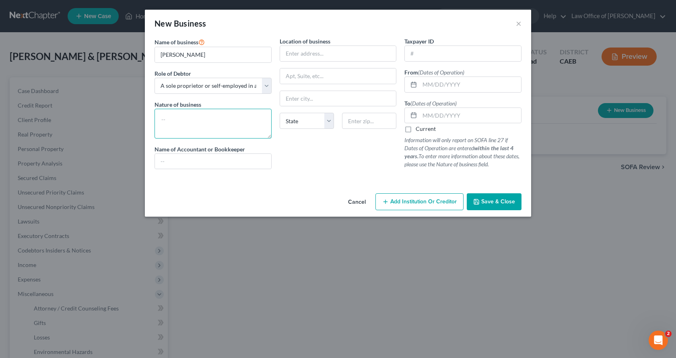
click at [170, 119] on textarea at bounding box center [212, 124] width 117 height 30
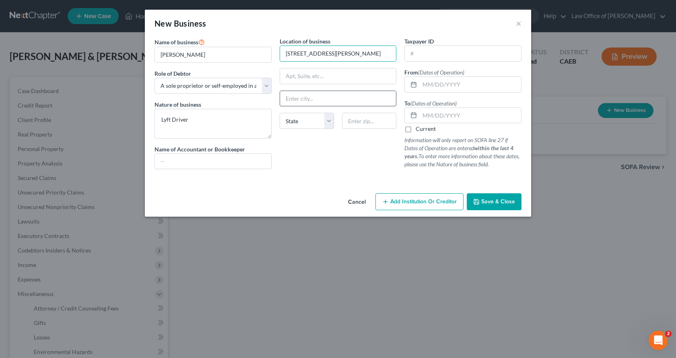
click at [291, 97] on input "text" at bounding box center [338, 98] width 116 height 15
click at [431, 84] on input "text" at bounding box center [469, 84] width 101 height 15
click at [433, 119] on input "text" at bounding box center [469, 115] width 101 height 15
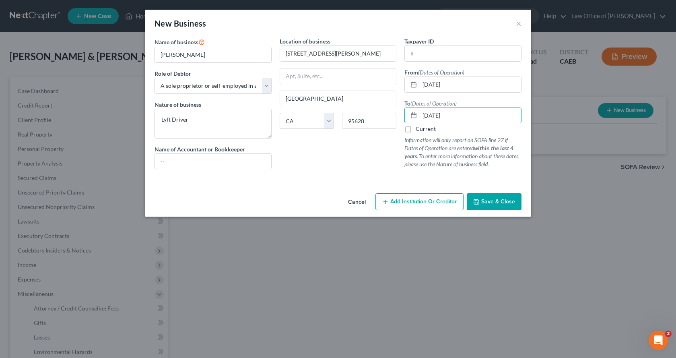
click at [492, 203] on span "Save & Close" at bounding box center [498, 201] width 34 height 7
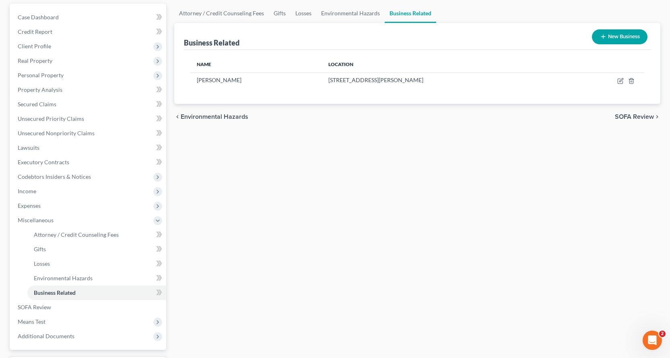
scroll to position [142, 0]
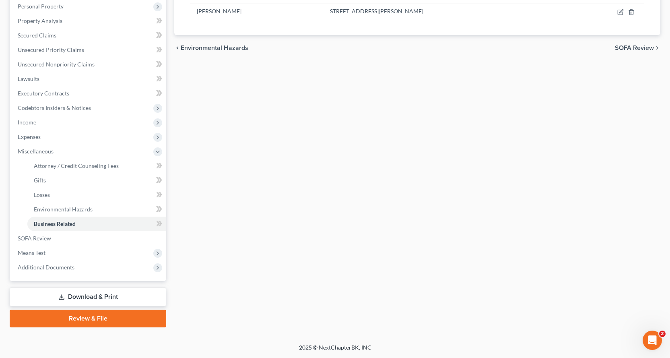
click at [72, 296] on link "Download & Print" at bounding box center [88, 296] width 156 height 19
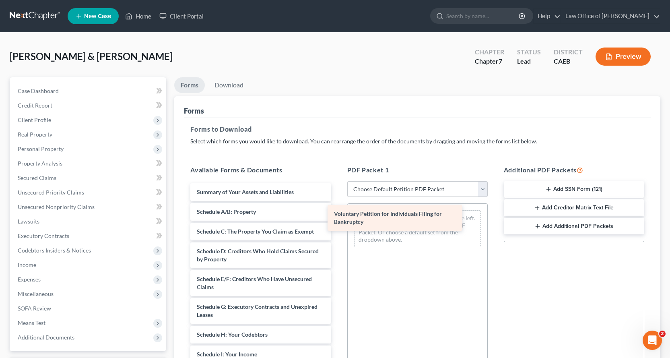
drag, startPoint x: 238, startPoint y: 200, endPoint x: 366, endPoint y: 220, distance: 130.3
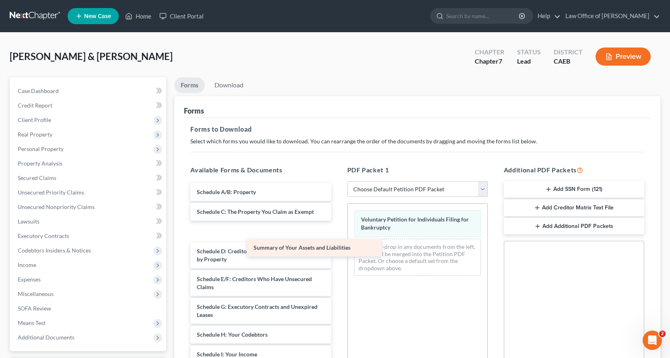
drag, startPoint x: 276, startPoint y: 187, endPoint x: 400, endPoint y: 255, distance: 141.3
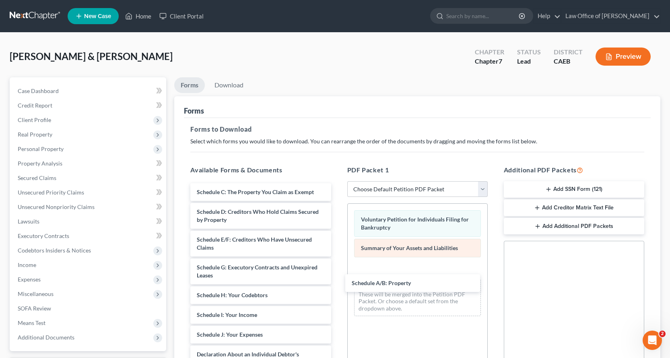
drag, startPoint x: 285, startPoint y: 195, endPoint x: 368, endPoint y: 246, distance: 98.2
click at [337, 286] on div "Schedule A/B: Property Schedule A/B: Property Schedule C: The Property You Clai…" at bounding box center [260, 362] width 153 height 358
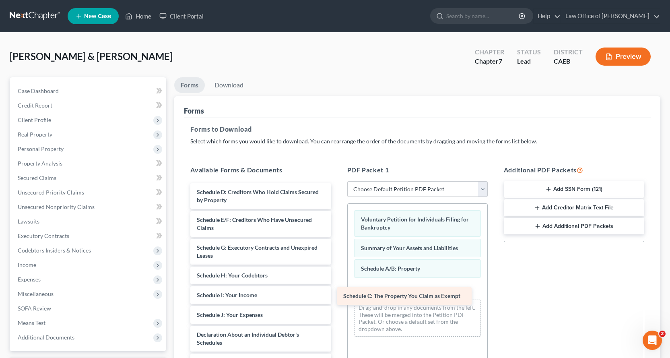
drag, startPoint x: 270, startPoint y: 187, endPoint x: 421, endPoint y: 288, distance: 181.8
click at [337, 290] on div "Schedule C: The Property You Claim as Exempt Schedule C: The Property You Claim…" at bounding box center [260, 352] width 153 height 338
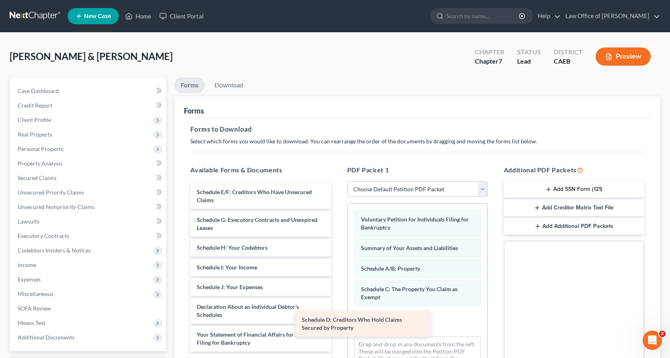
drag, startPoint x: 257, startPoint y: 193, endPoint x: 405, endPoint y: 319, distance: 194.0
click at [337, 322] on div "Schedule D: Creditors Who Hold Claims Secured by Property Schedule D: Creditors…" at bounding box center [260, 338] width 153 height 310
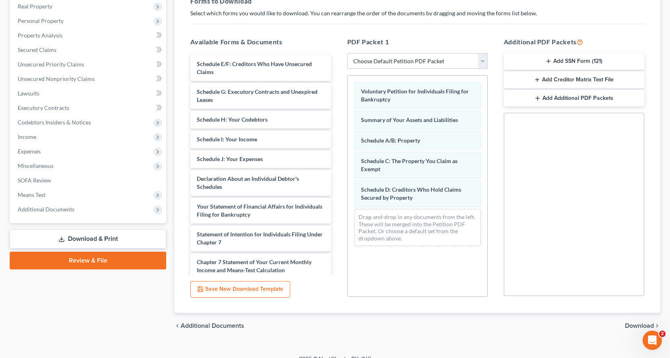
scroll to position [139, 0]
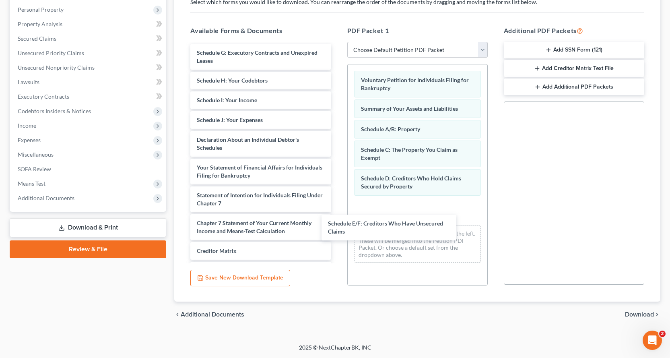
drag, startPoint x: 215, startPoint y: 51, endPoint x: 347, endPoint y: 219, distance: 213.7
click at [337, 220] on div "Schedule E/F: Creditors Who Have Unsecured Claims Schedule E/F: Creditors Who H…" at bounding box center [260, 185] width 153 height 283
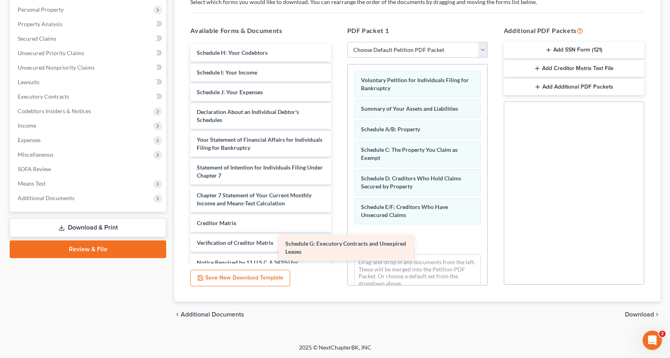
drag, startPoint x: 266, startPoint y: 56, endPoint x: 380, endPoint y: 244, distance: 219.5
click at [337, 251] on div "Schedule G: Executory Contracts and Unexpired Leases Schedule G: Executory Cont…" at bounding box center [260, 171] width 153 height 255
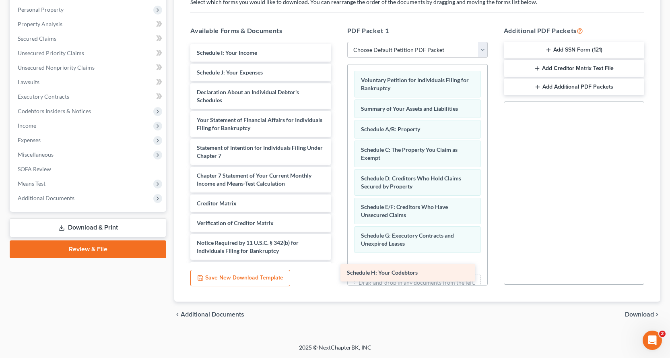
drag, startPoint x: 229, startPoint y: 55, endPoint x: 384, endPoint y: 274, distance: 268.1
click at [337, 274] on div "Schedule H: Your Codebtors Schedule H: Your Codebtors Schedule I: Your Income S…" at bounding box center [260, 161] width 153 height 235
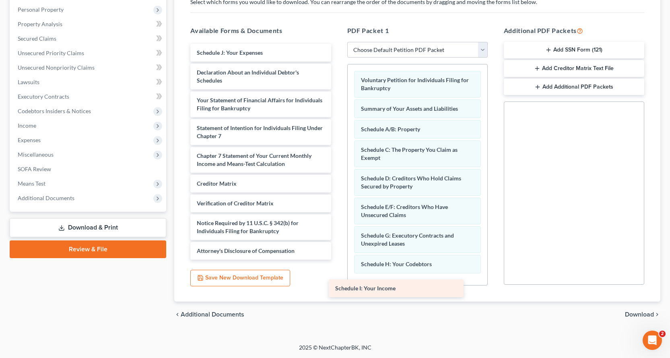
drag, startPoint x: 241, startPoint y: 50, endPoint x: 395, endPoint y: 284, distance: 279.4
click at [337, 259] on div "Schedule I: Your Income Schedule I: Your Income Schedule J: Your Expenses Decla…" at bounding box center [260, 152] width 153 height 216
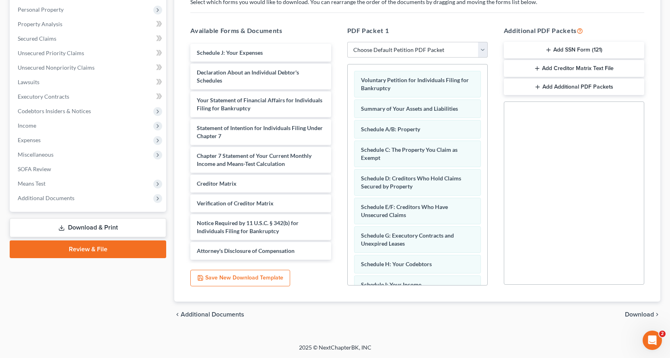
scroll to position [54, 0]
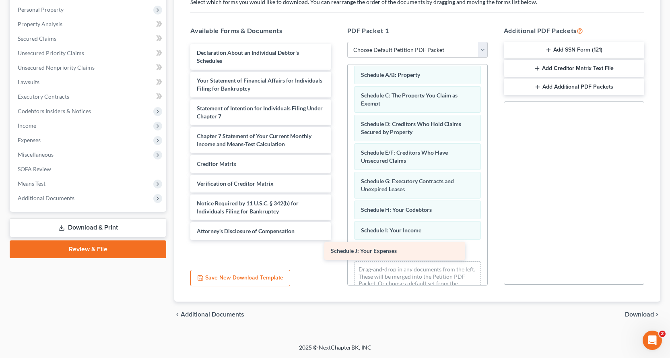
drag, startPoint x: 221, startPoint y: 51, endPoint x: 358, endPoint y: 247, distance: 238.8
click at [337, 240] on div "Schedule J: Your Expenses Schedule J: Your Expenses Declaration About an Indivi…" at bounding box center [260, 142] width 153 height 196
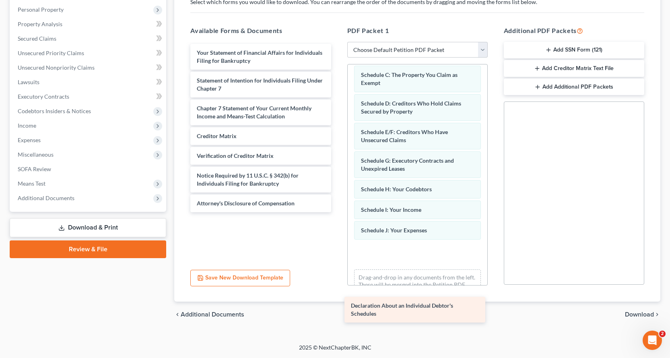
drag, startPoint x: 256, startPoint y: 54, endPoint x: 425, endPoint y: 254, distance: 262.0
click at [337, 212] on div "Declaration About an Individual Debtor's Schedules Declaration About an Individ…" at bounding box center [260, 128] width 153 height 168
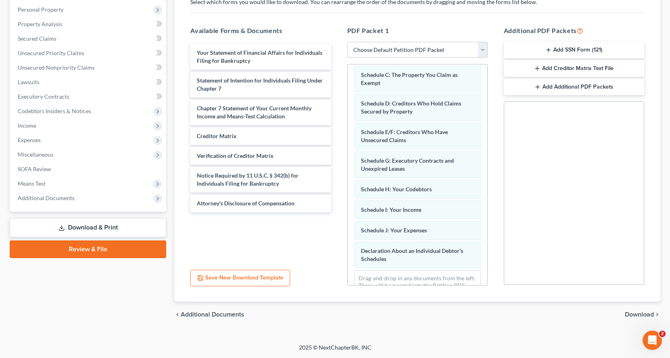
scroll to position [103, 0]
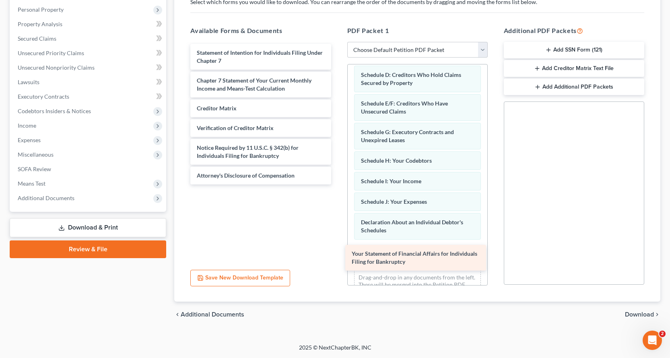
drag, startPoint x: 261, startPoint y: 52, endPoint x: 416, endPoint y: 253, distance: 253.5
click at [337, 184] on div "Your Statement of Financial Affairs for Individuals Filing for Bankruptcy Your …" at bounding box center [260, 114] width 153 height 140
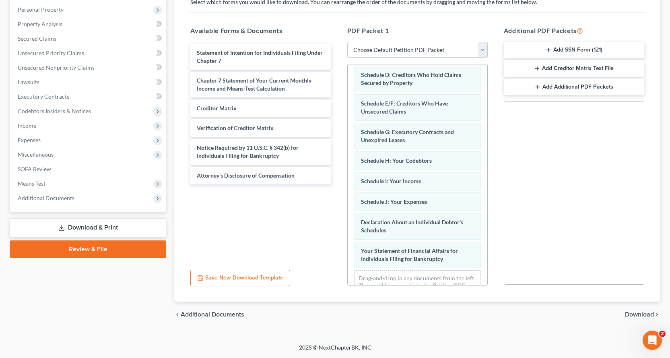
scroll to position [132, 0]
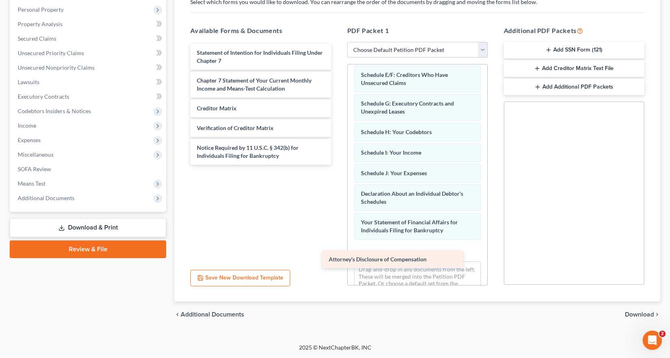
drag, startPoint x: 250, startPoint y: 176, endPoint x: 396, endPoint y: 251, distance: 164.4
click at [337, 164] on div "Attorney's Disclosure of Compensation Statement of Intention for Individuals Fi…" at bounding box center [260, 104] width 153 height 121
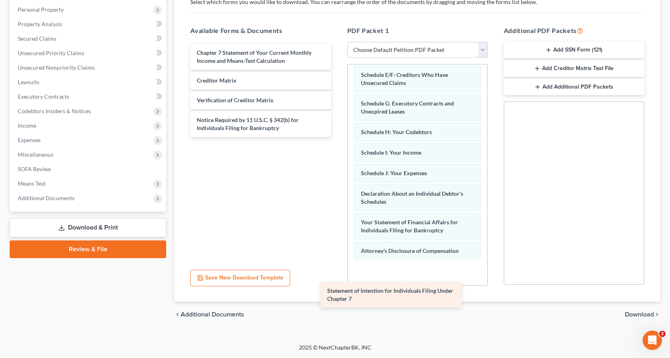
drag, startPoint x: 250, startPoint y: 58, endPoint x: 387, endPoint y: 281, distance: 261.8
click at [337, 137] on div "Statement of Intention for Individuals Filing Under Chapter 7 Statement of Inte…" at bounding box center [260, 90] width 153 height 93
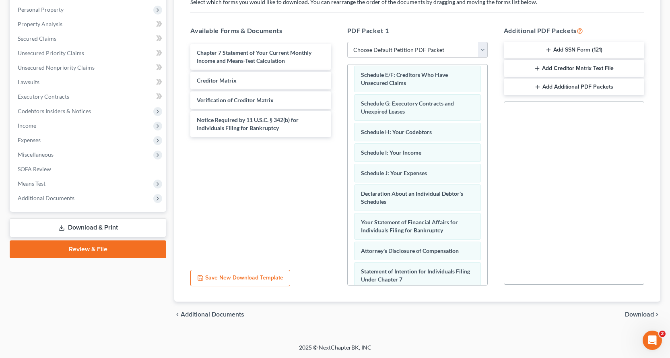
scroll to position [181, 0]
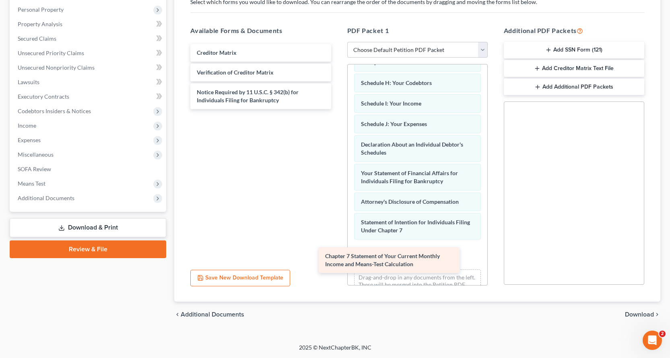
drag, startPoint x: 236, startPoint y: 53, endPoint x: 365, endPoint y: 256, distance: 240.7
click at [337, 109] on div "Chapter 7 Statement of Your Current Monthly Income and Means-Test Calculation C…" at bounding box center [260, 76] width 153 height 65
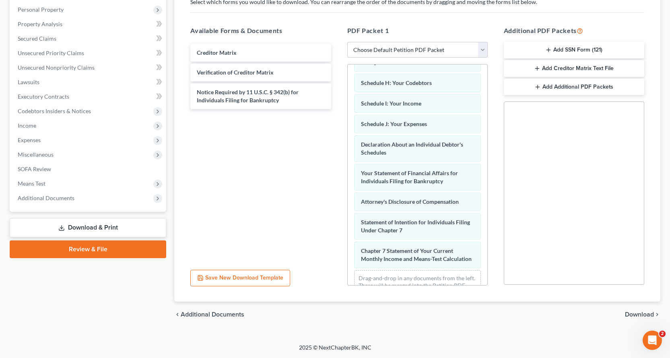
click at [555, 49] on button "Add SSN Form (121)" at bounding box center [574, 50] width 140 height 17
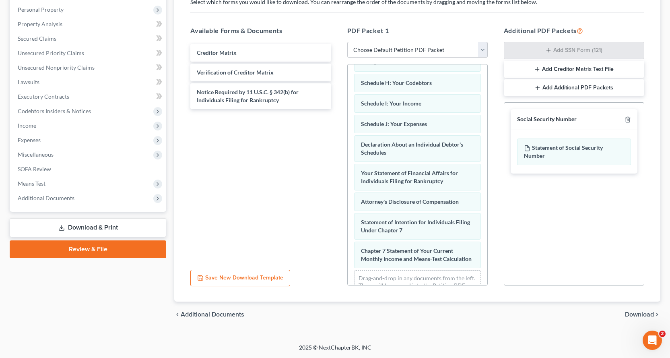
click at [634, 316] on span "Download" at bounding box center [639, 314] width 29 height 6
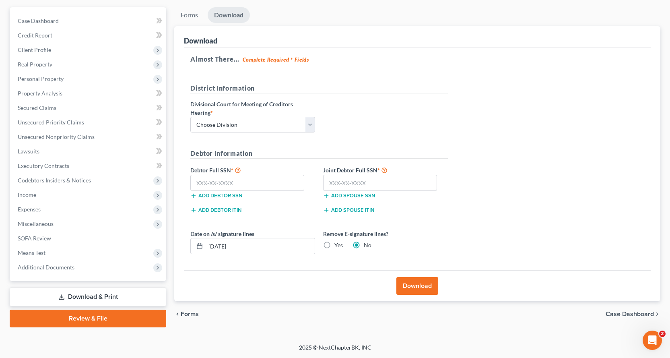
scroll to position [70, 0]
click at [232, 128] on select "Choose Division Fresno Modesto Sacramento" at bounding box center [252, 125] width 125 height 16
click at [190, 117] on select "Choose Division Fresno Modesto Sacramento" at bounding box center [252, 125] width 125 height 16
click at [201, 185] on input "text" at bounding box center [247, 183] width 114 height 16
click at [332, 181] on input "text" at bounding box center [380, 183] width 114 height 16
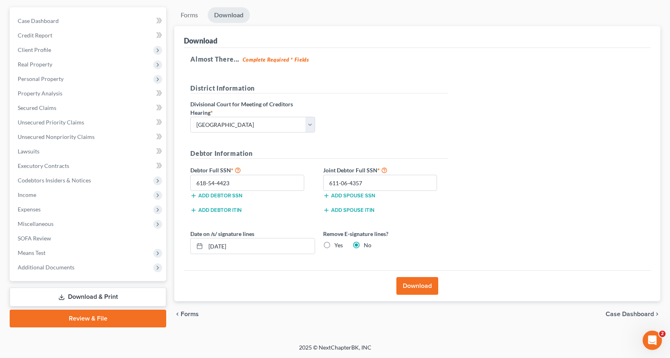
click at [422, 290] on button "Download" at bounding box center [417, 286] width 42 height 18
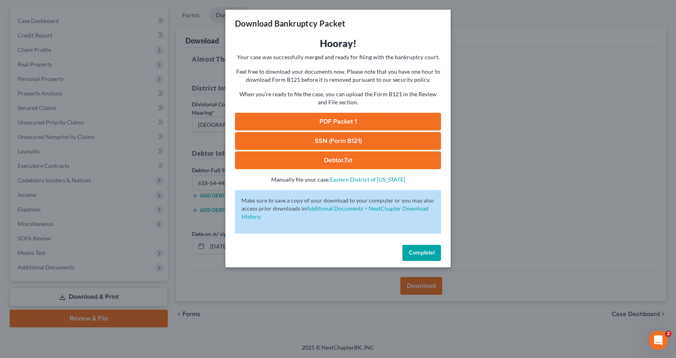
click at [339, 117] on link "PDF Packet 1" at bounding box center [338, 122] width 206 height 18
click at [342, 141] on link "SSN (Form B121)" at bounding box center [338, 141] width 206 height 18
click at [427, 256] on button "Complete!" at bounding box center [421, 253] width 39 height 16
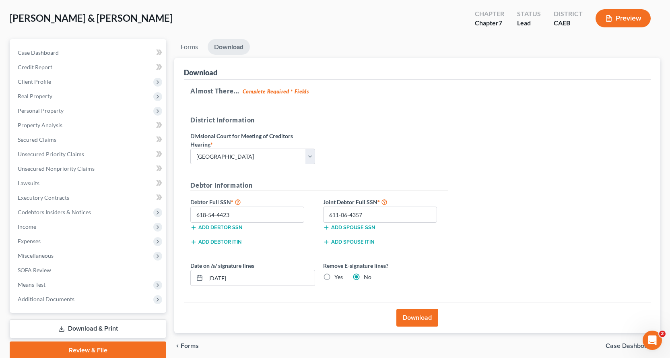
scroll to position [0, 0]
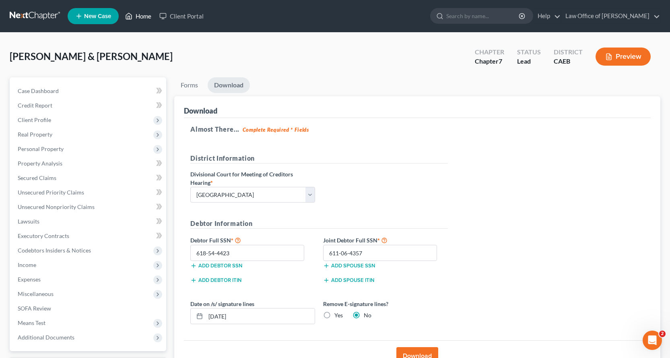
click at [137, 16] on link "Home" at bounding box center [138, 16] width 34 height 14
